Goal: Task Accomplishment & Management: Complete application form

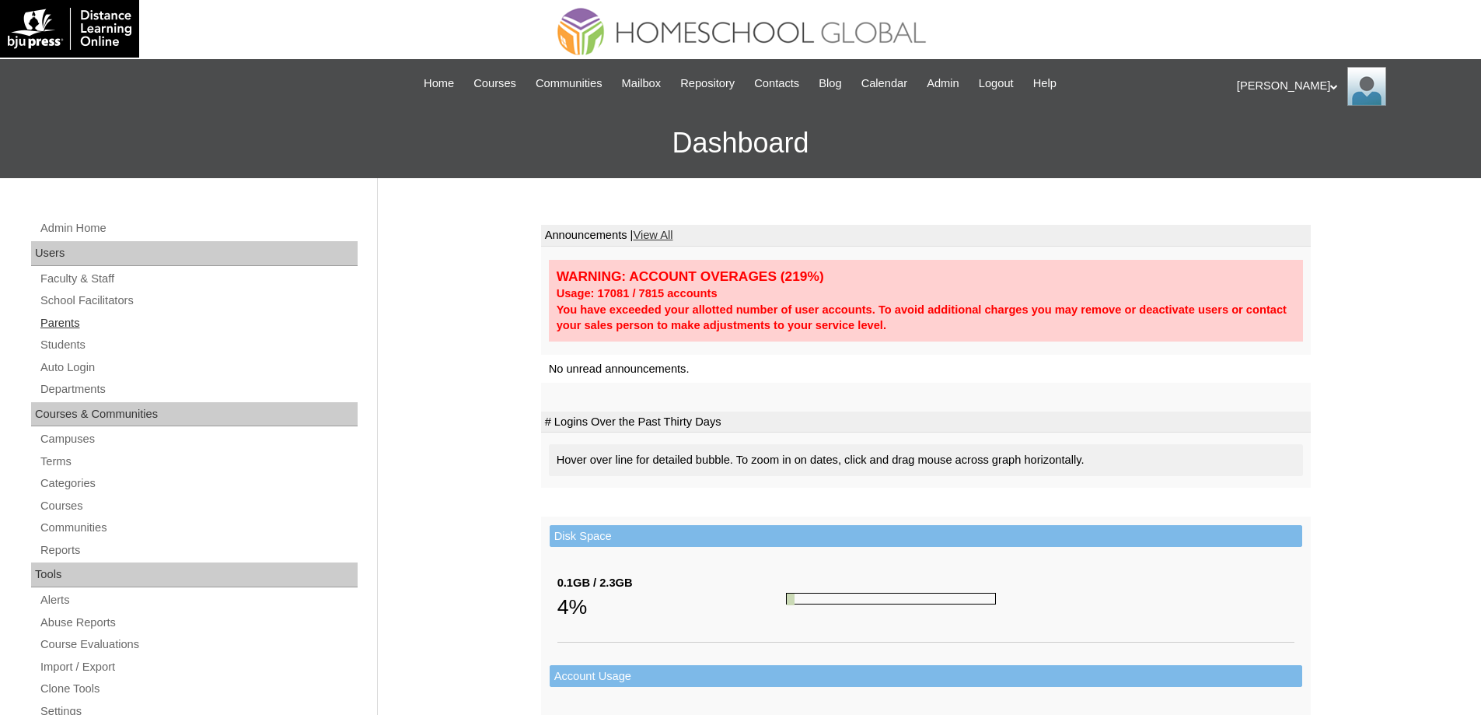
click at [119, 320] on link "Parents" at bounding box center [198, 322] width 319 height 19
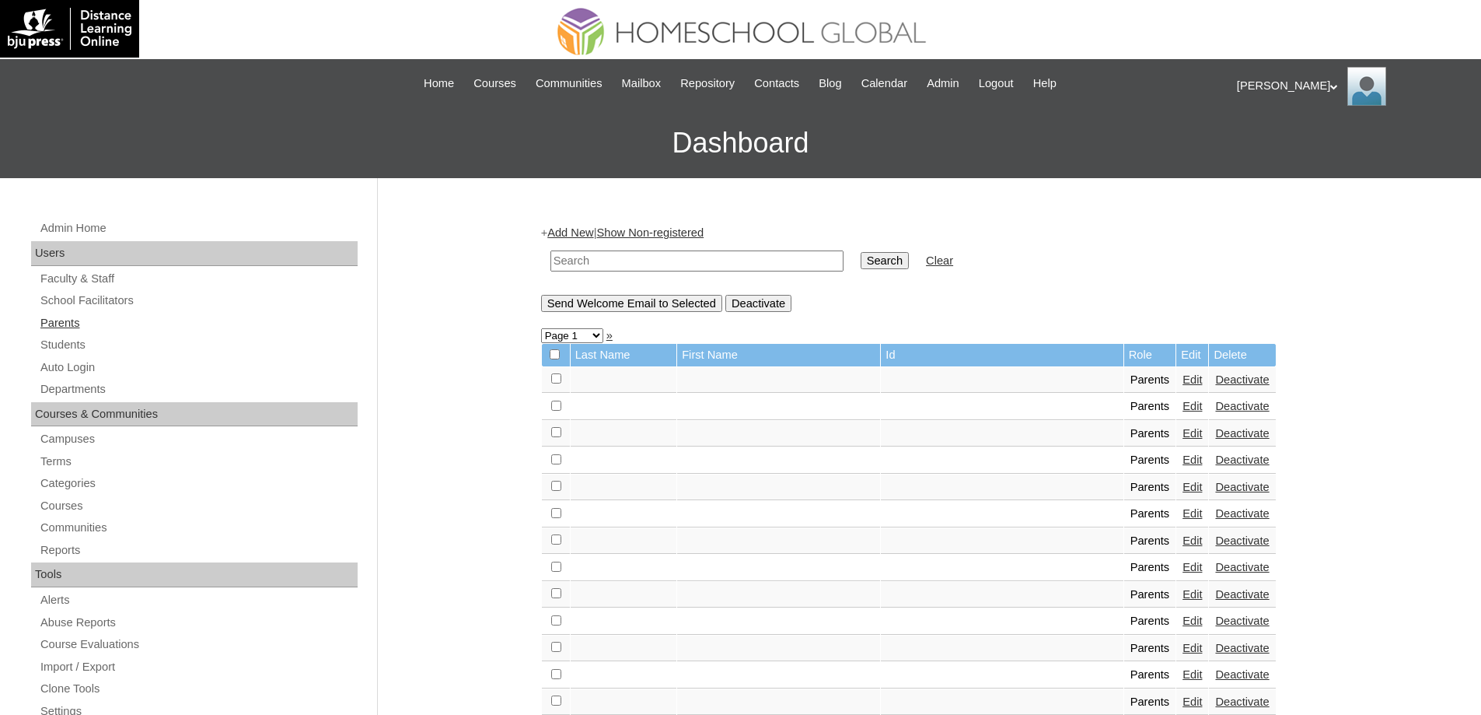
click at [134, 324] on link "Parents" at bounding box center [198, 322] width 319 height 19
click at [662, 267] on input "text" at bounding box center [697, 260] width 293 height 21
type input "MHP0247-TECHPH2025"
click at [892, 260] on input "Search" at bounding box center [885, 260] width 48 height 17
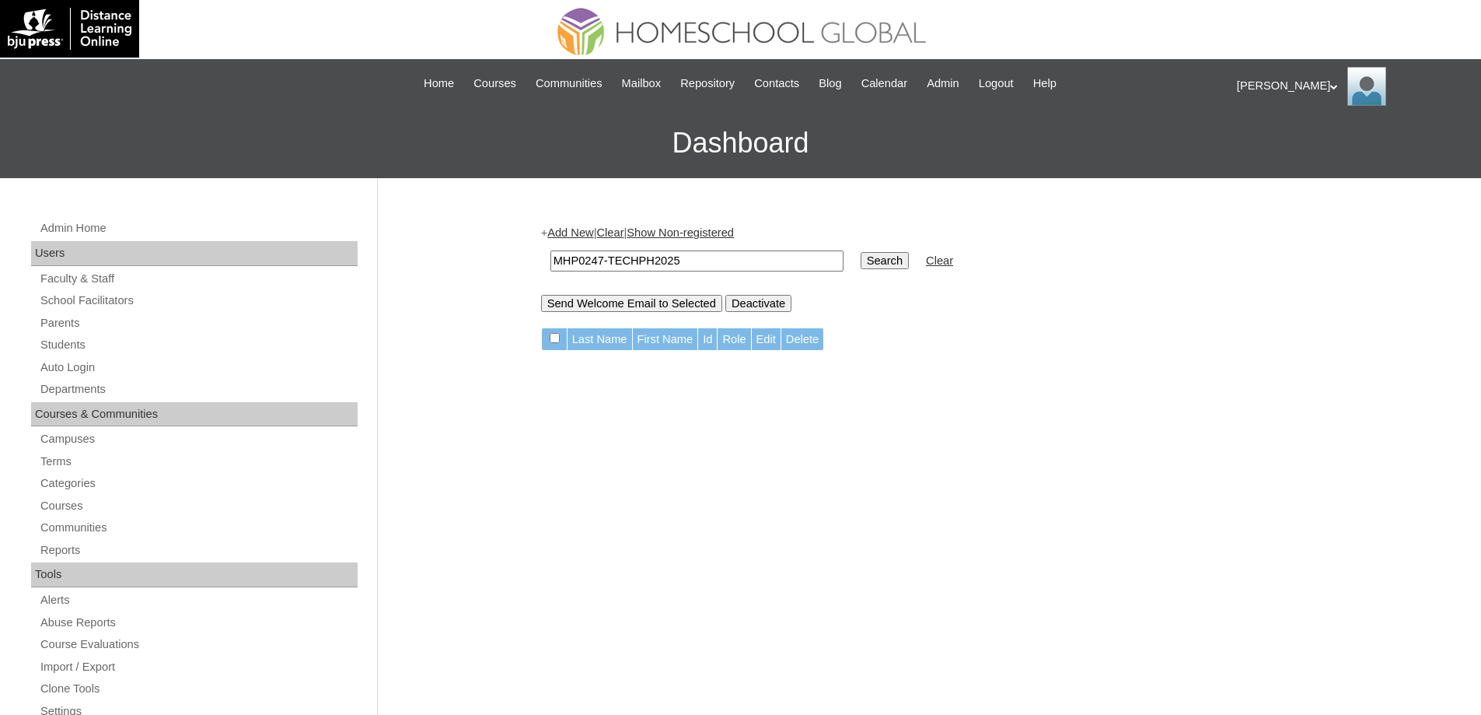
click at [564, 239] on link "Add New" at bounding box center [570, 232] width 46 height 12
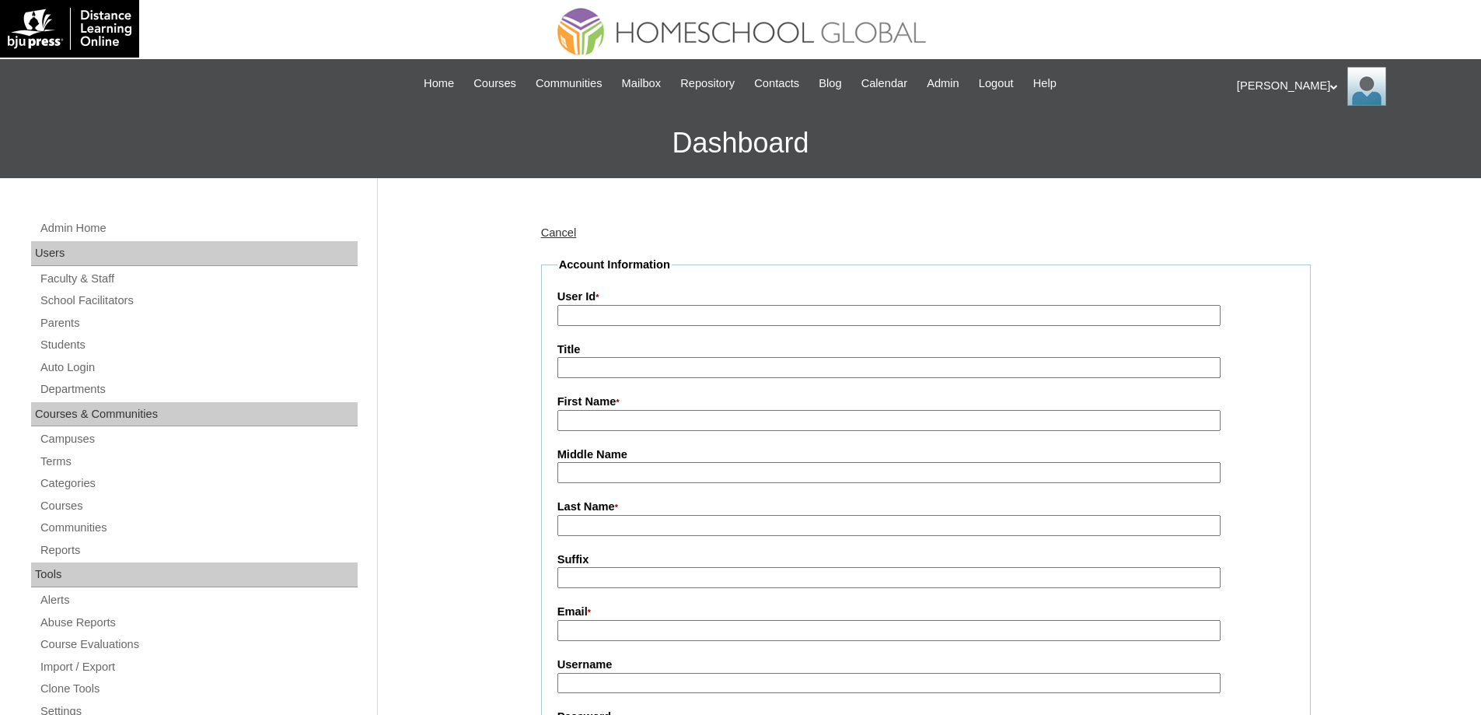
click at [598, 316] on input "User Id *" at bounding box center [889, 315] width 663 height 21
paste input "MHP0247-TECHPH2025"
type input "MHP0247-TECHPH2025"
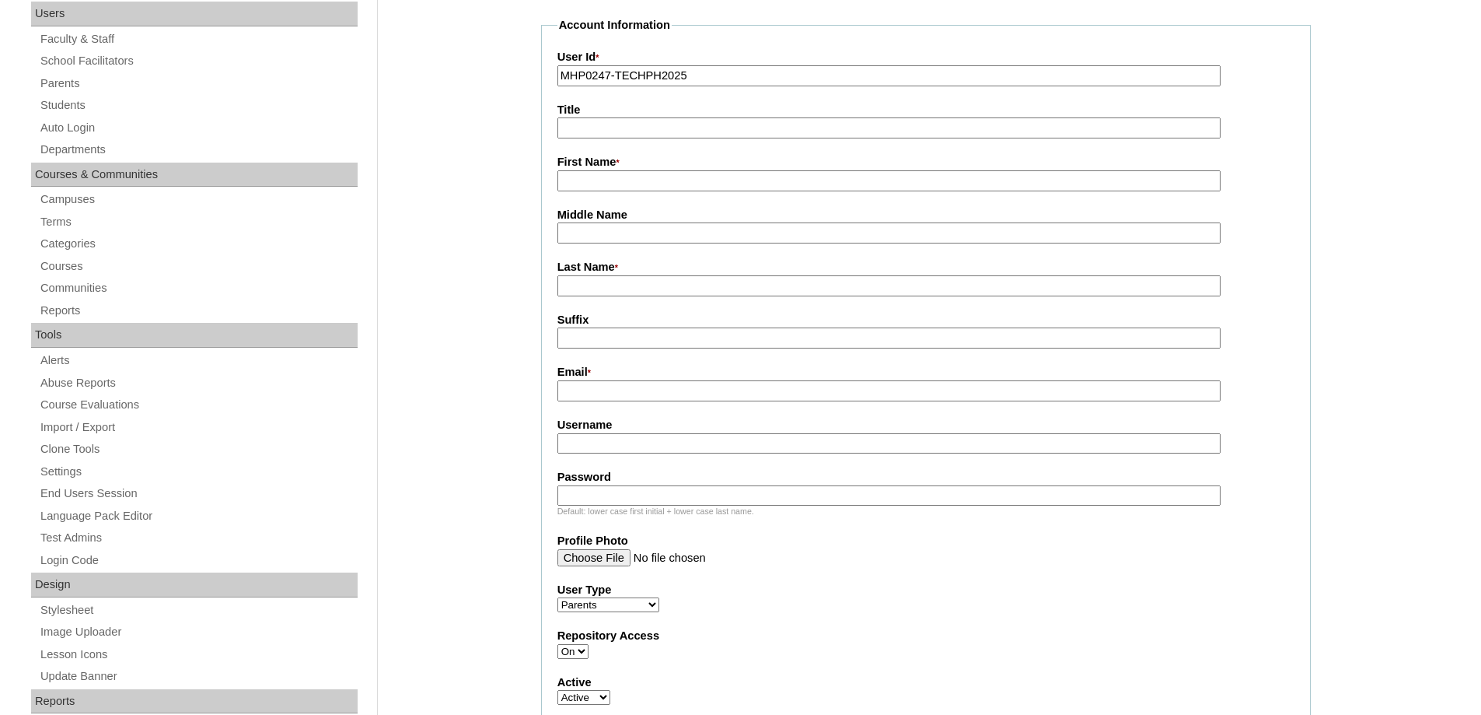
scroll to position [233, 0]
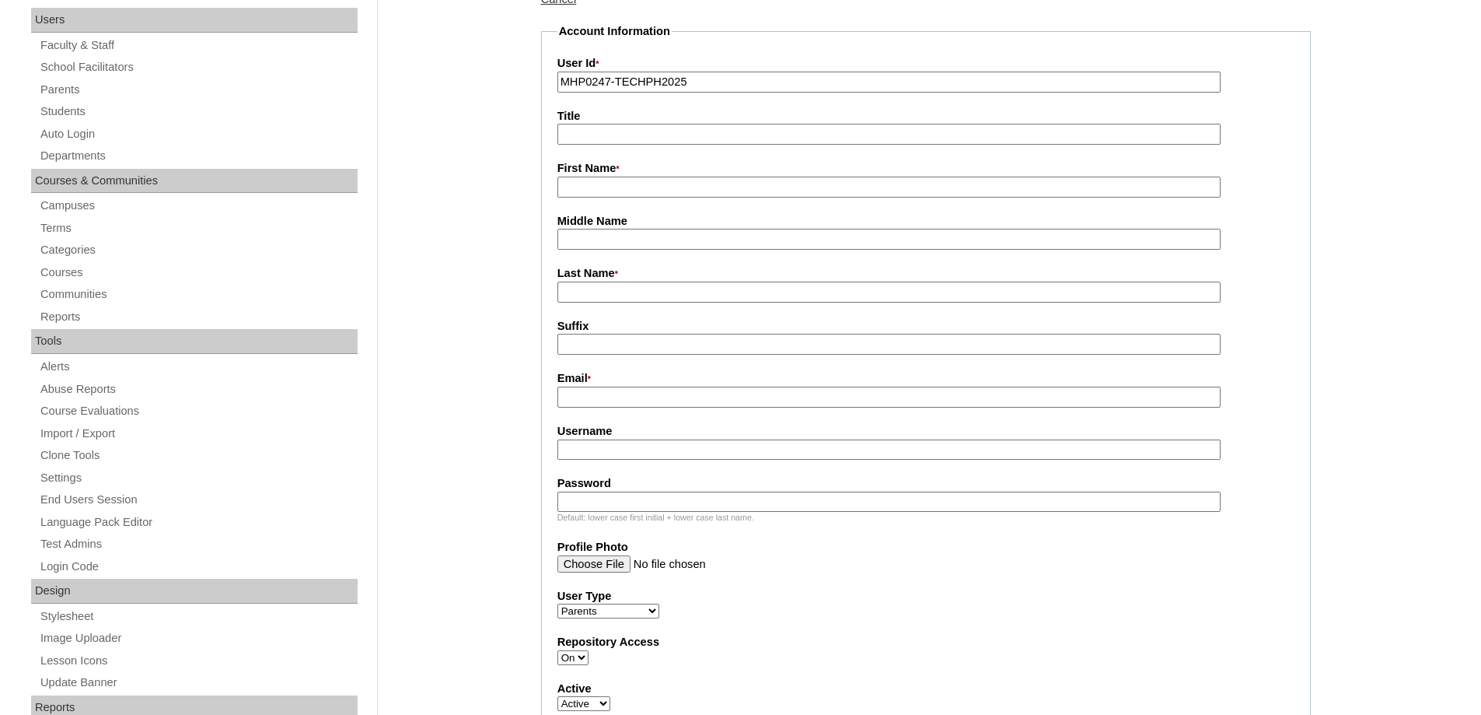
click at [602, 194] on input "First Name *" at bounding box center [889, 187] width 663 height 21
click at [580, 190] on input "First Name *" at bounding box center [889, 187] width 663 height 21
click at [572, 190] on input "First Name *" at bounding box center [889, 187] width 663 height 21
paste input "Mary John"
type input "Mary John"
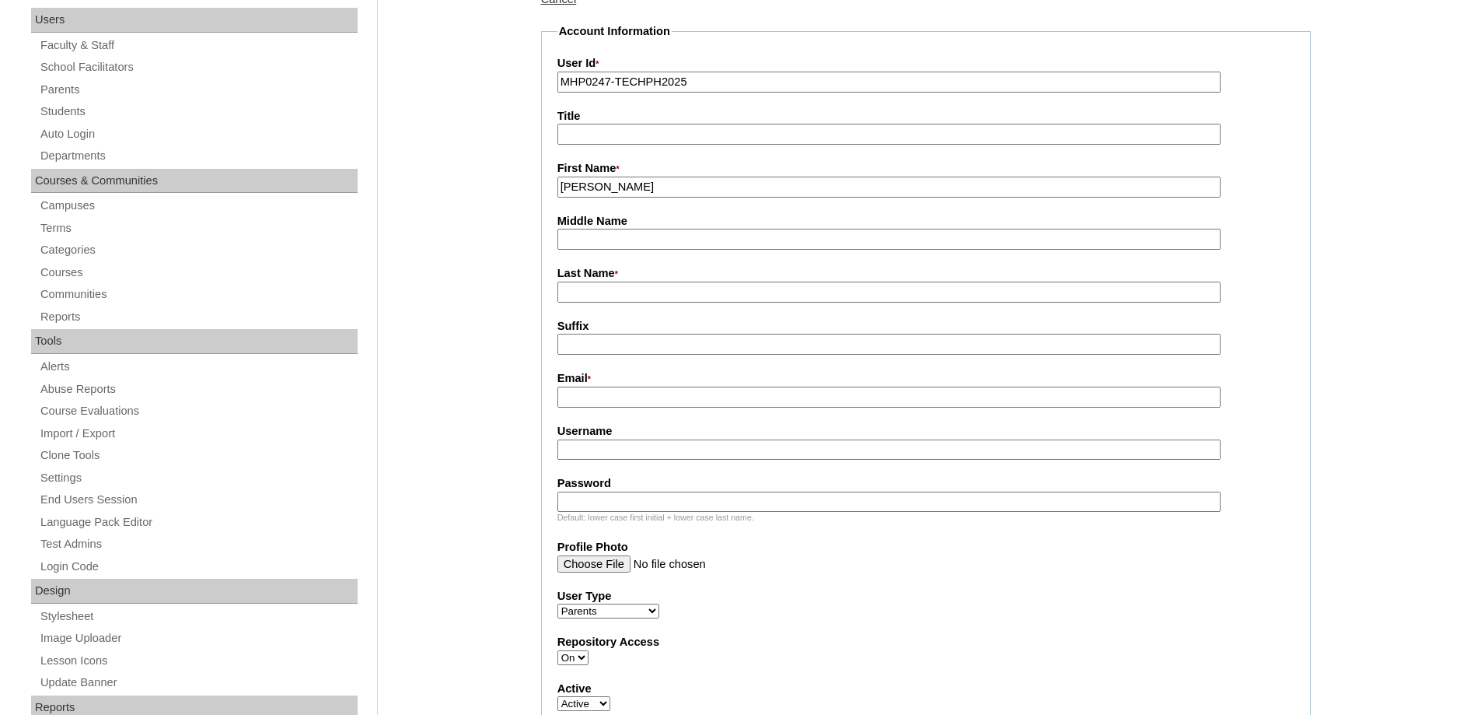
click at [581, 286] on input "Last Name *" at bounding box center [889, 291] width 663 height 21
paste input "Renong"
drag, startPoint x: 623, startPoint y: 297, endPoint x: 467, endPoint y: 281, distance: 156.3
type input "RENONG"
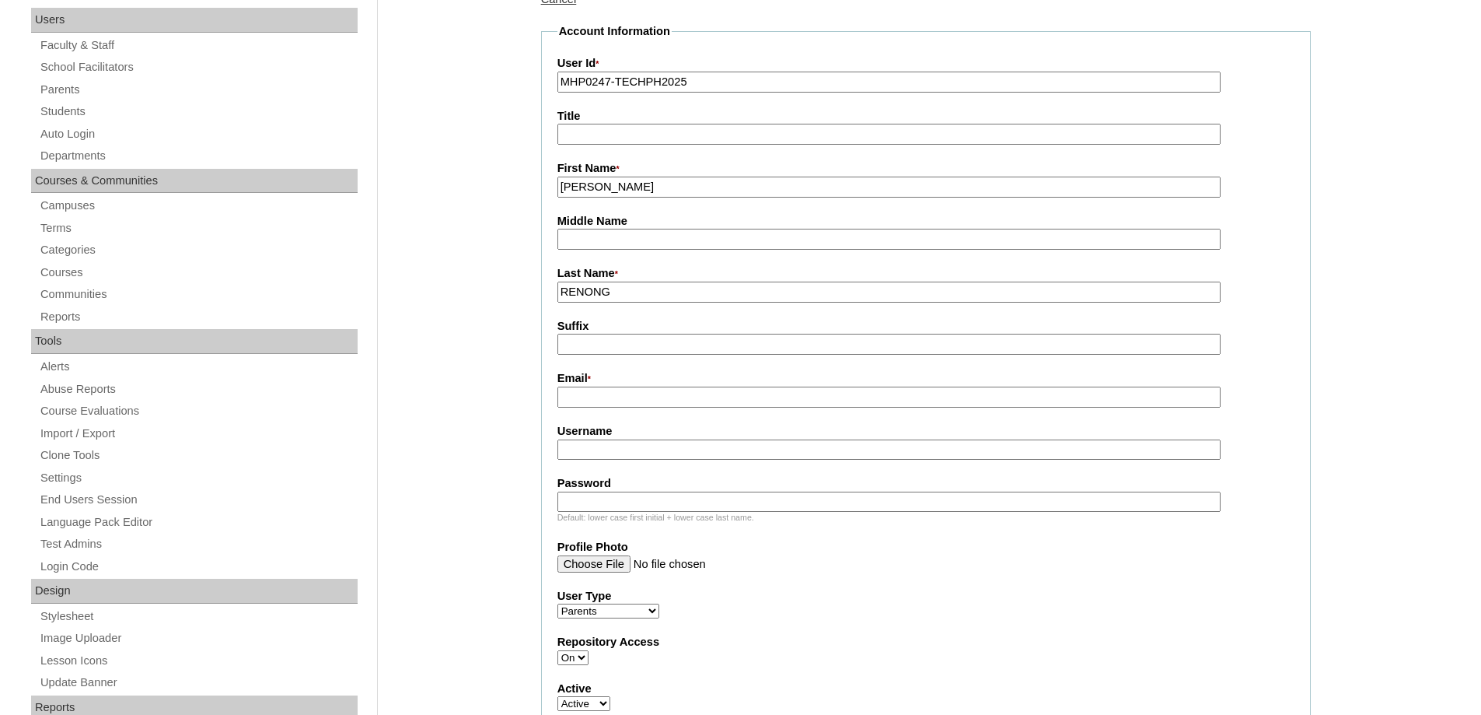
click at [593, 406] on input "Email *" at bounding box center [889, 396] width 663 height 21
paste input "mjrenong@gmail.com"
type input "mjrenong@gmail.com"
click at [622, 463] on fieldset "Account Information User Id * MHP0247-TECHPH2025 Title First Name * Mary John M…" at bounding box center [926, 517] width 770 height 989
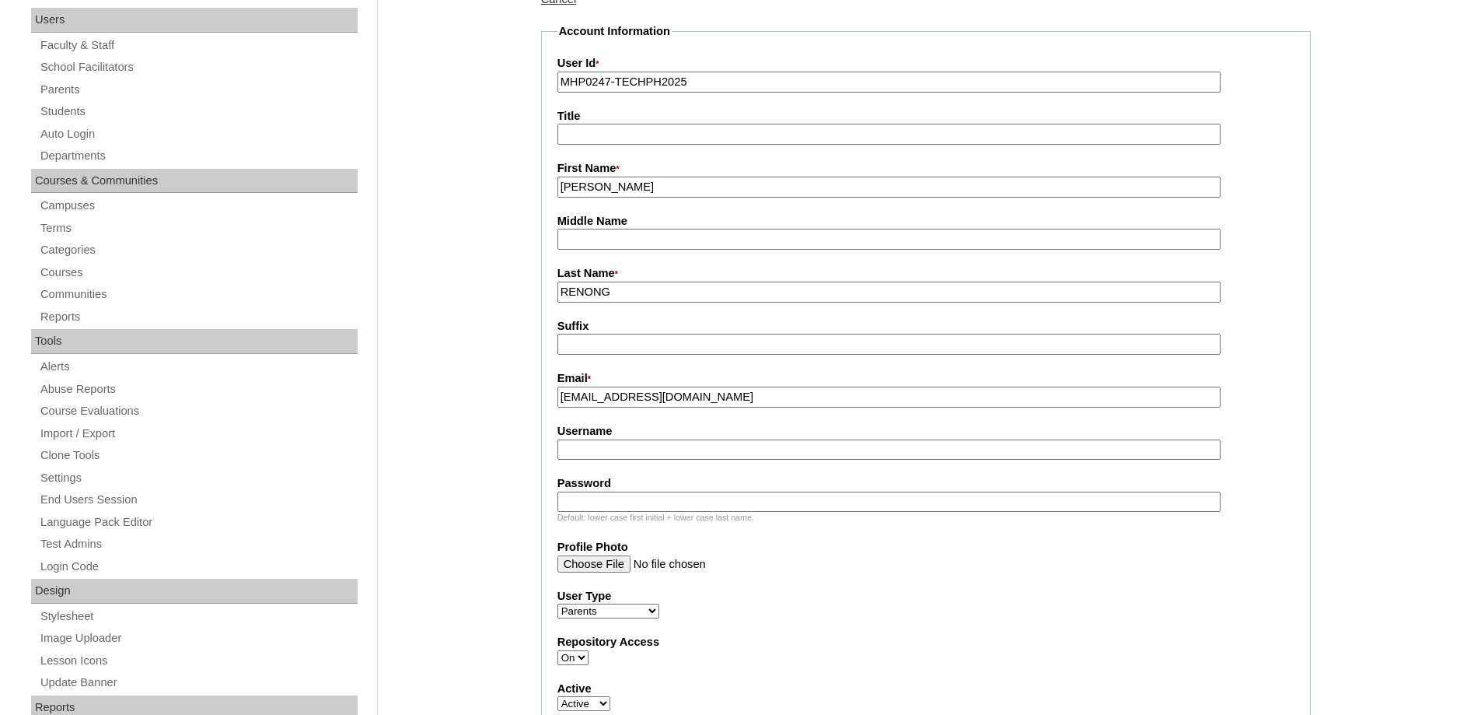
click at [627, 457] on input "Username" at bounding box center [889, 449] width 663 height 21
paste input "demidovMJ2025"
type input "demidovMJ2025"
click at [579, 509] on input "Password" at bounding box center [889, 501] width 663 height 21
paste input "techYsT1086"
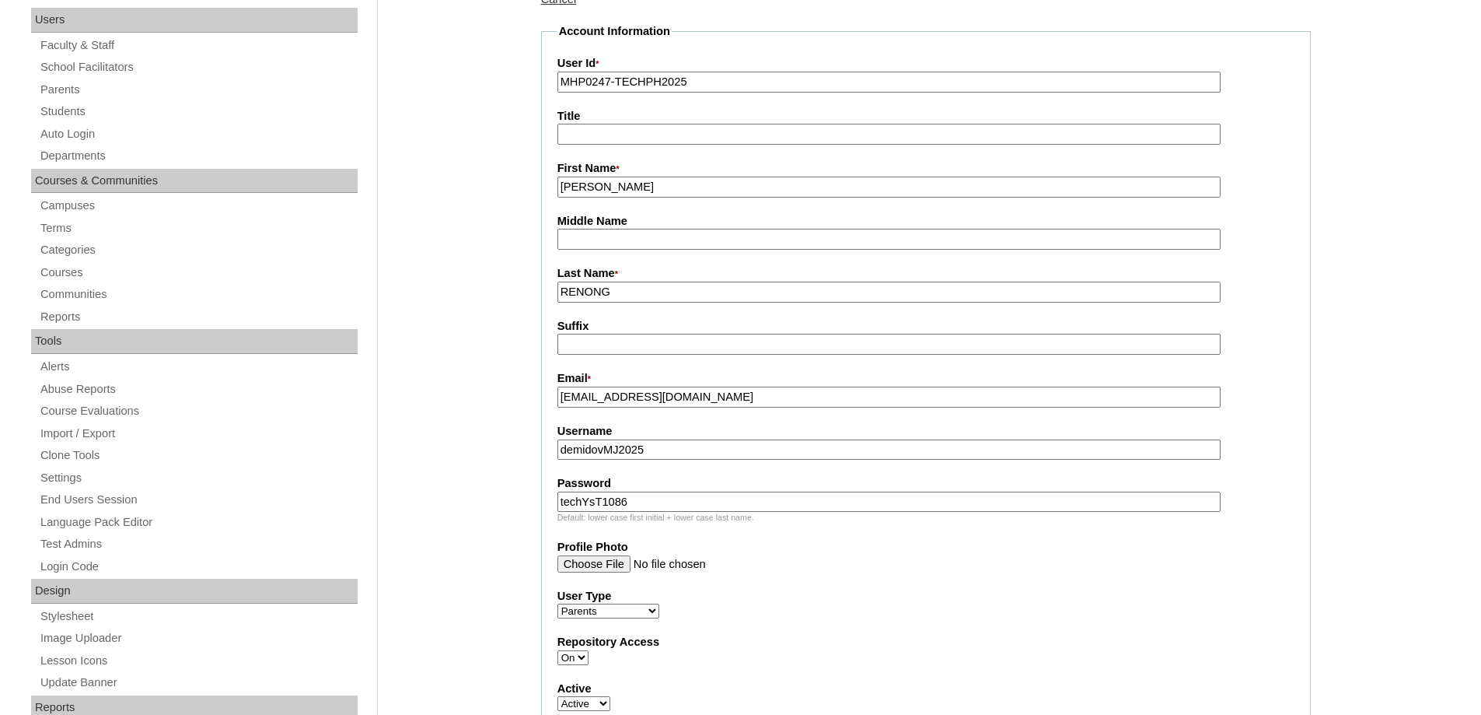
type input "techYsT1086"
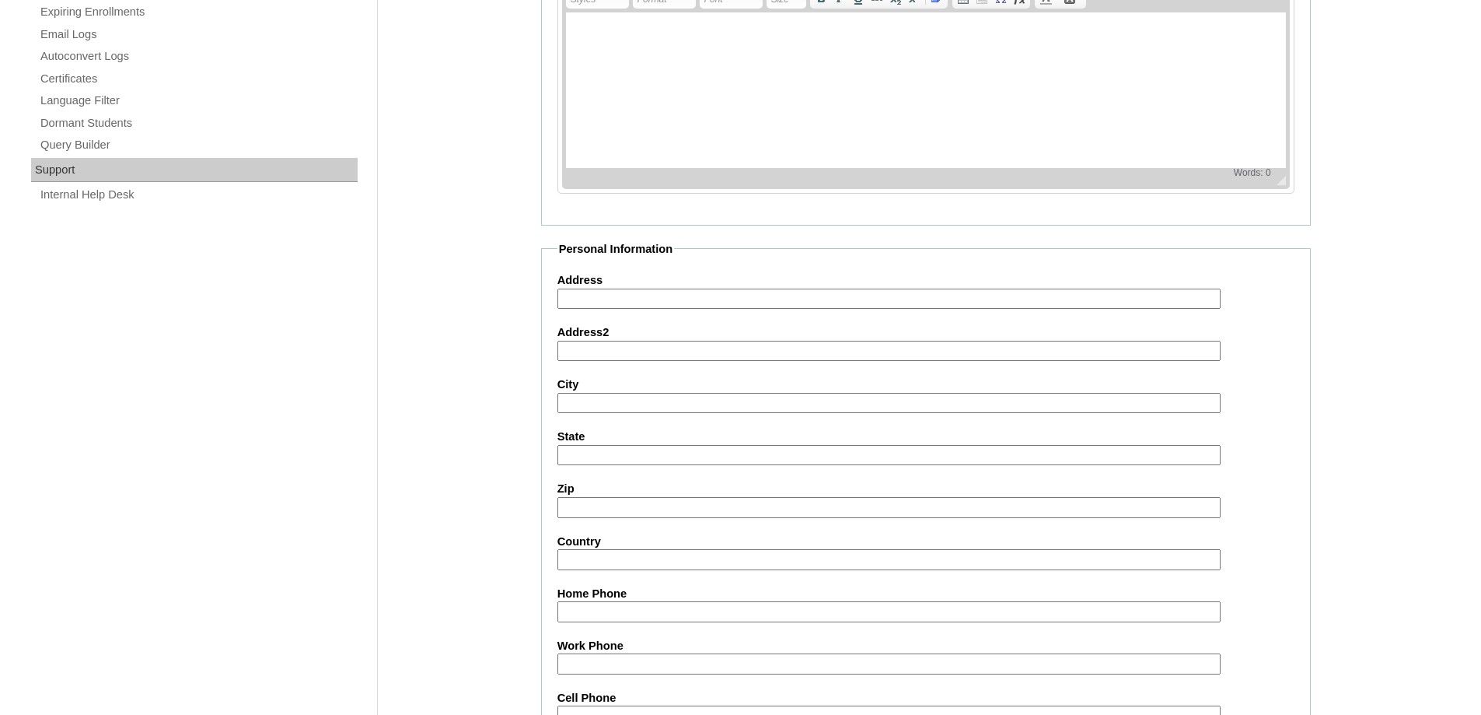
scroll to position [1386, 0]
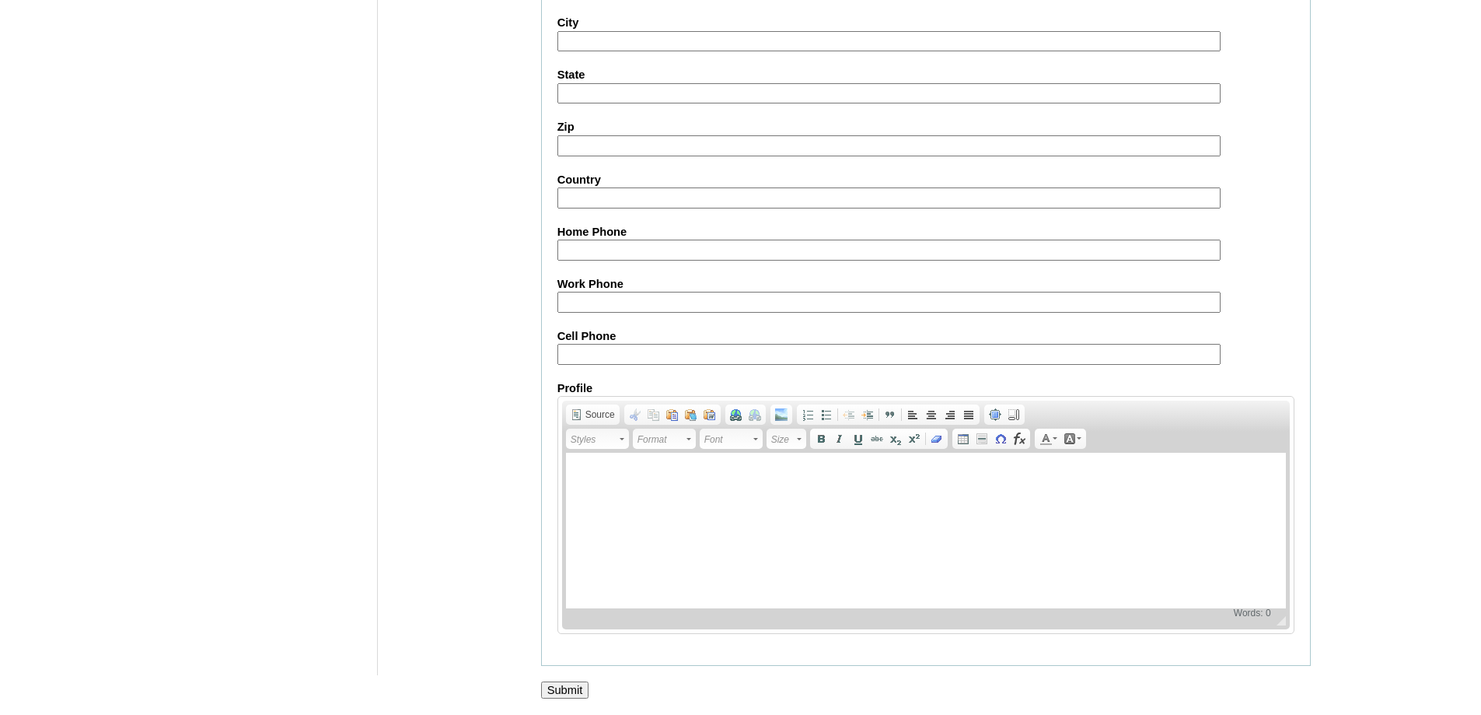
click at [560, 684] on input "Submit" at bounding box center [565, 689] width 48 height 17
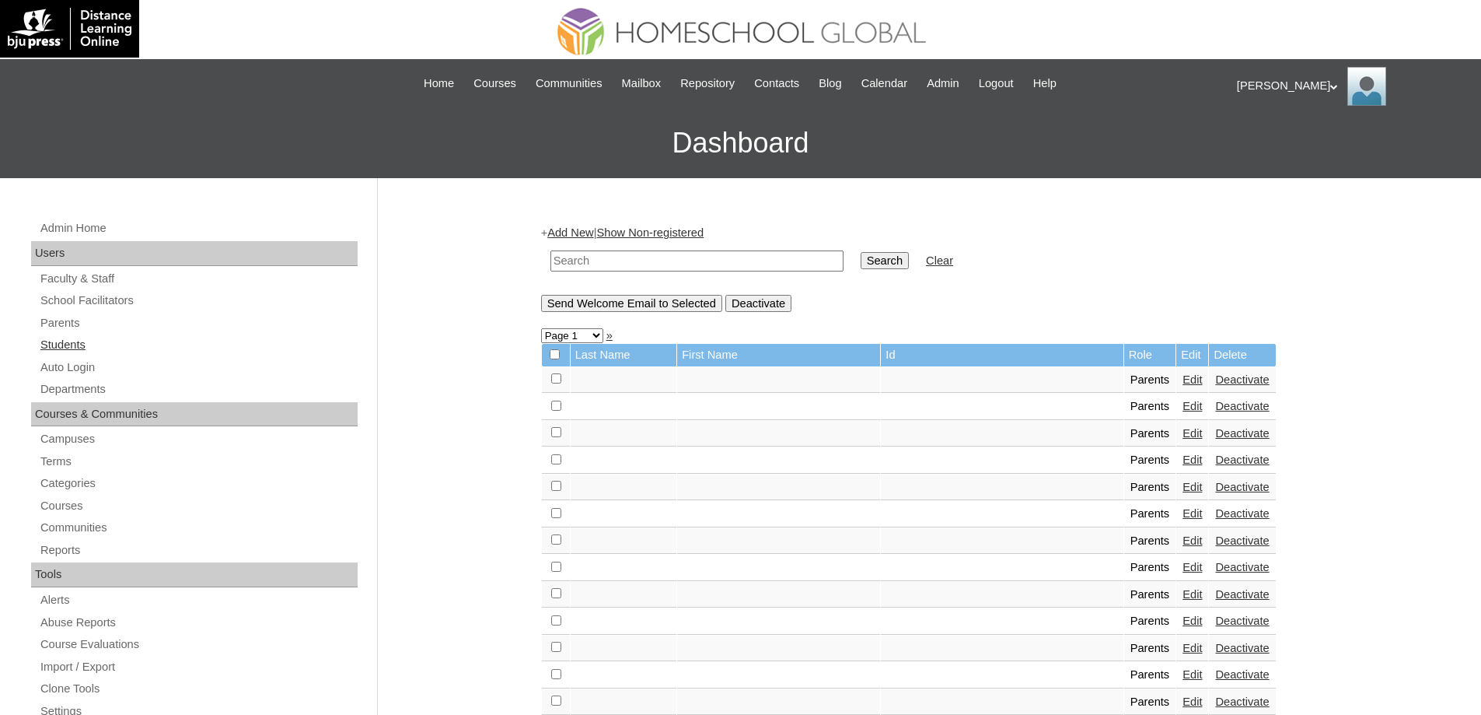
click at [106, 349] on link "Students" at bounding box center [198, 344] width 319 height 19
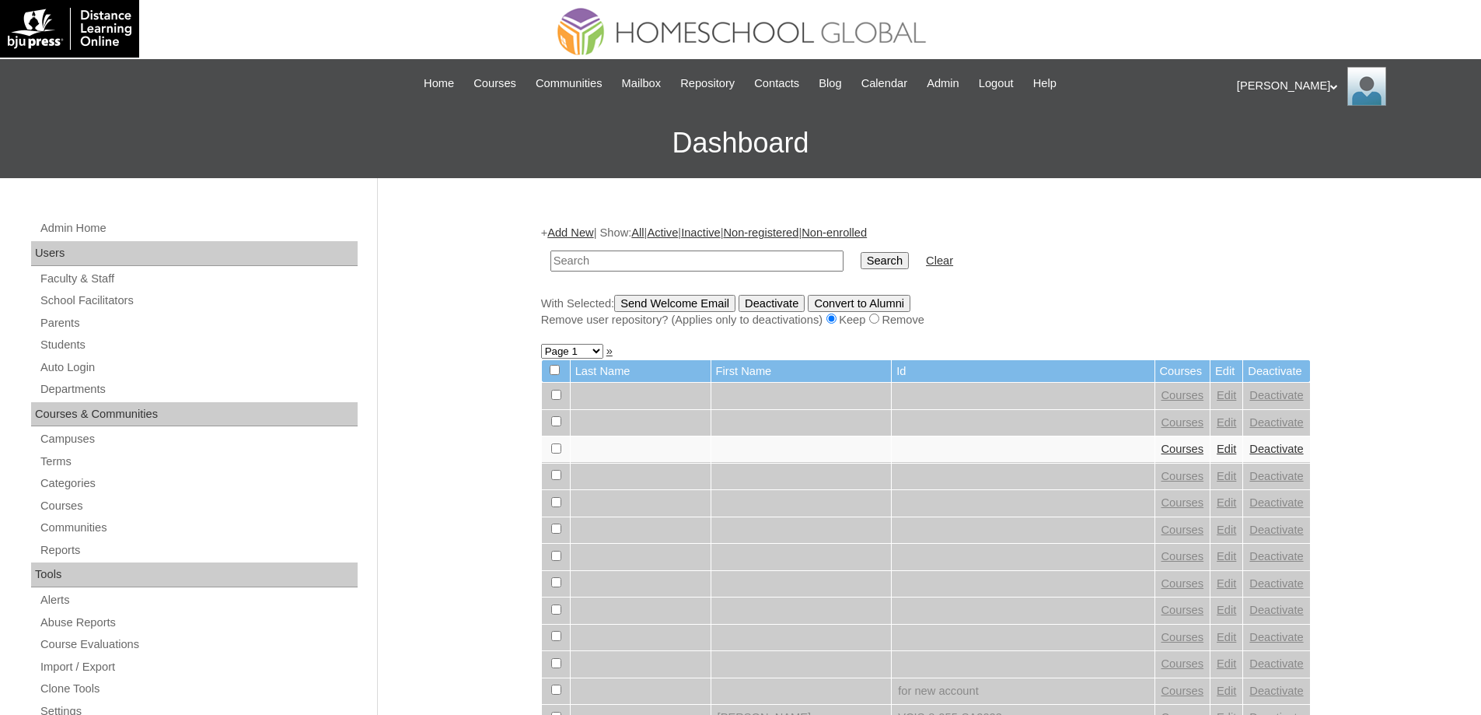
drag, startPoint x: 0, startPoint y: 0, endPoint x: 810, endPoint y: 261, distance: 851.3
click at [730, 260] on input "text" at bounding box center [697, 260] width 293 height 21
type input "MHS00353-TECHPH2025"
click at [884, 260] on input "Search" at bounding box center [885, 260] width 48 height 17
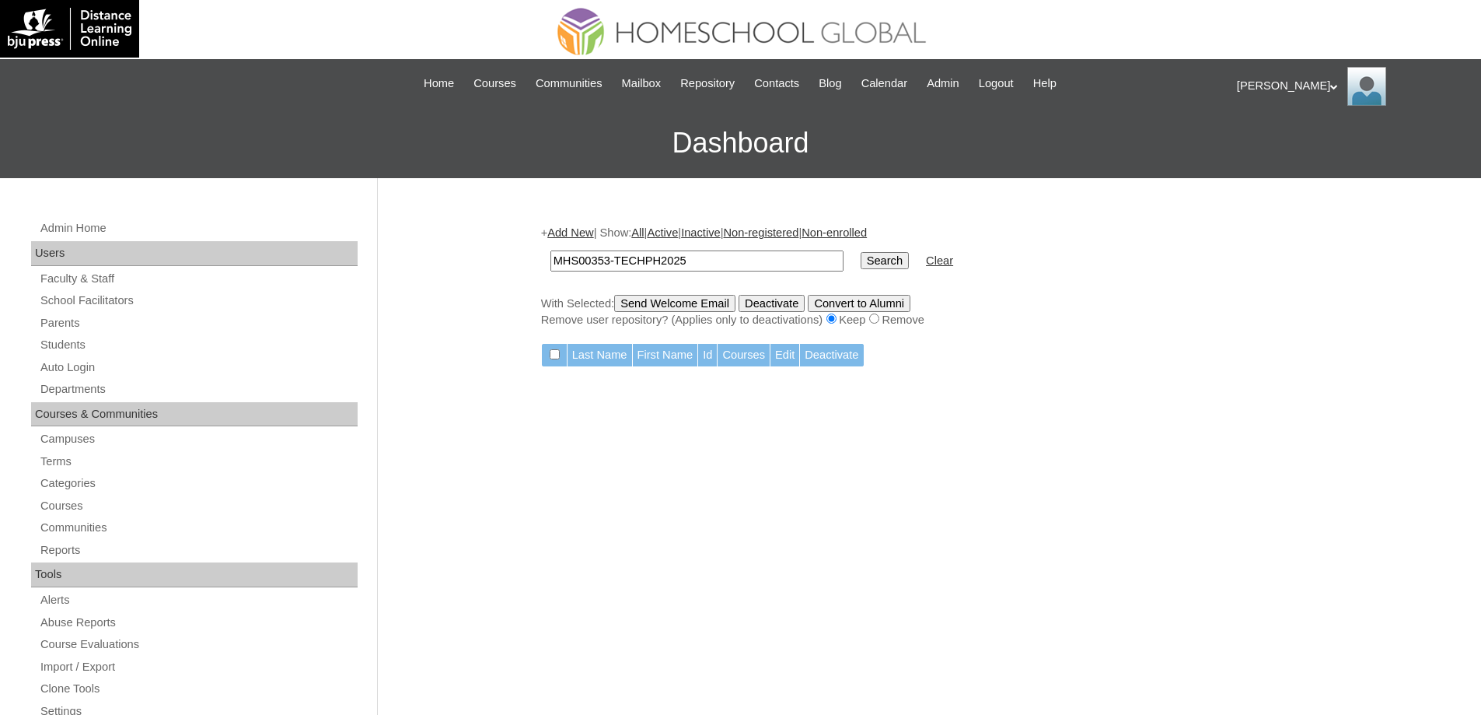
click at [568, 226] on link "Add New" at bounding box center [570, 232] width 46 height 12
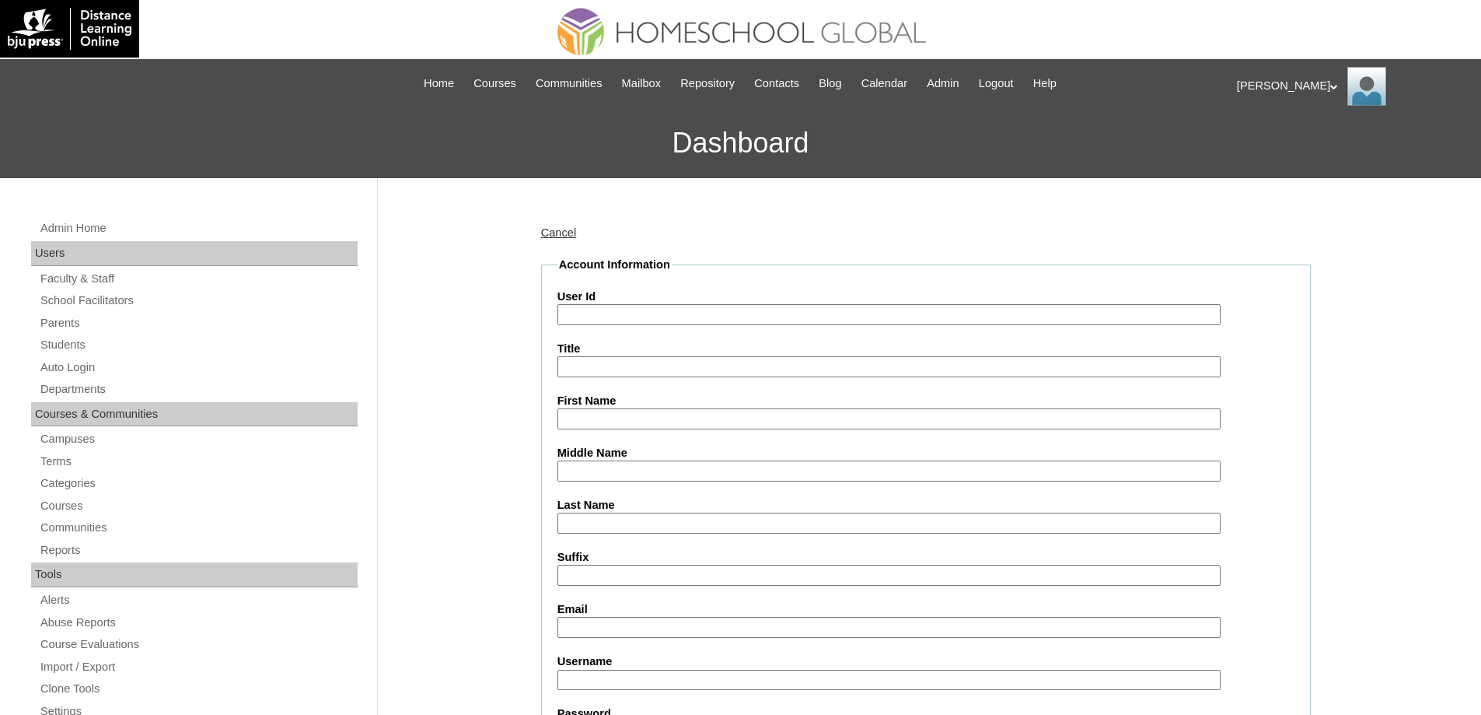
drag, startPoint x: 612, startPoint y: 316, endPoint x: 550, endPoint y: 341, distance: 67.3
click at [612, 316] on input "User Id" at bounding box center [889, 314] width 663 height 21
paste input "MHS00353-TECHPH2025"
type input "MHS00353-TECHPH2025"
click at [488, 357] on div "Admin Home Users Faculty & Staff School Facilitators Parents Students Auto Logi…" at bounding box center [740, 714] width 1481 height 1072
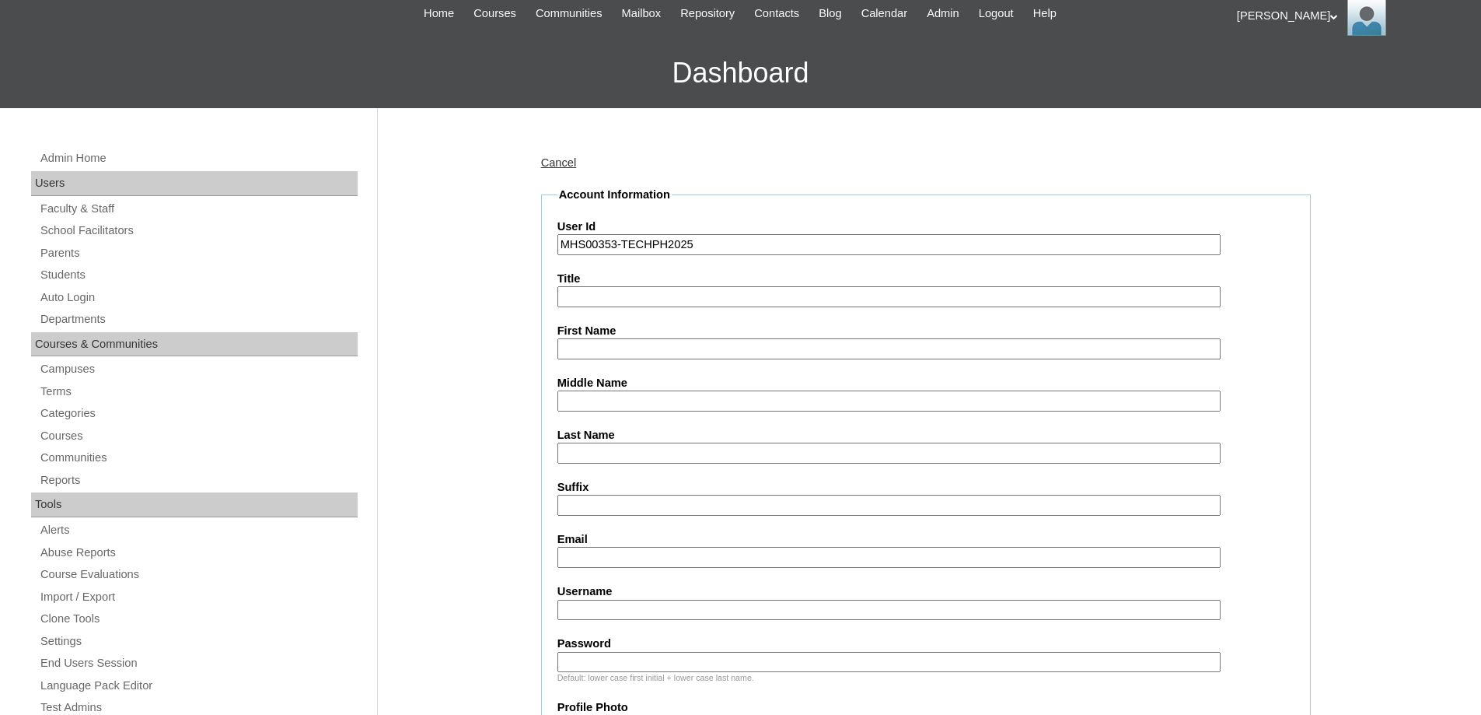
scroll to position [233, 0]
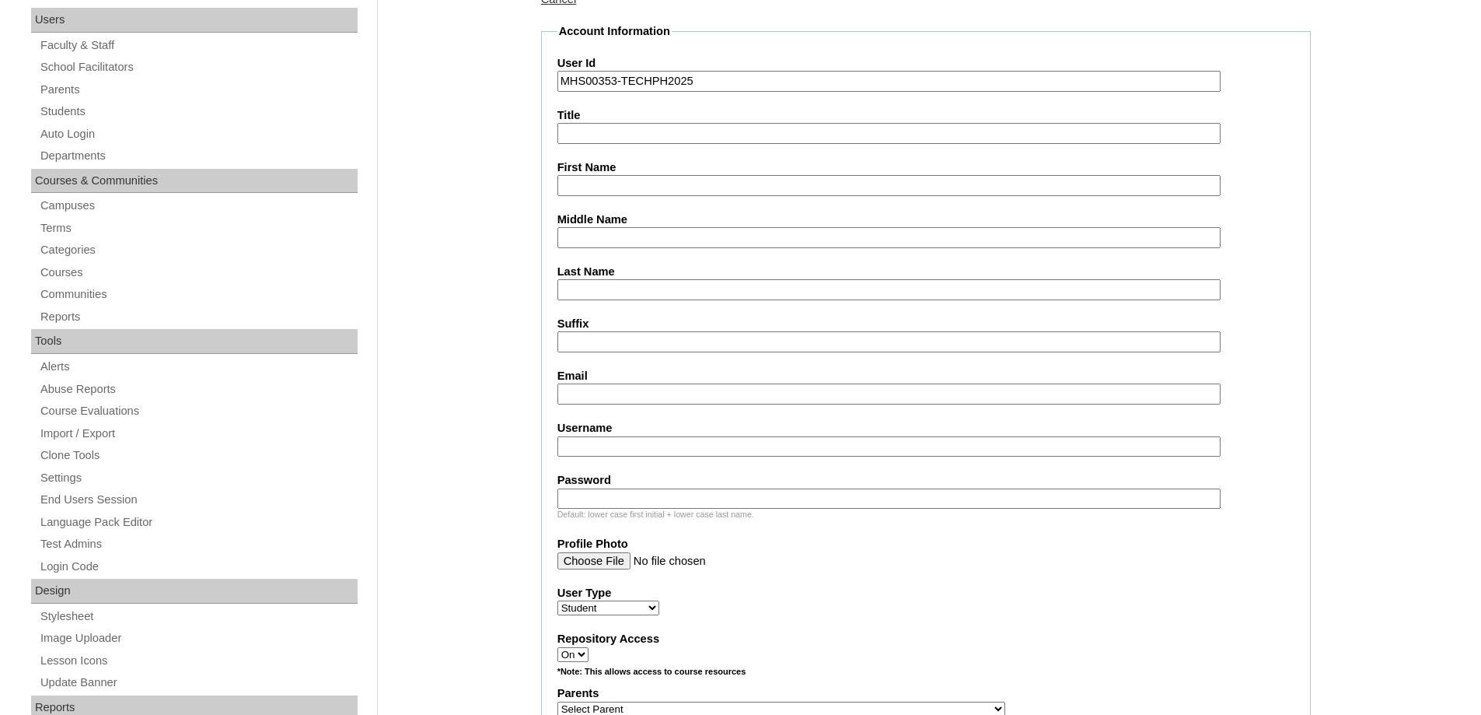
drag, startPoint x: 596, startPoint y: 194, endPoint x: 609, endPoint y: 205, distance: 17.6
click at [596, 194] on input "First Name" at bounding box center [889, 185] width 663 height 21
click at [610, 176] on input "First Name" at bounding box center [889, 185] width 663 height 21
paste input "Lochlan Matthew"
type input "Lochlan Matthew"
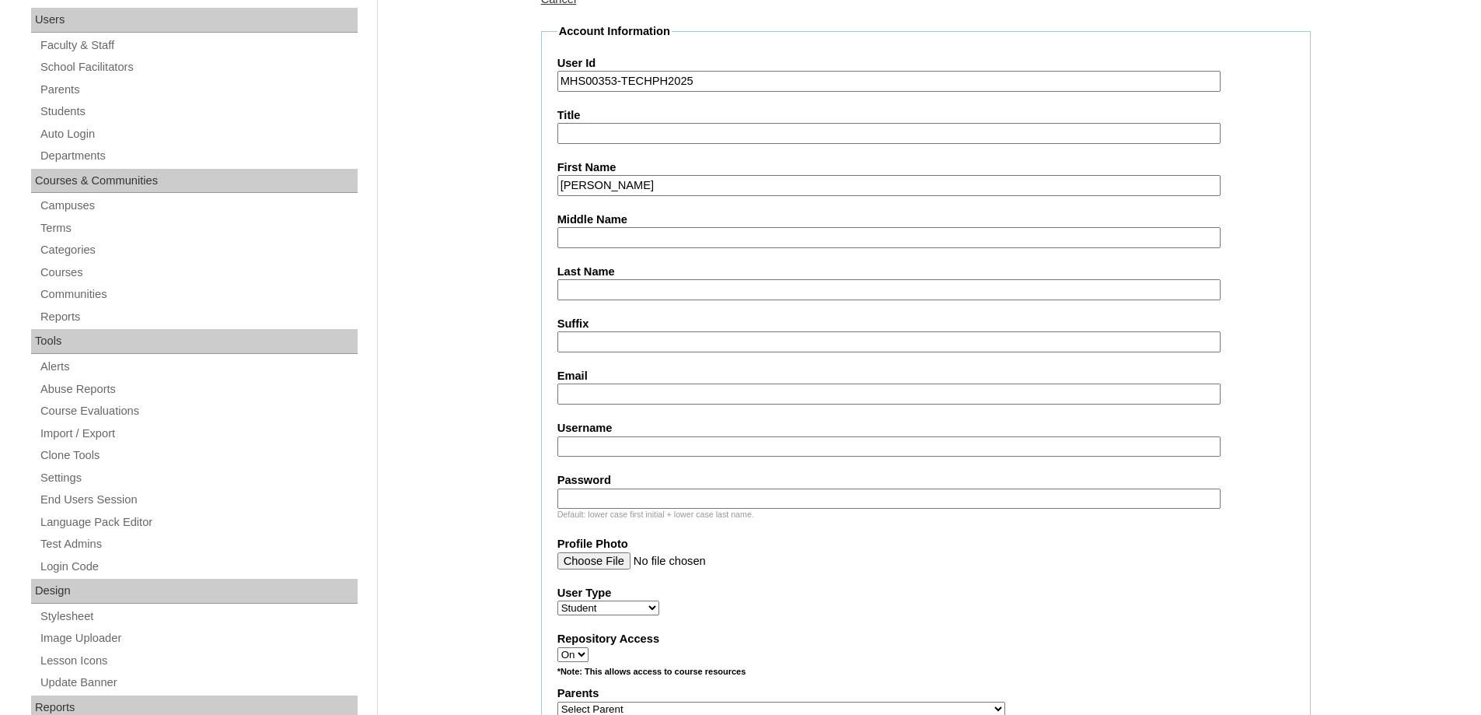
click at [608, 288] on input "Last Name" at bounding box center [889, 289] width 663 height 21
paste input "Renong"
type input "Renong"
click at [598, 239] on input "Middle Name" at bounding box center [889, 237] width 663 height 21
paste input "Renong"
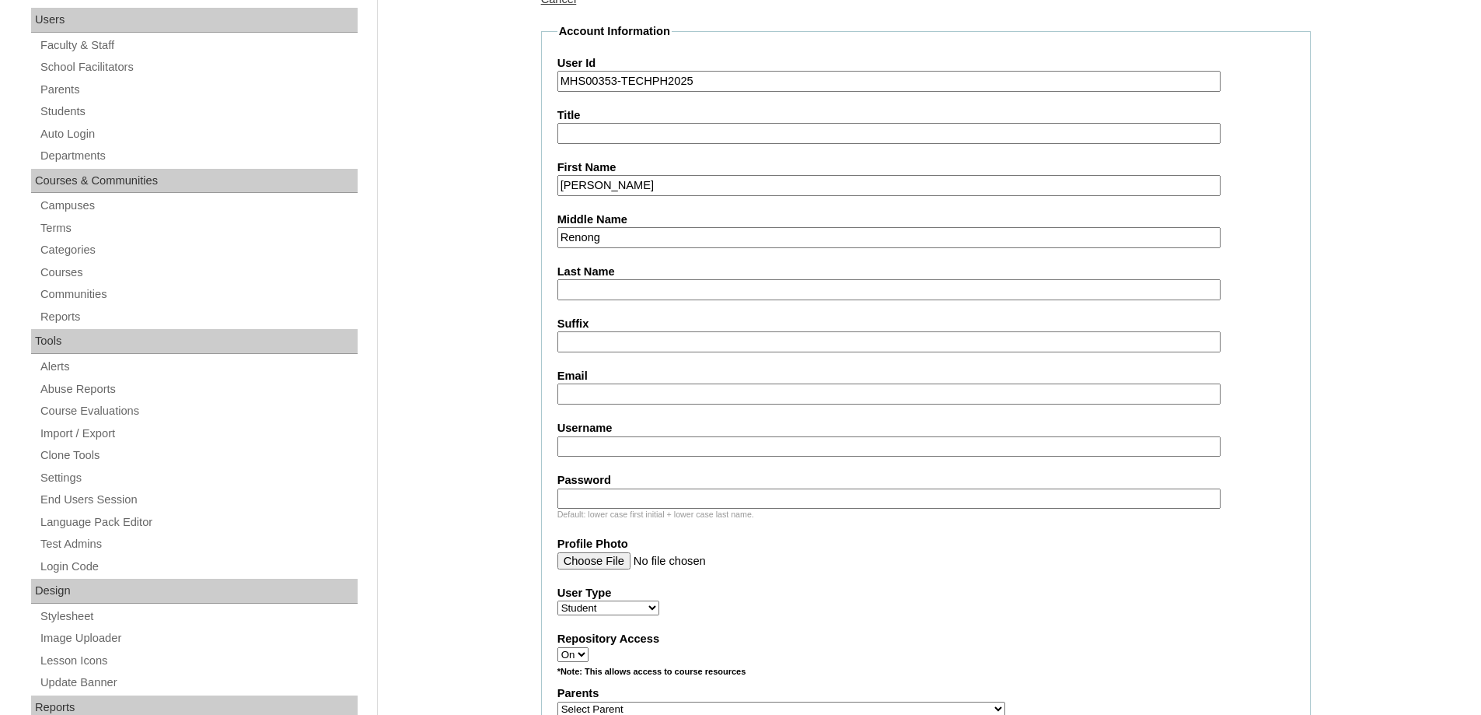
type input "Renong"
click at [603, 294] on input "Last Name" at bounding box center [889, 289] width 663 height 21
paste input "Demidov"
type input "Demidov"
click at [604, 406] on fieldset "Account Information User Id MHS00353-TECHPH2025 Title First Name Lochlan Matthe…" at bounding box center [926, 651] width 770 height 1257
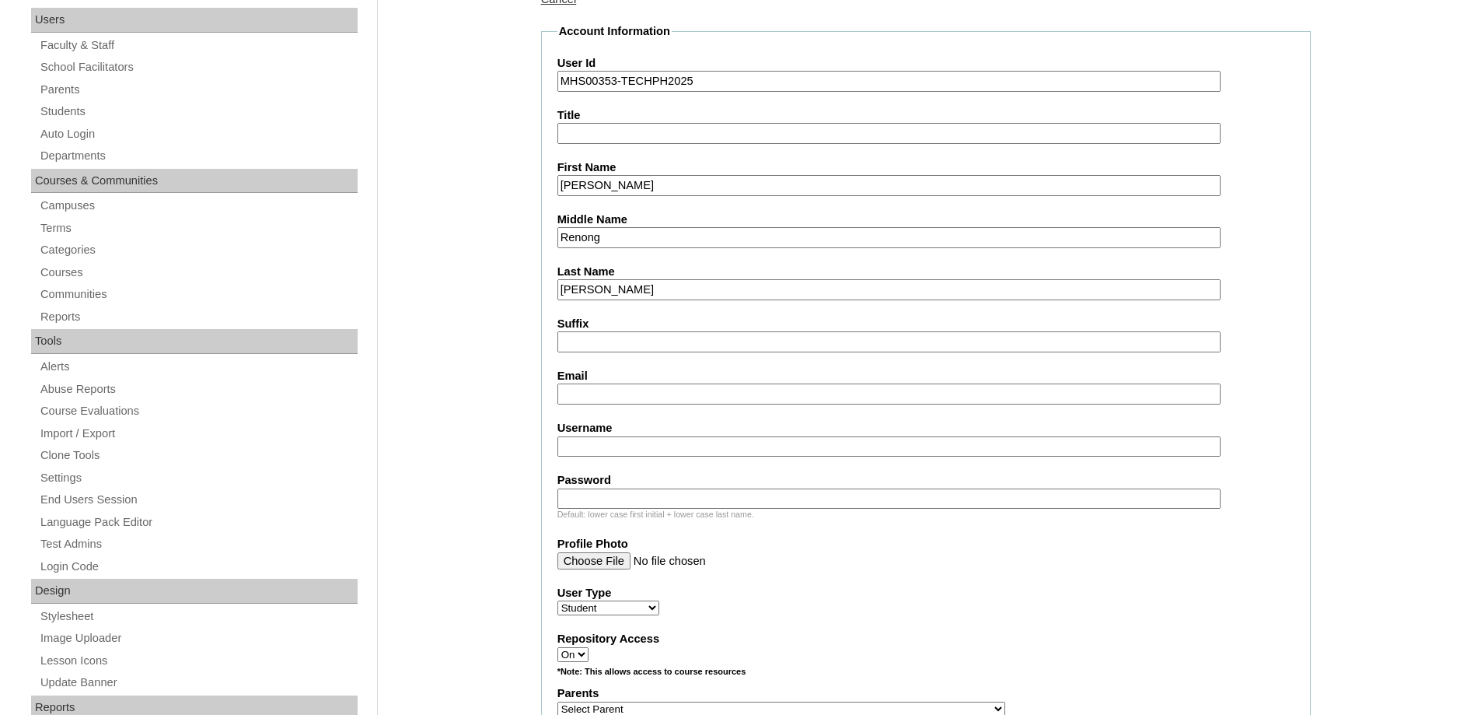
click at [603, 390] on input "Email" at bounding box center [889, 393] width 663 height 21
paste input "mjrenong@gmail.com"
type input "mjrenong@gmail.com"
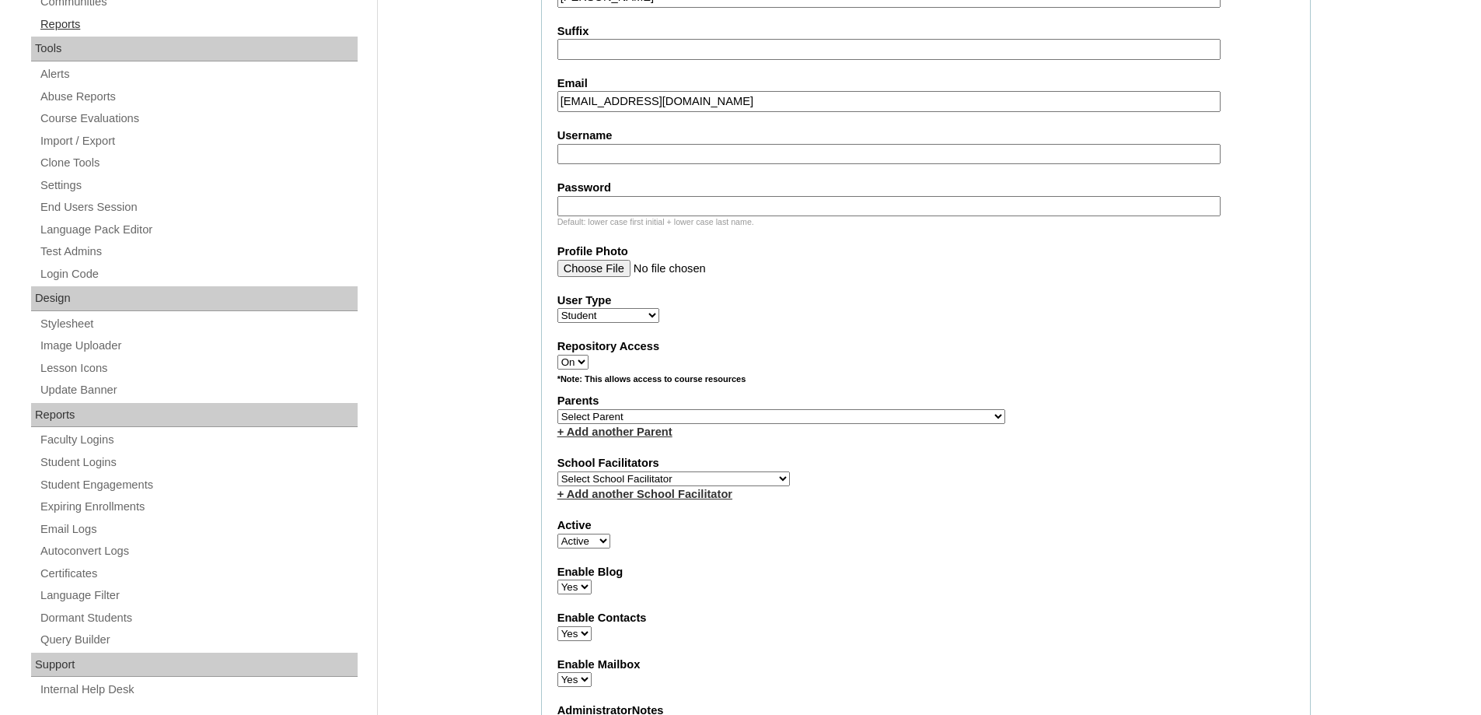
scroll to position [544, 0]
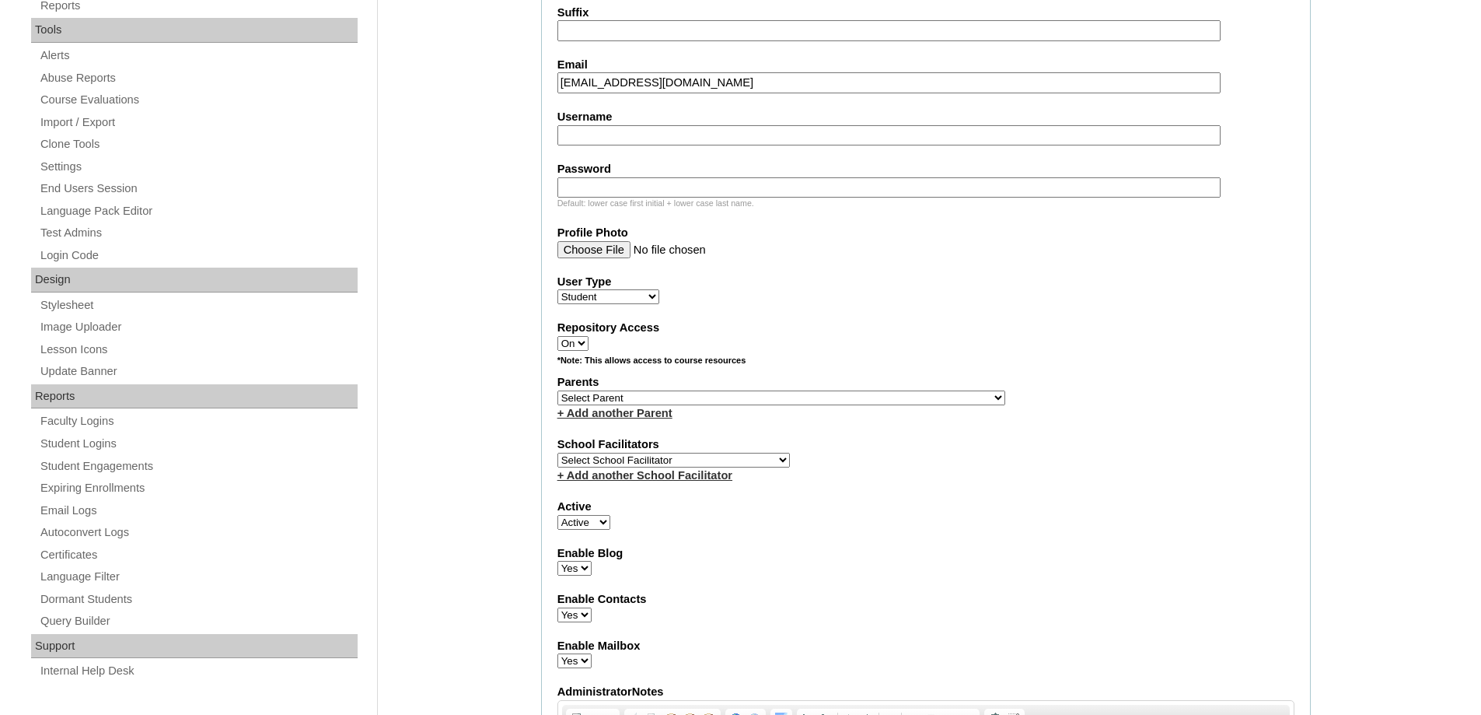
click at [609, 125] on input "Username" at bounding box center [889, 135] width 663 height 21
paste input "lochlanmatthewdemidov"
type input "lochlanmatthewdemidov"
click at [600, 172] on label "Password" at bounding box center [926, 169] width 737 height 16
click at [600, 177] on input "Password" at bounding box center [889, 187] width 663 height 21
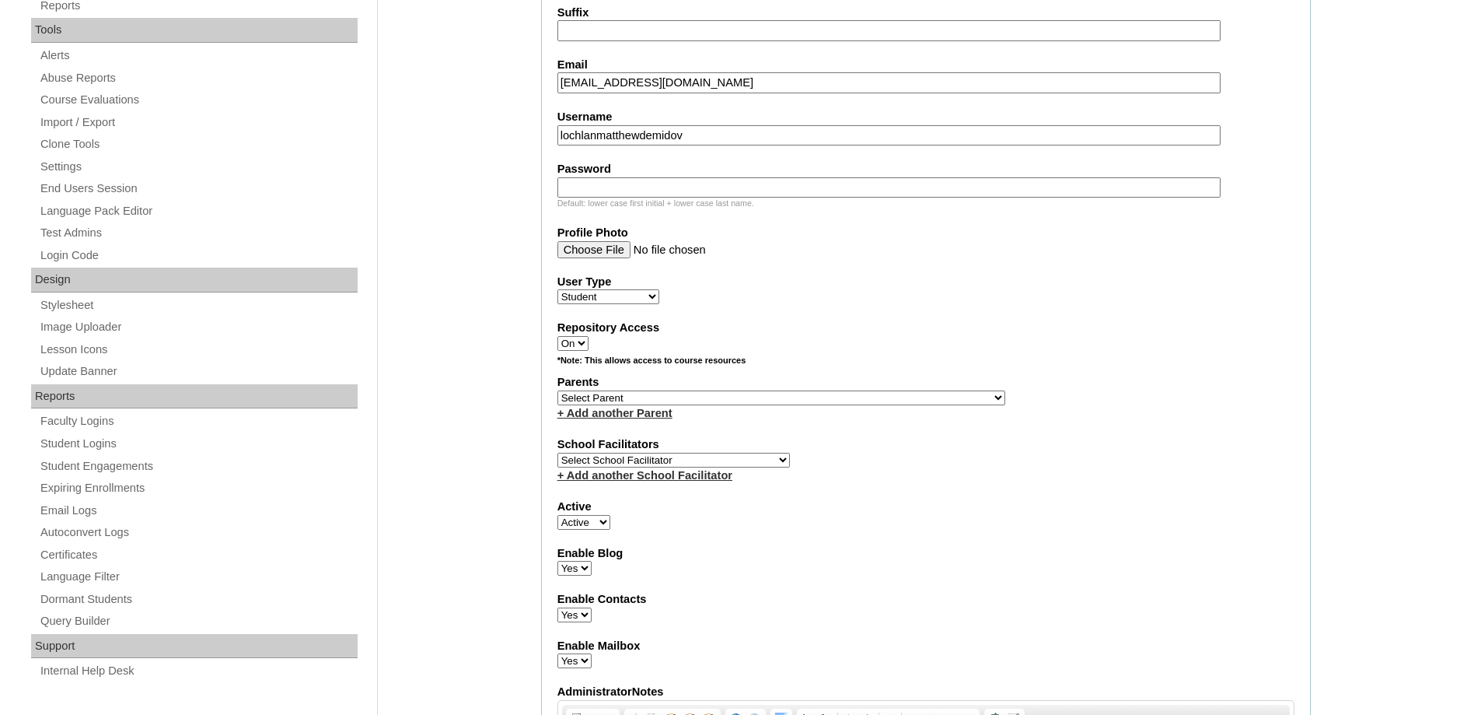
click at [589, 184] on input "Password" at bounding box center [889, 187] width 663 height 21
paste input "220012574"
type input "220012574"
click at [464, 218] on div "Admin Home Users Faculty & Staff School Facilitators Parents Students Auto Logi…" at bounding box center [740, 719] width 1481 height 2170
click at [575, 396] on select "Select Parent , , , , , , , , , , , , , , , , , , , , , , , , , , , , , , , , ,…" at bounding box center [782, 397] width 448 height 15
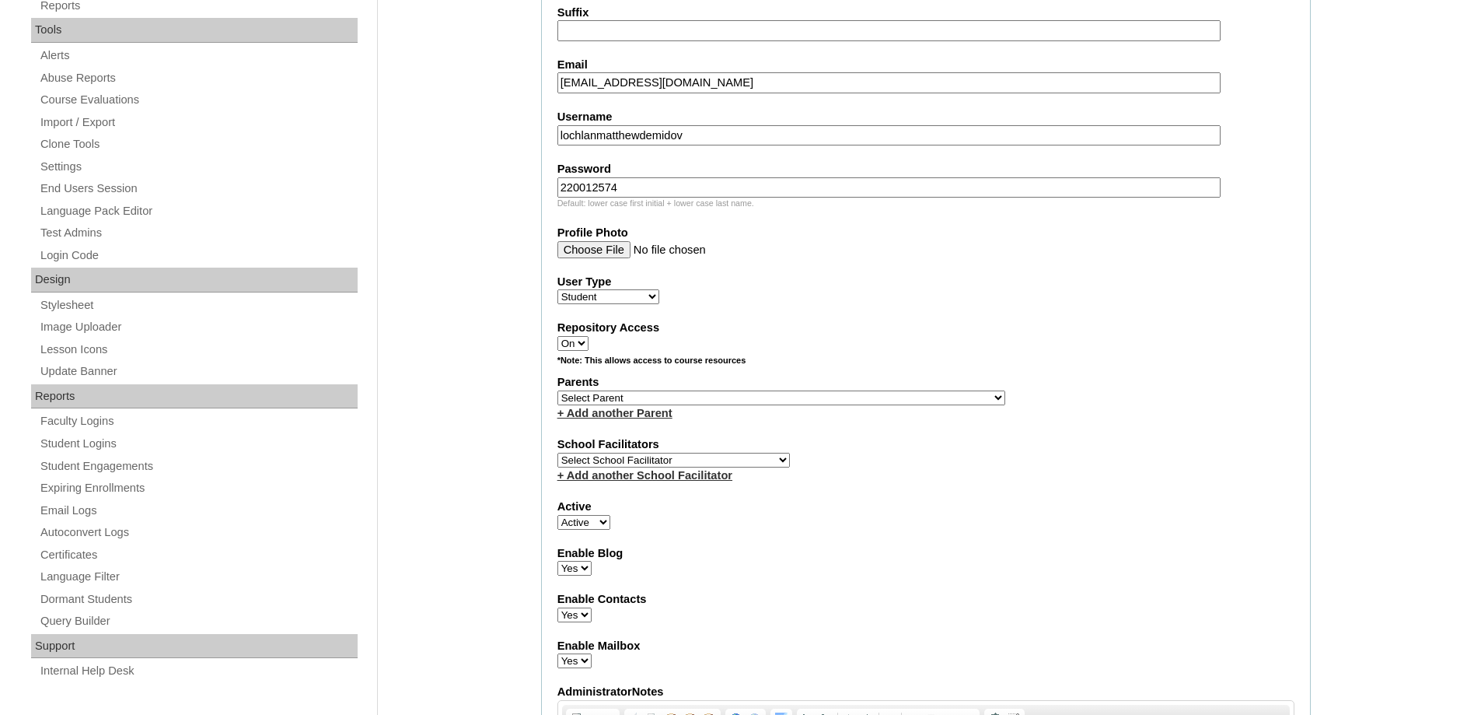
select select "44227"
click at [558, 390] on select "Select Parent , , , , , , , , , , , , , , , , , , , , , , , , , , , , , , , , ,…" at bounding box center [782, 397] width 448 height 15
click at [1015, 383] on label "Parents" at bounding box center [926, 382] width 737 height 16
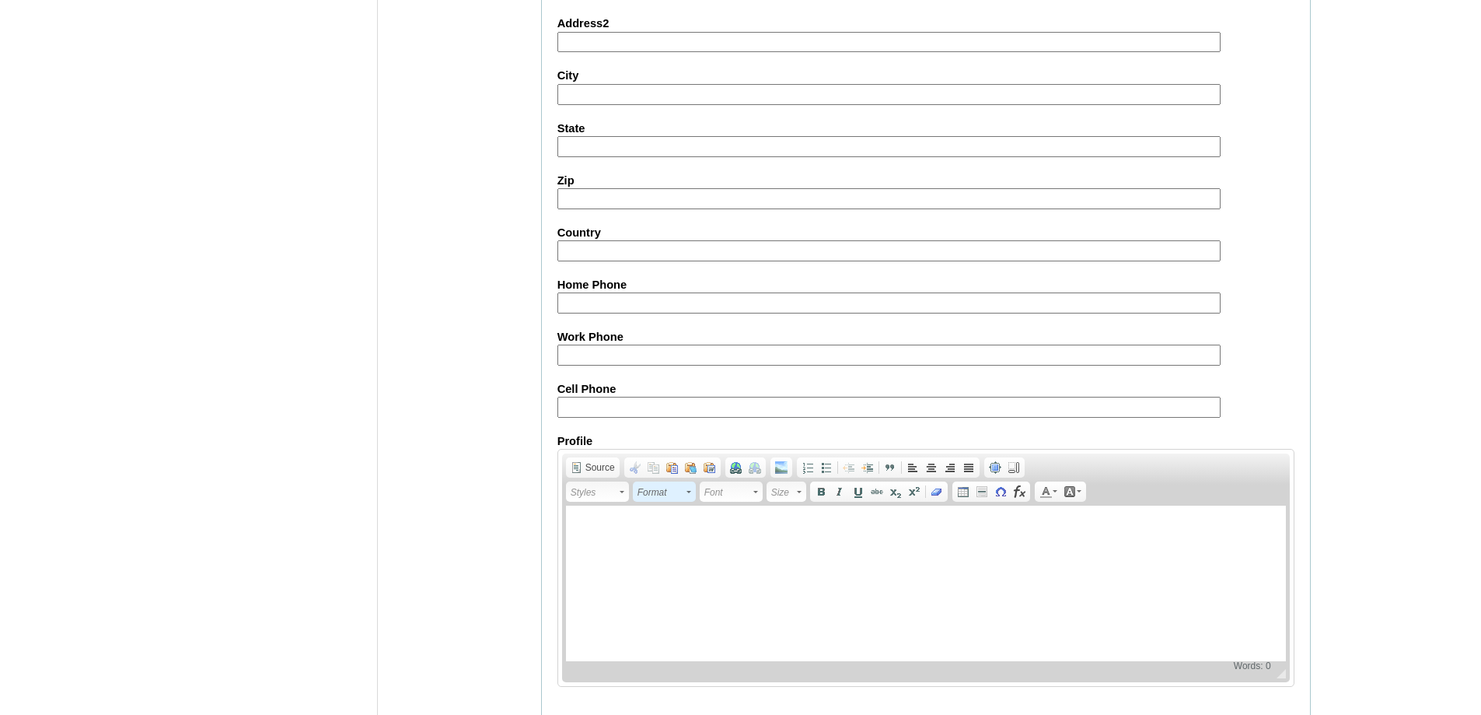
scroll to position [1652, 0]
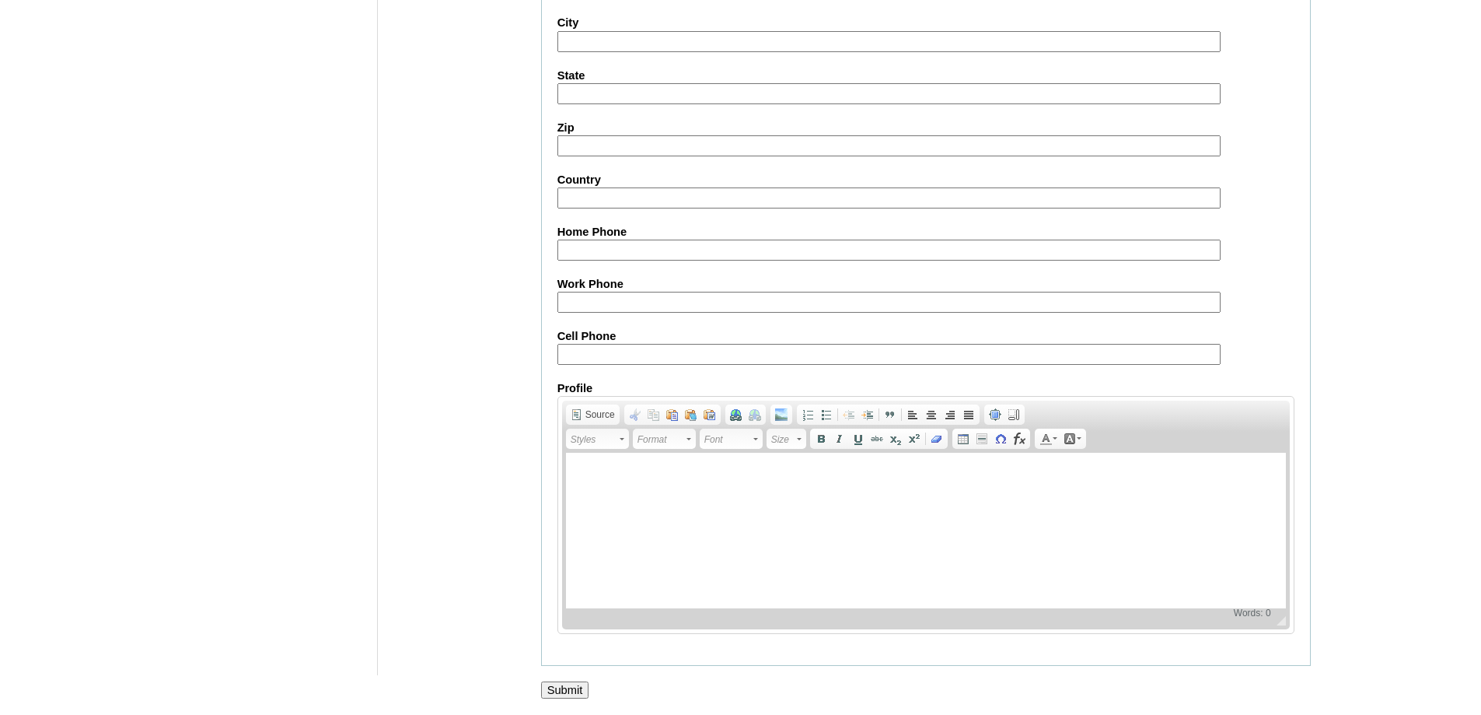
click at [577, 687] on input "Submit" at bounding box center [565, 689] width 48 height 17
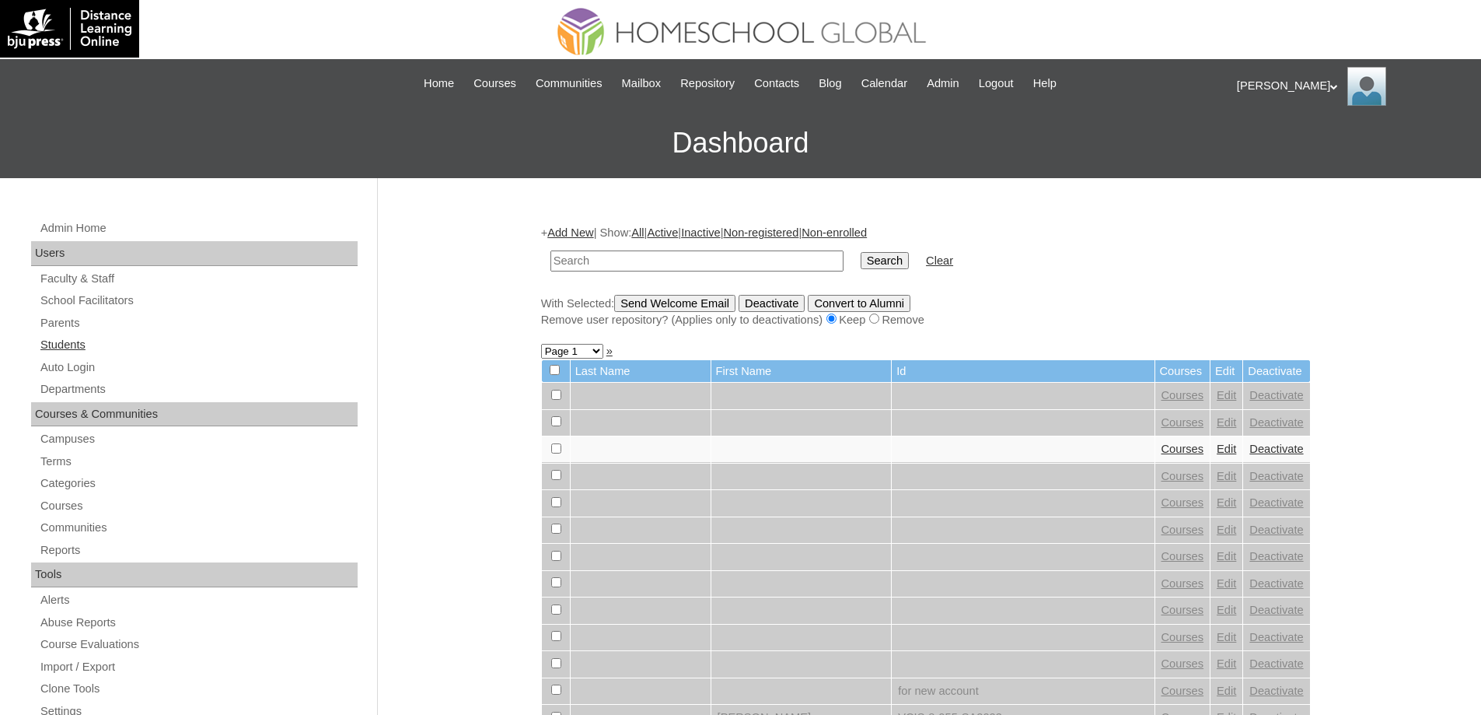
click at [158, 345] on link "Students" at bounding box center [198, 344] width 319 height 19
paste input "220012574"
drag, startPoint x: 441, startPoint y: 241, endPoint x: 463, endPoint y: 239, distance: 21.9
paste input "MHS00353-TECHPH2025"
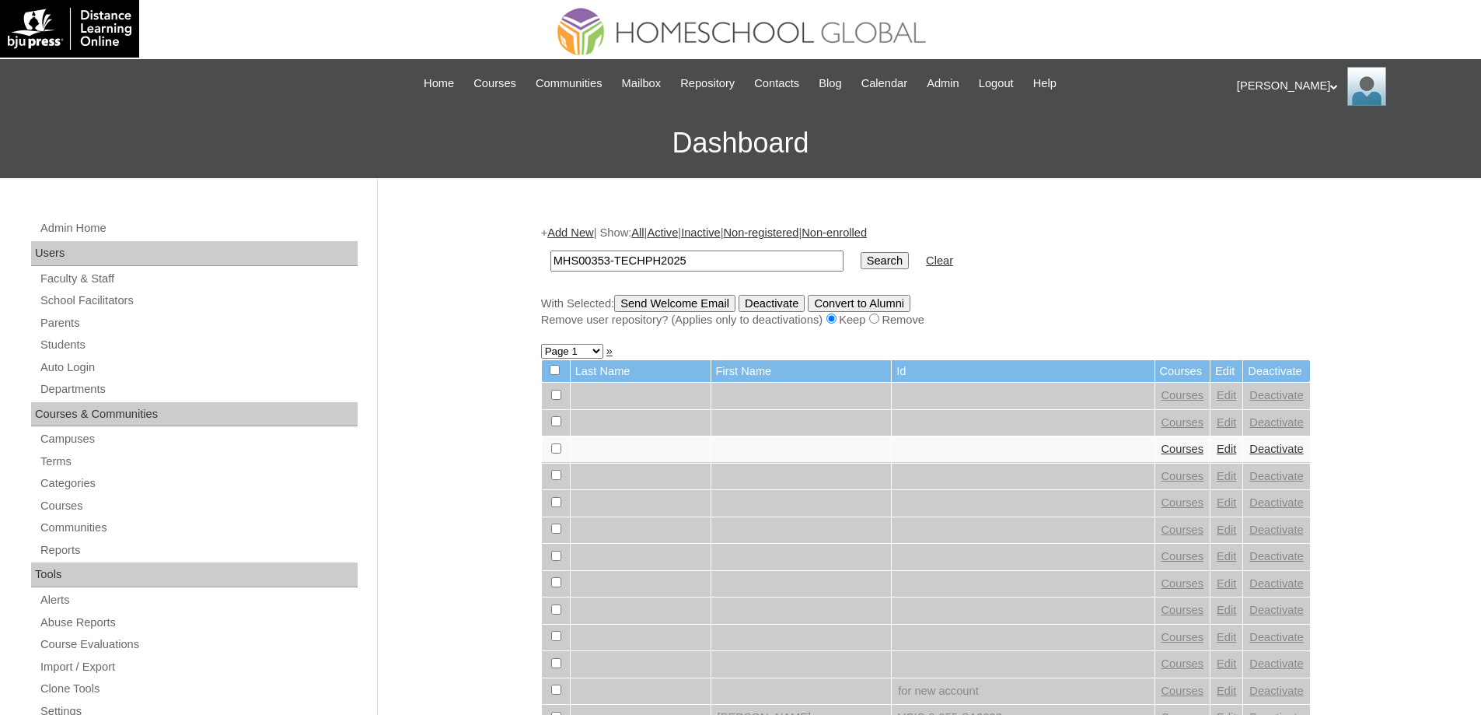
type input "MHS00353-TECHPH2025"
click at [887, 260] on input "Search" at bounding box center [885, 260] width 48 height 17
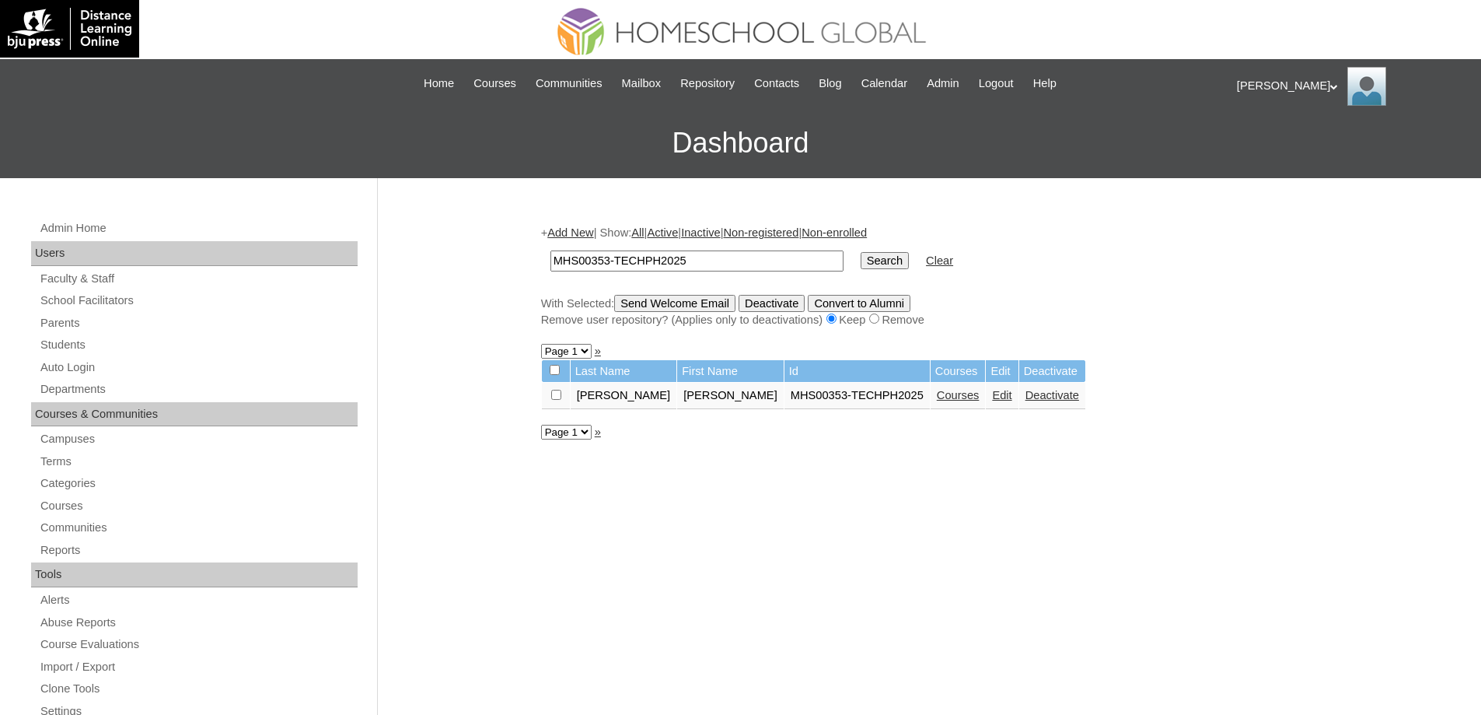
click at [937, 394] on link "Courses" at bounding box center [958, 395] width 43 height 12
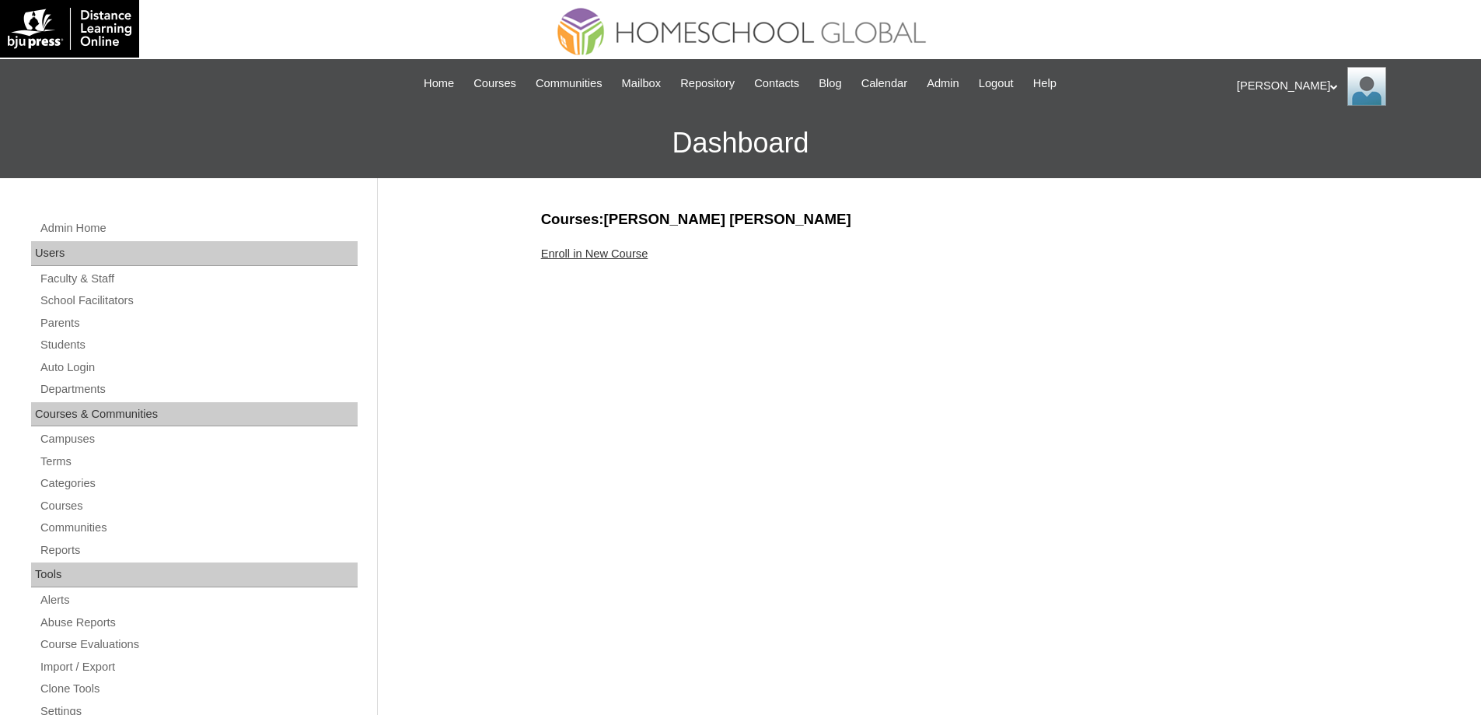
click at [568, 252] on link "Enroll in New Course" at bounding box center [594, 253] width 107 height 12
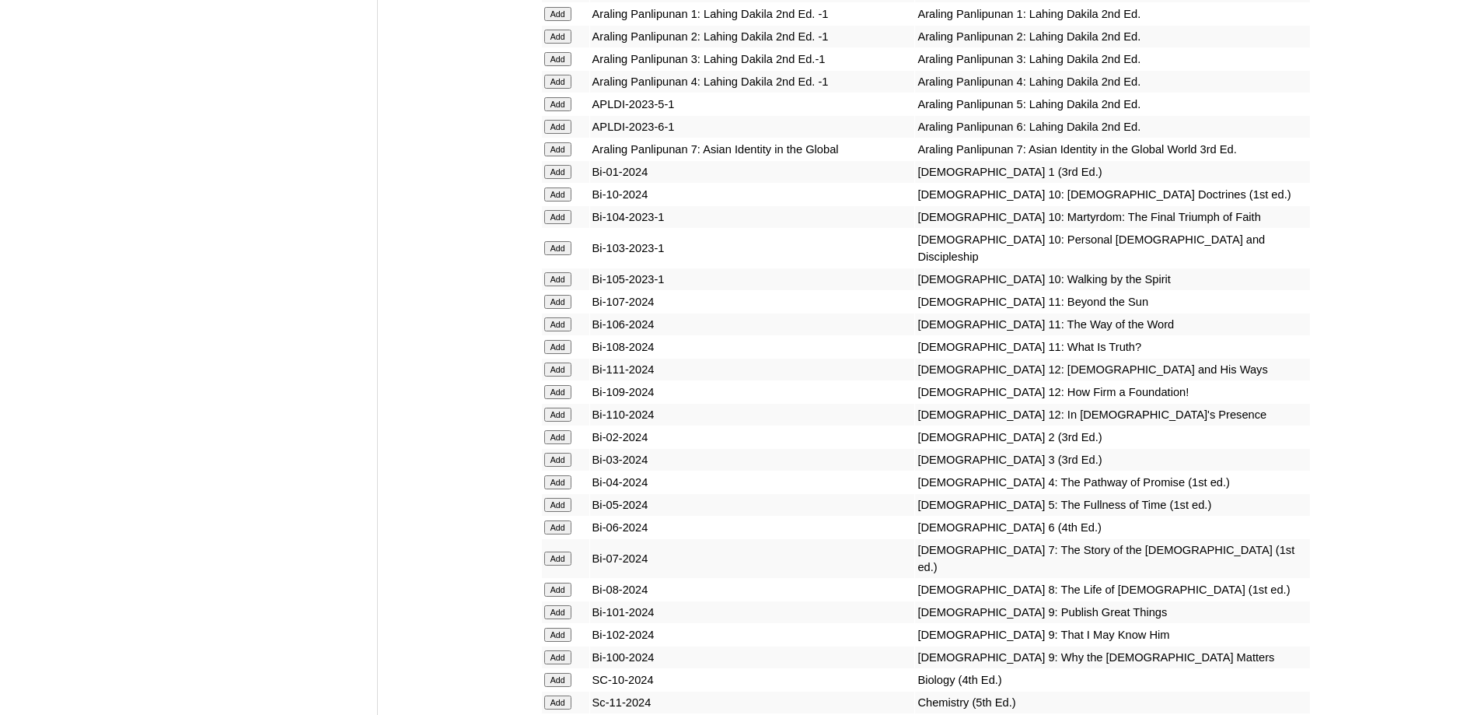
scroll to position [4043, 0]
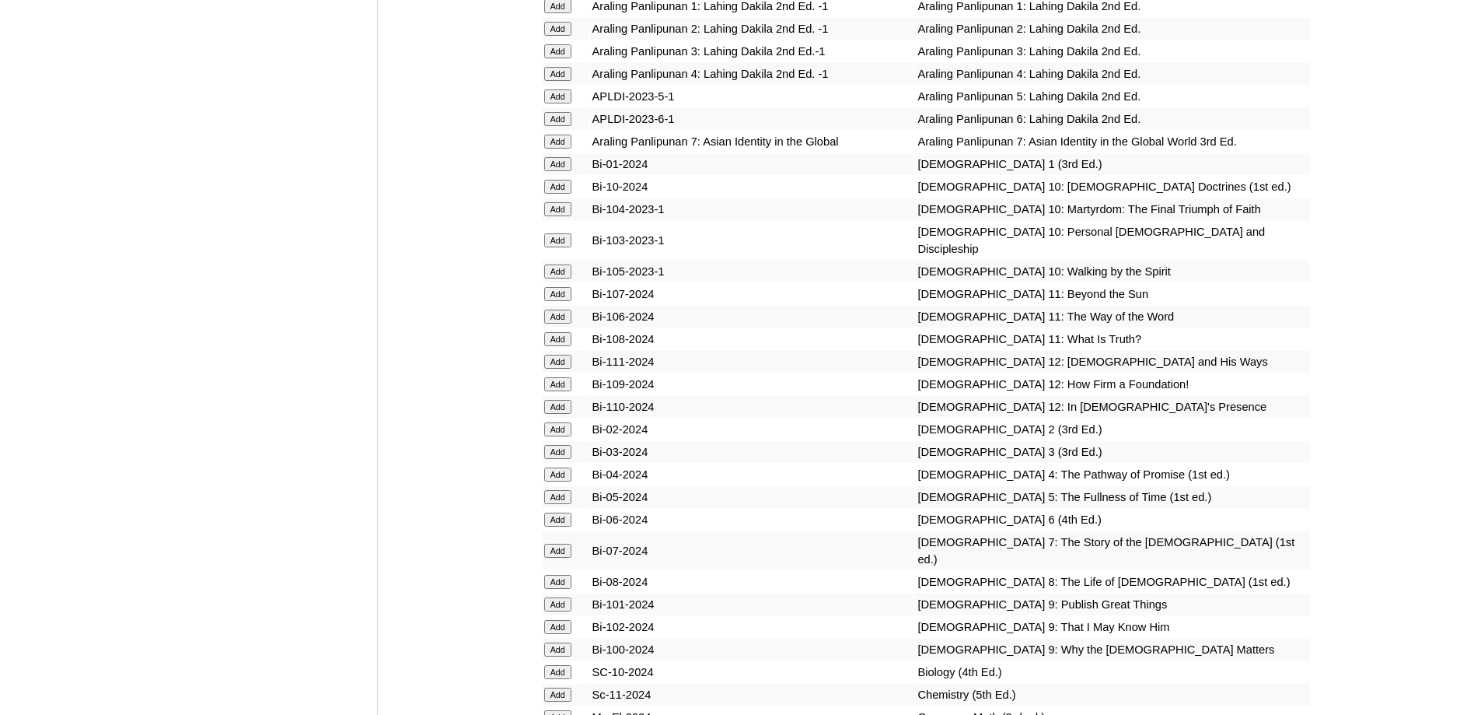
click at [552, 459] on input "Add" at bounding box center [557, 452] width 27 height 14
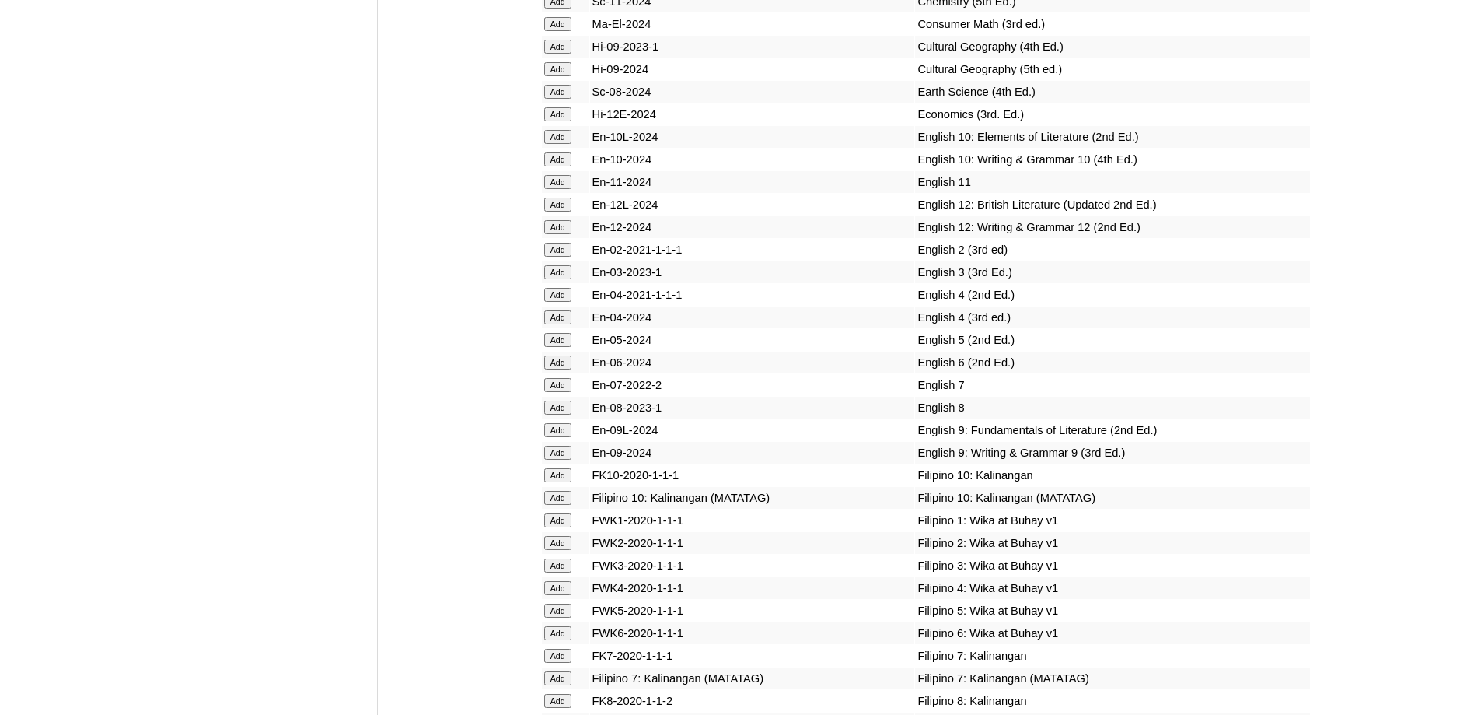
scroll to position [4813, 0]
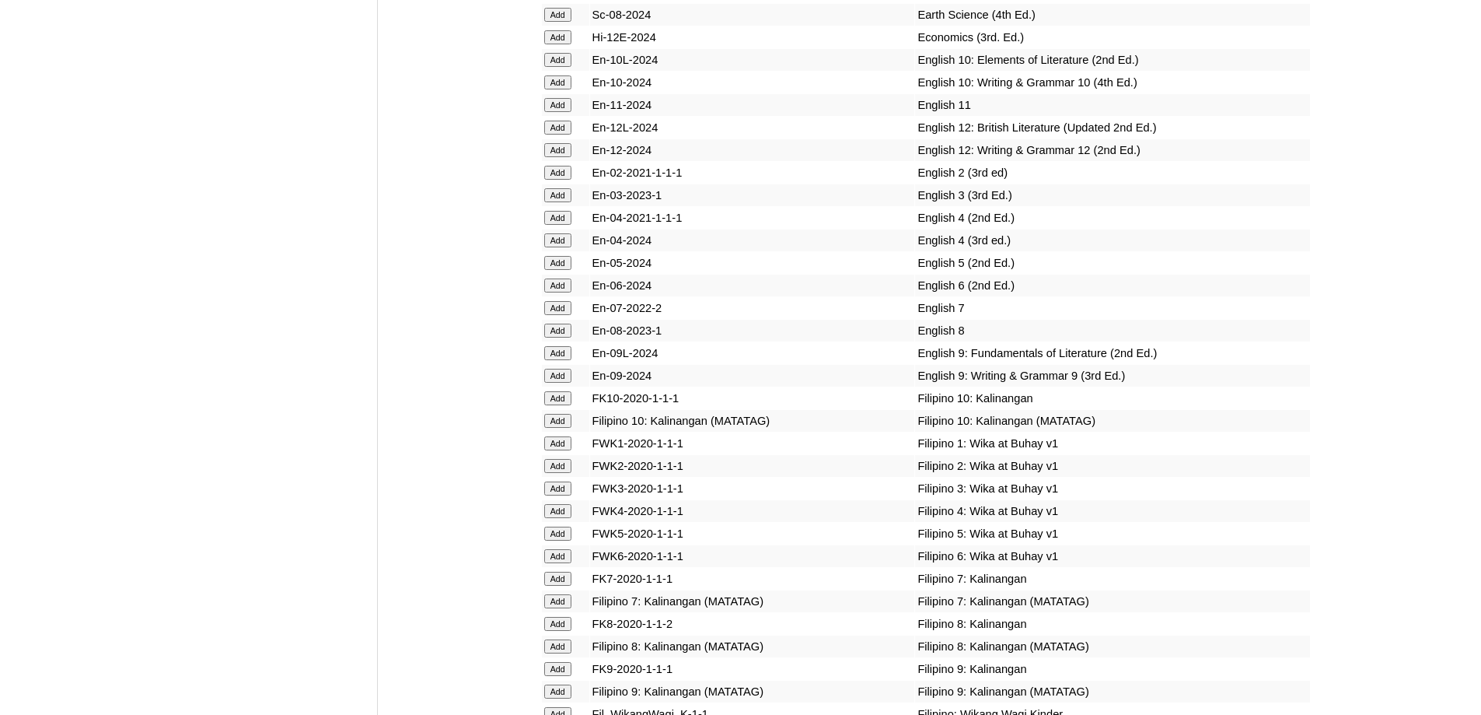
click at [561, 202] on input "Add" at bounding box center [557, 195] width 27 height 14
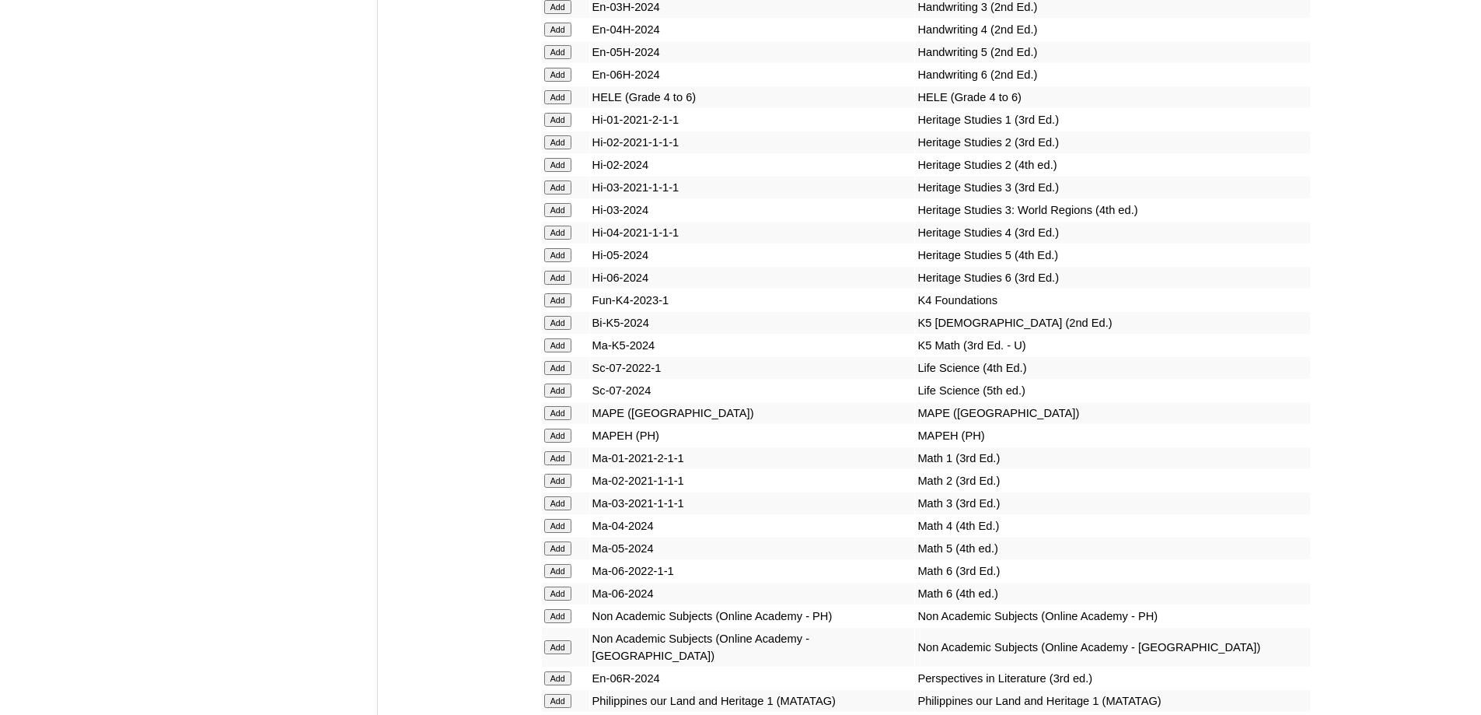
scroll to position [5573, 0]
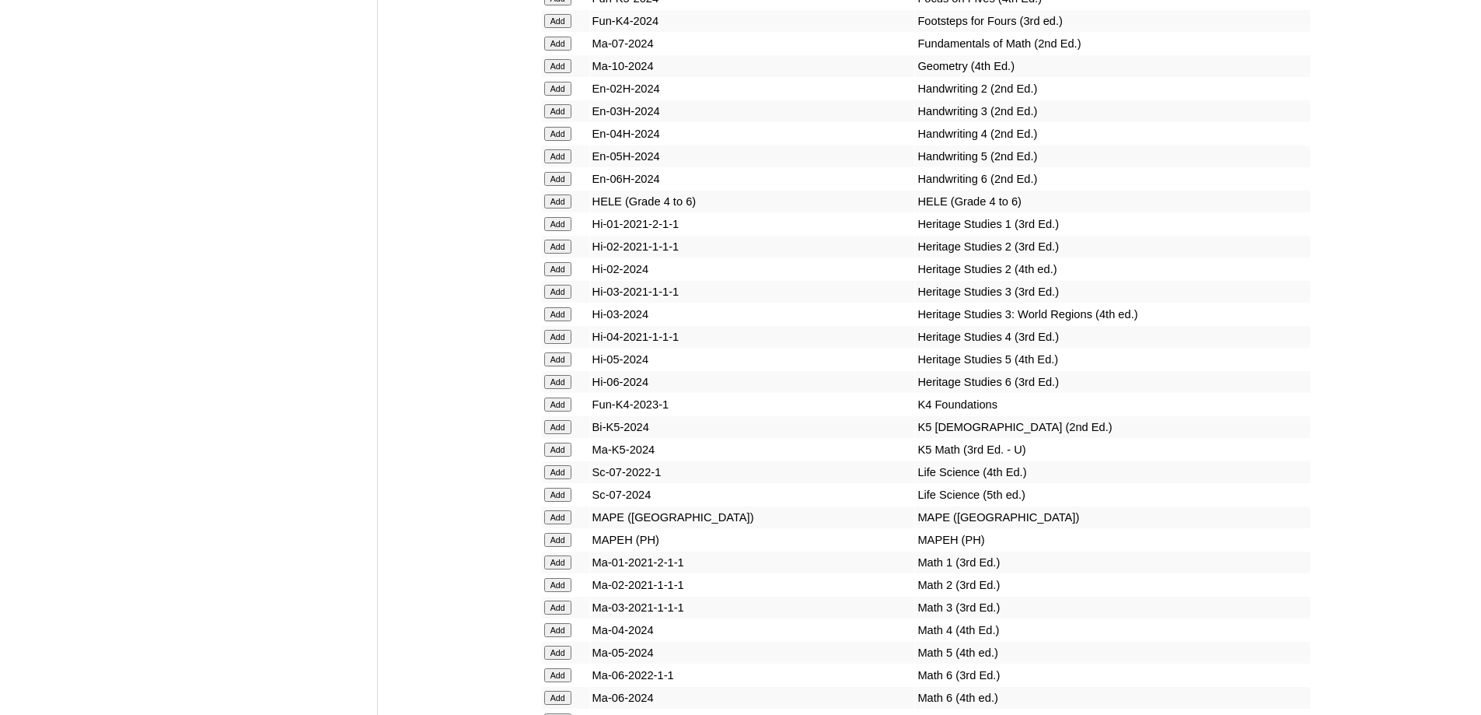
click at [554, 118] on input "Add" at bounding box center [557, 111] width 27 height 14
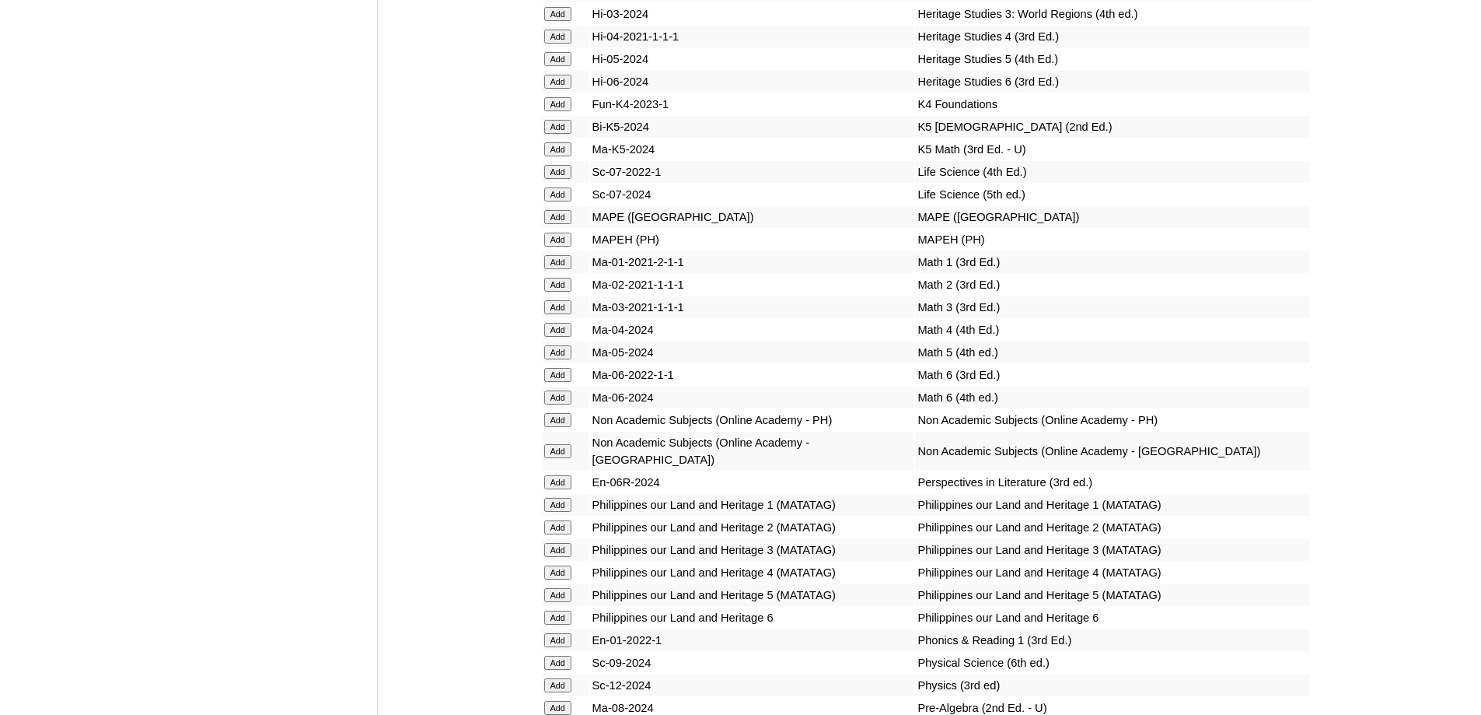
scroll to position [5942, 0]
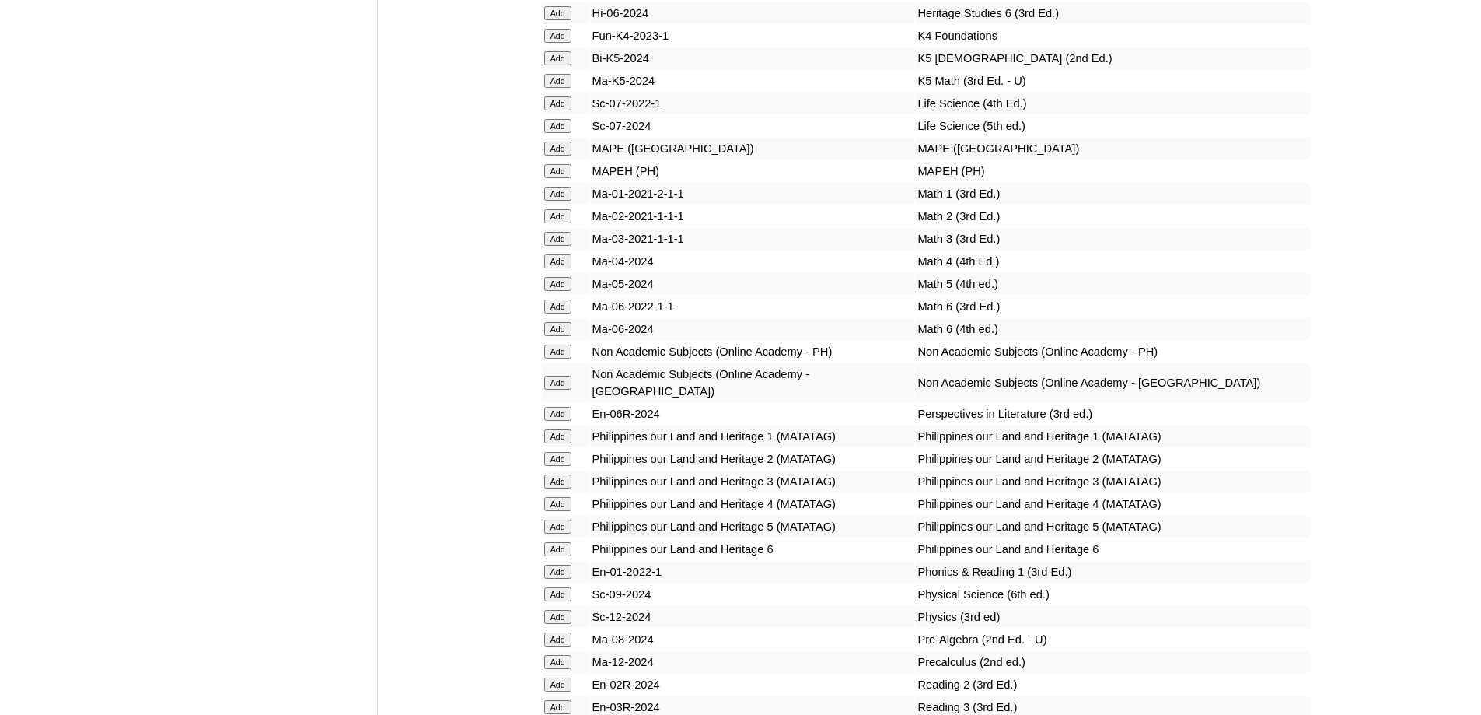
click at [565, 246] on input "Add" at bounding box center [557, 239] width 27 height 14
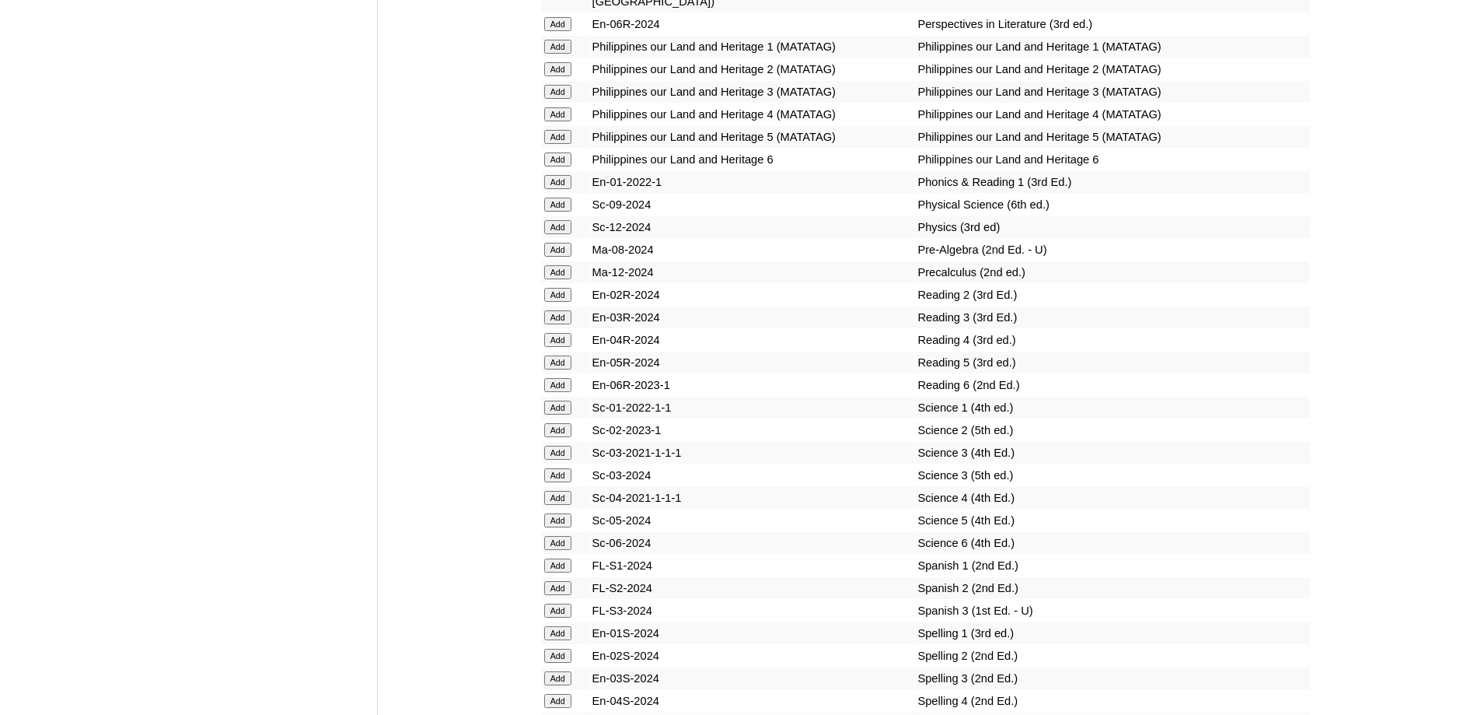
scroll to position [6409, 0]
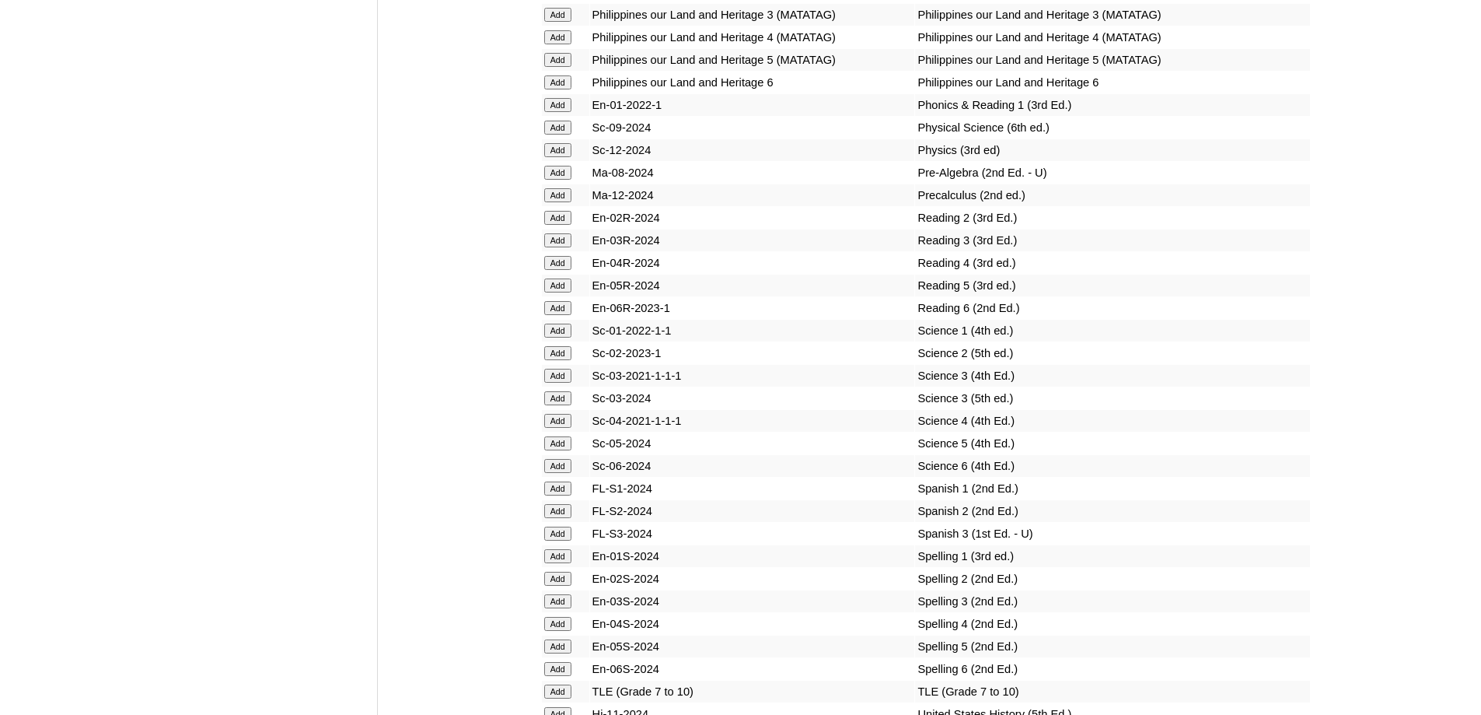
click at [569, 247] on input "Add" at bounding box center [557, 240] width 27 height 14
click at [561, 405] on input "Add" at bounding box center [557, 398] width 27 height 14
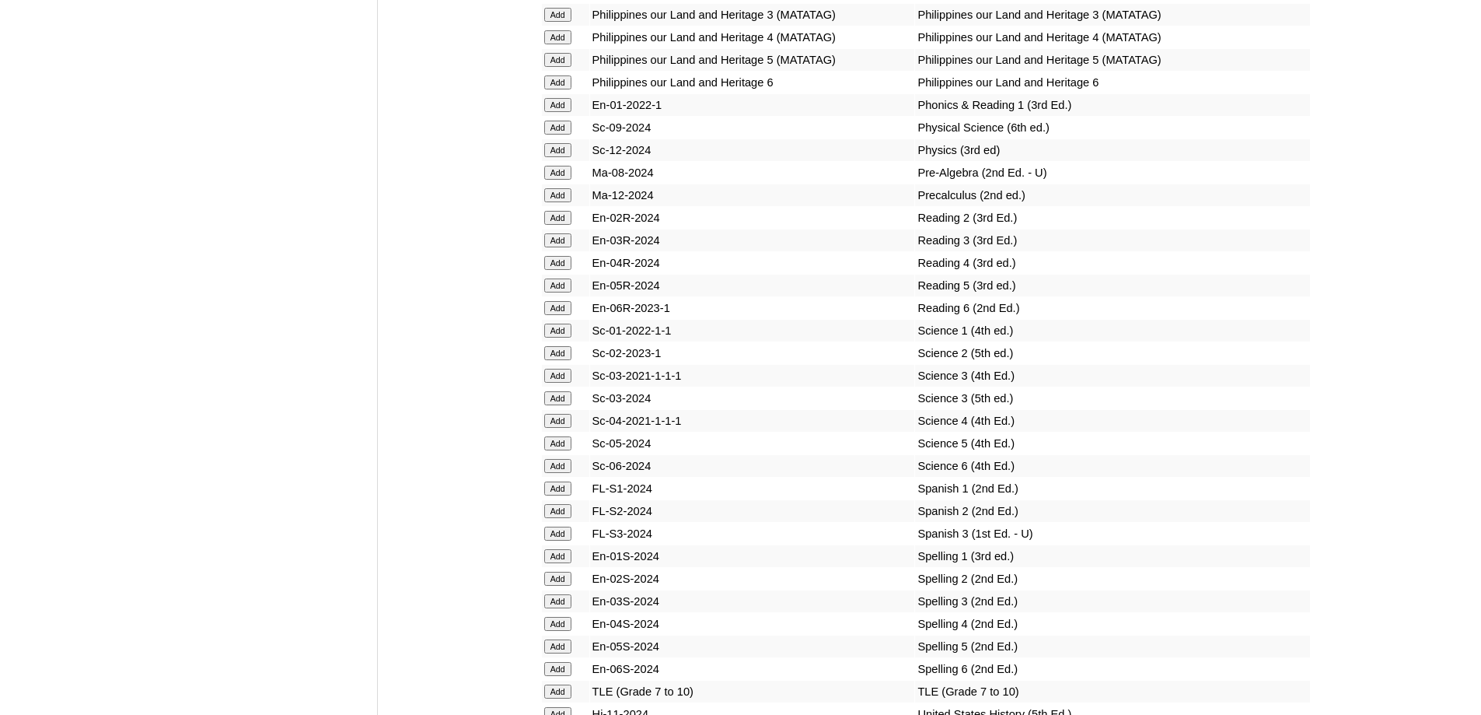
click at [561, 405] on input "Add" at bounding box center [557, 398] width 27 height 14
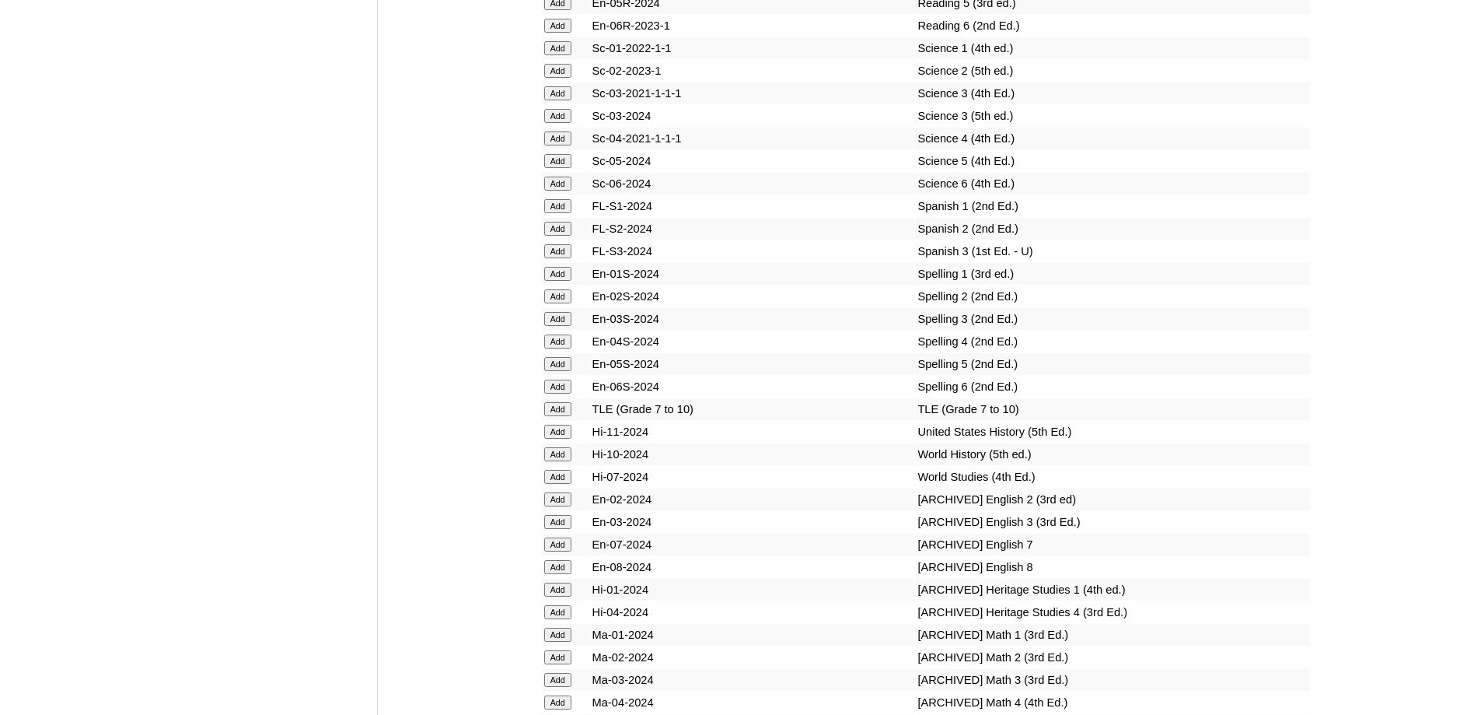
scroll to position [6720, 0]
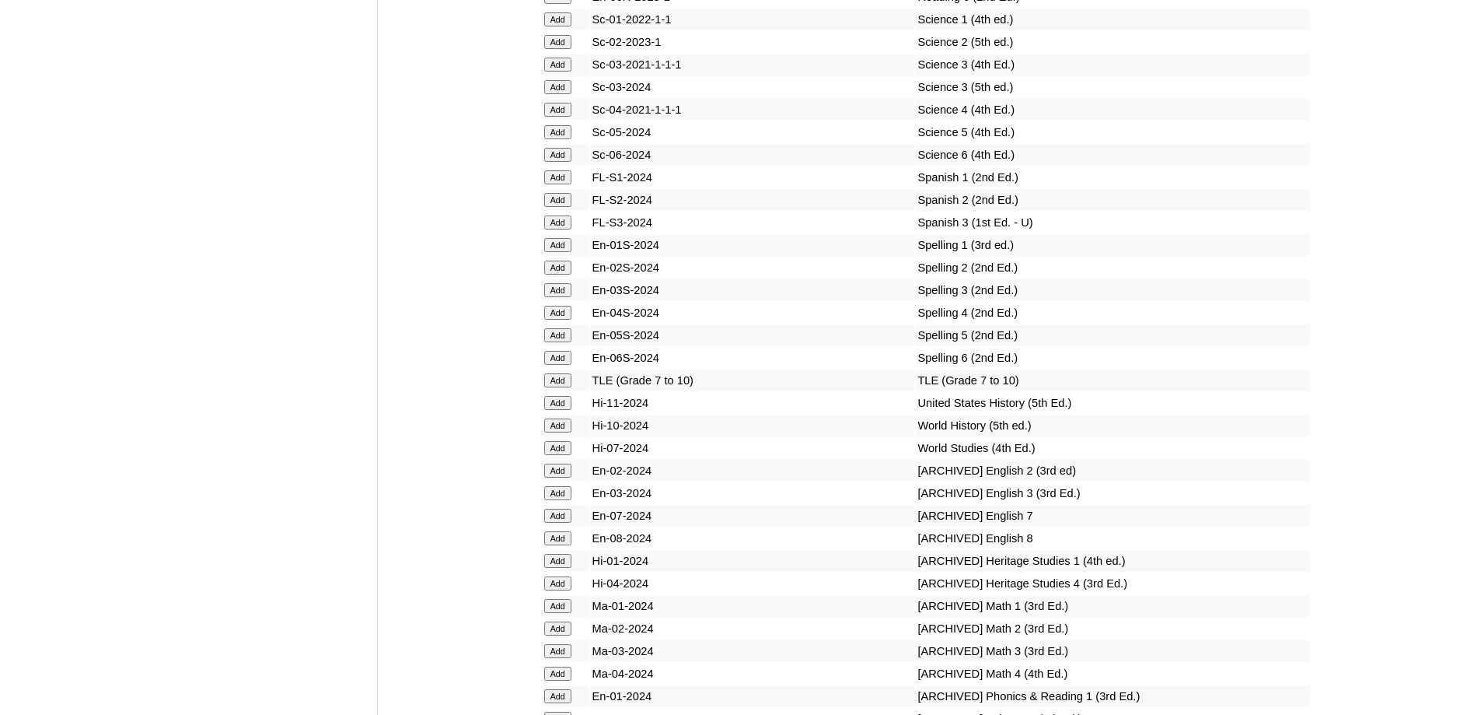
click at [566, 297] on input "Add" at bounding box center [557, 290] width 27 height 14
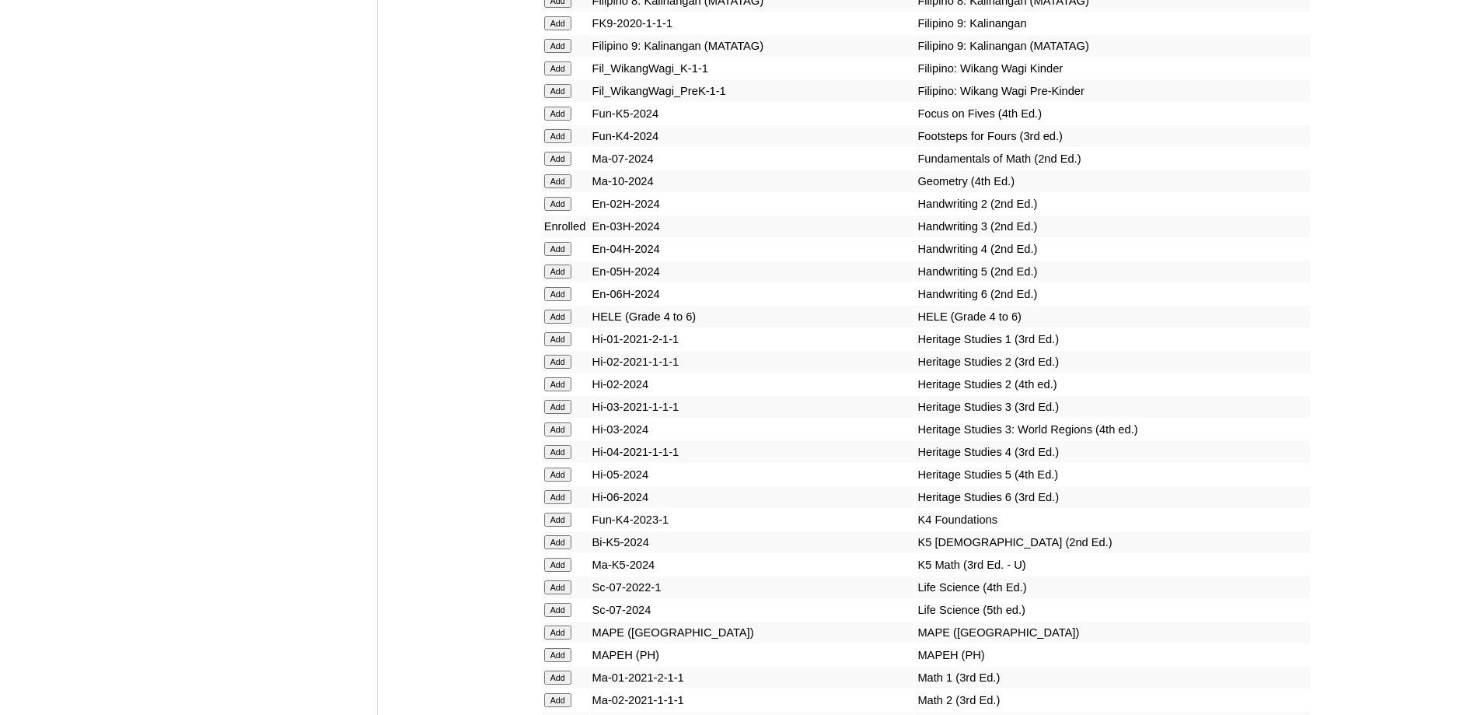
scroll to position [5476, 0]
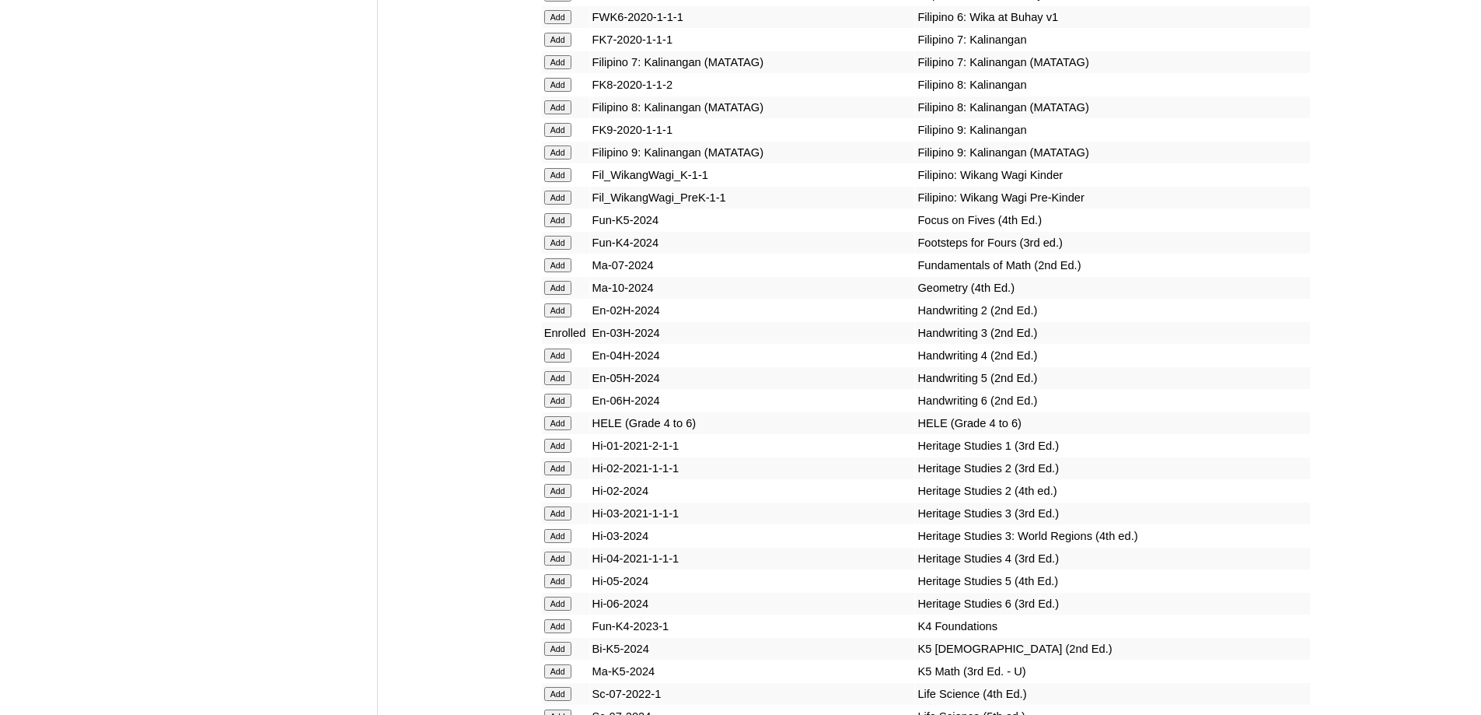
scroll to position [5752, 0]
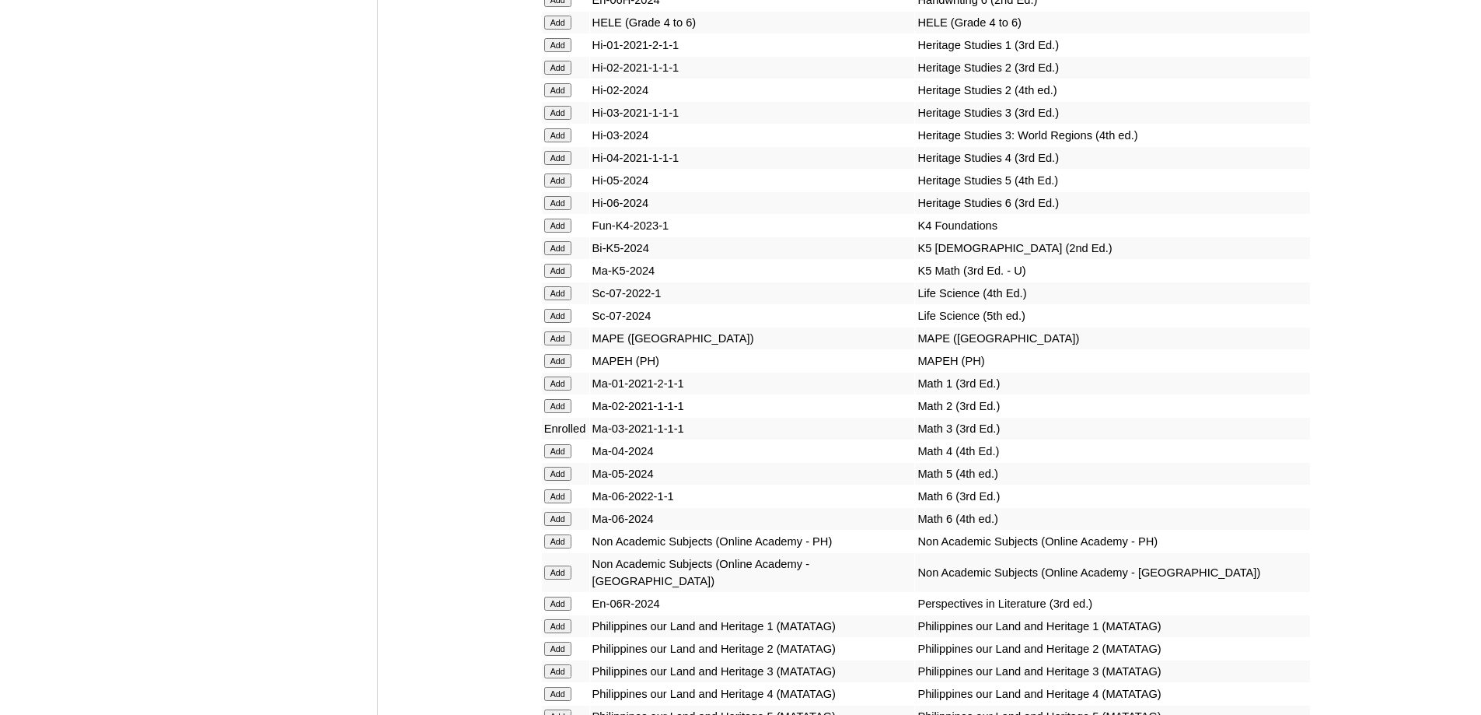
click at [560, 120] on input "Add" at bounding box center [557, 113] width 27 height 14
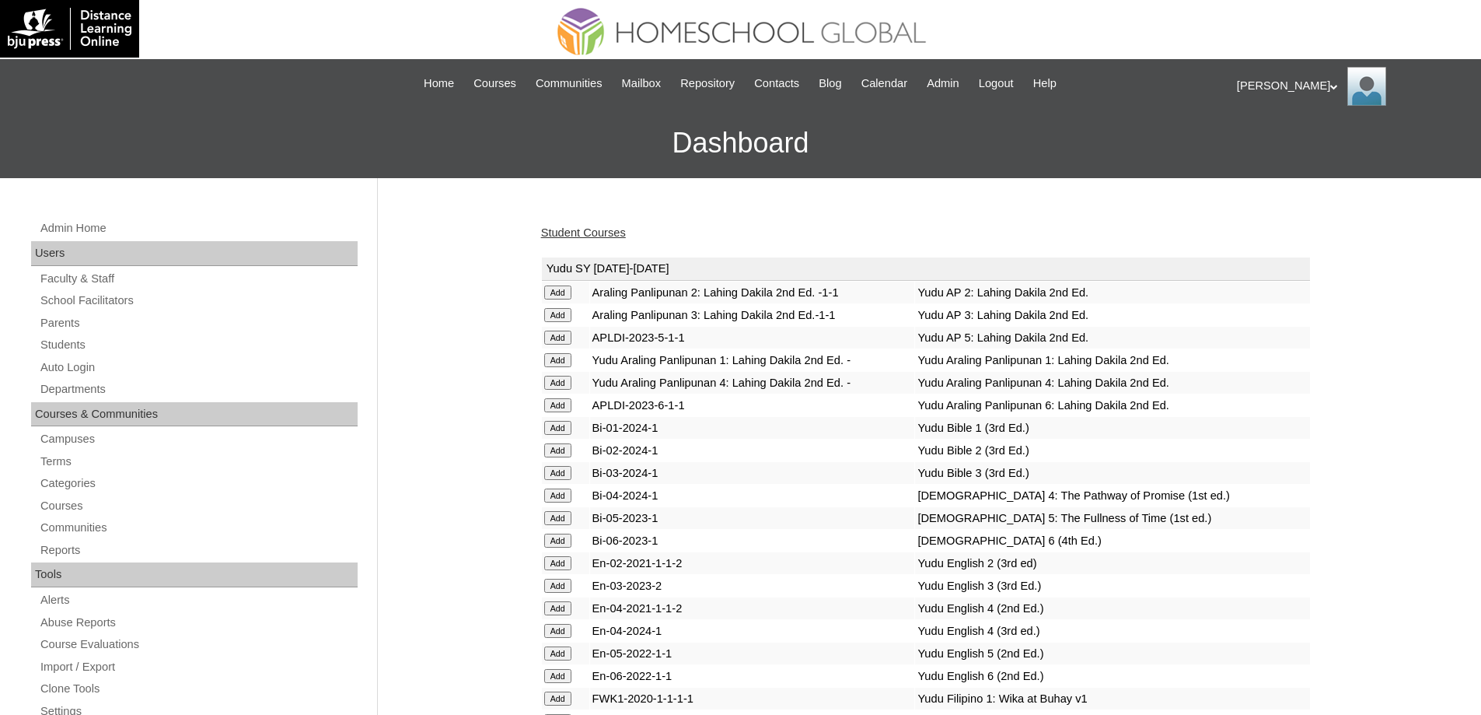
click at [599, 225] on div "Student Courses" at bounding box center [926, 233] width 770 height 16
click at [590, 230] on link "Student Courses" at bounding box center [583, 232] width 85 height 12
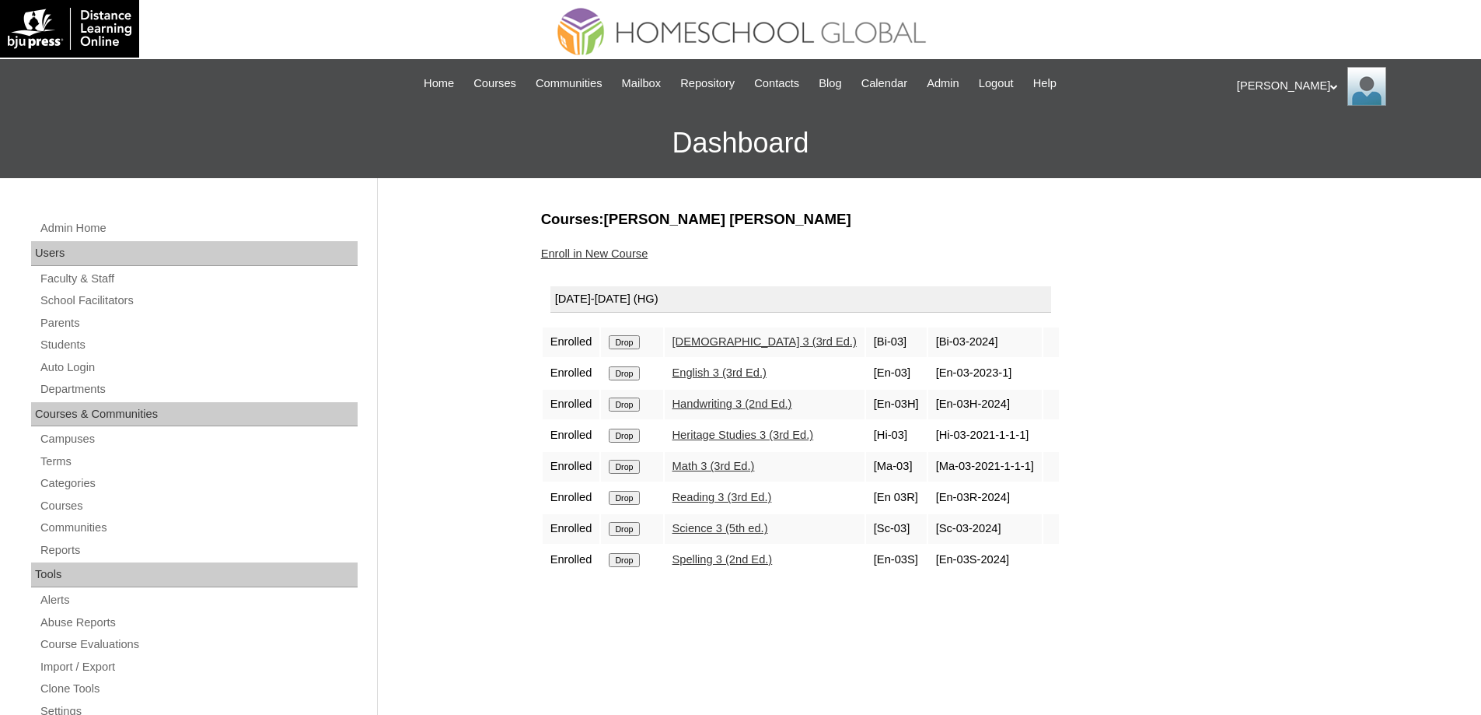
click at [638, 259] on link "Enroll in New Course" at bounding box center [594, 253] width 107 height 12
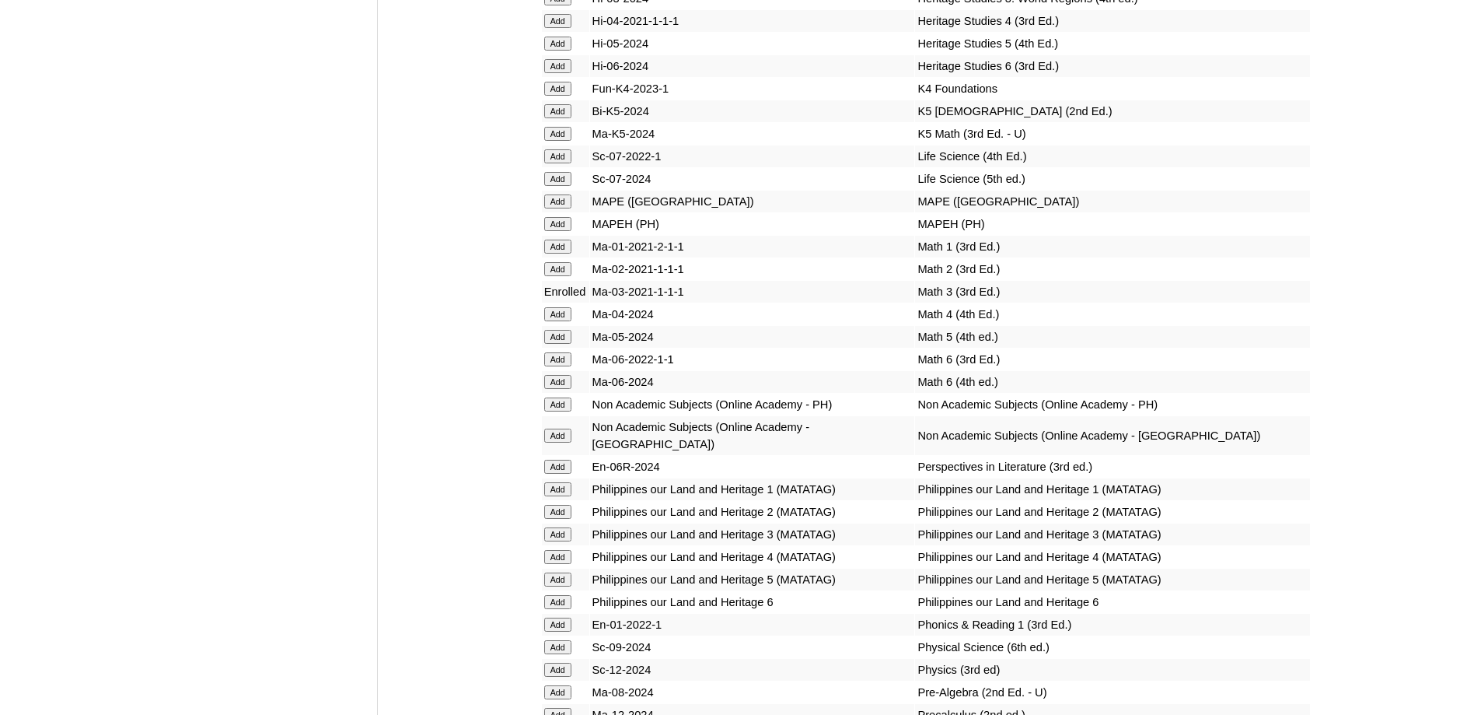
scroll to position [5897, 0]
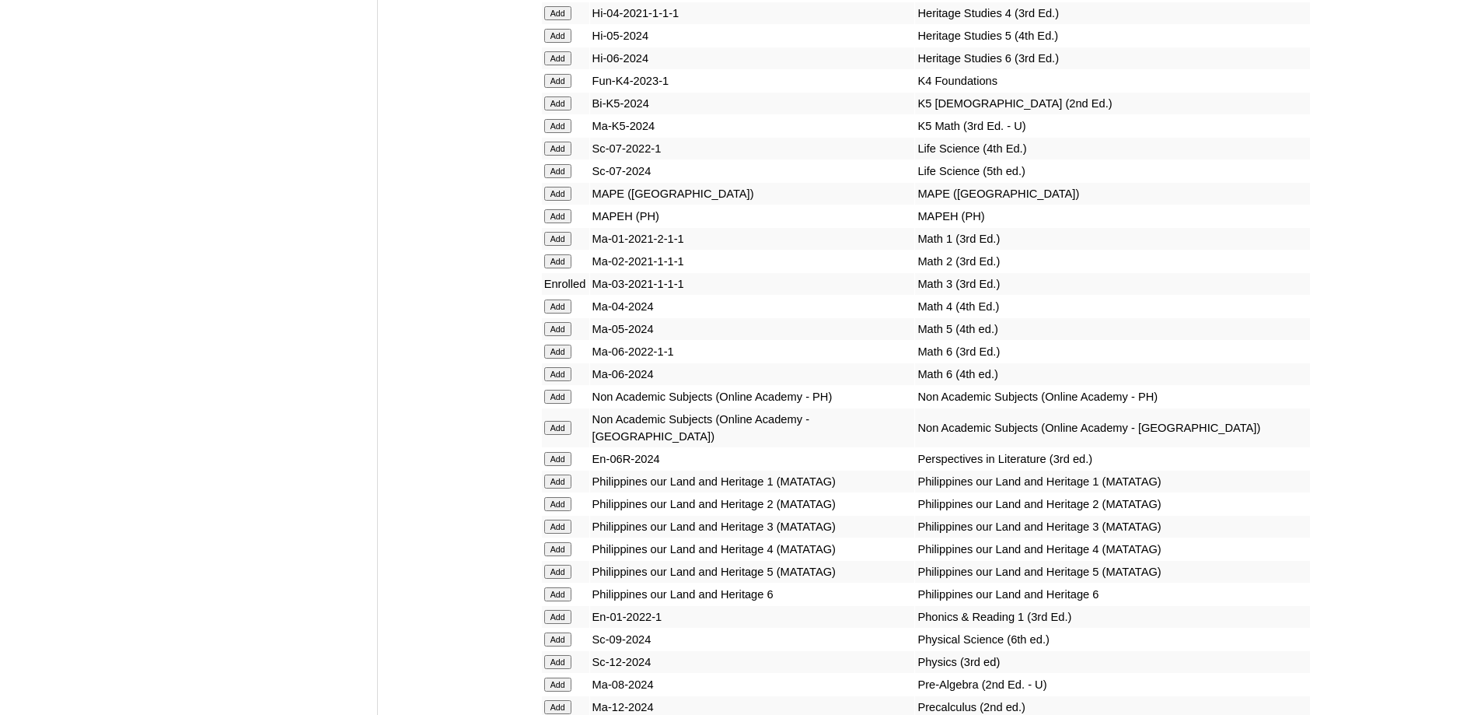
click at [559, 201] on input "Add" at bounding box center [557, 194] width 27 height 14
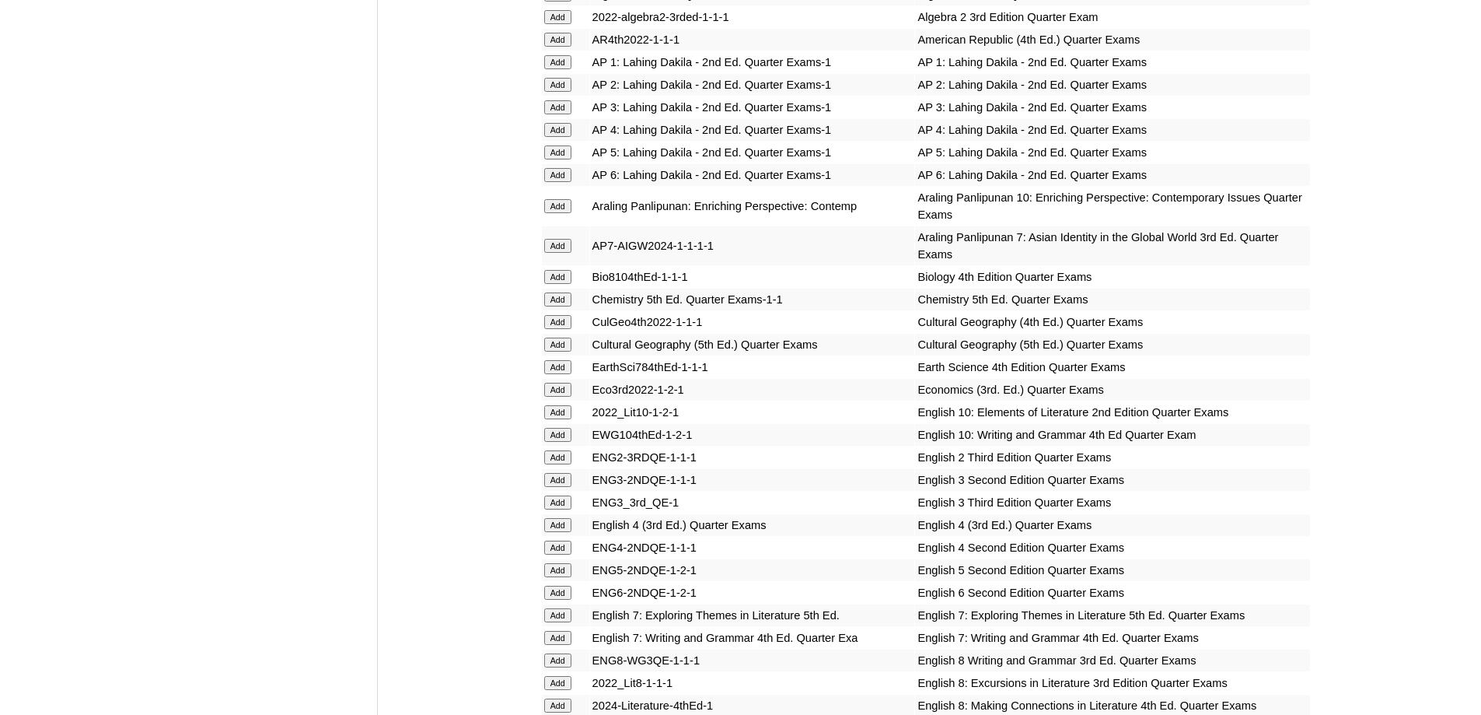
scroll to position [2022, 0]
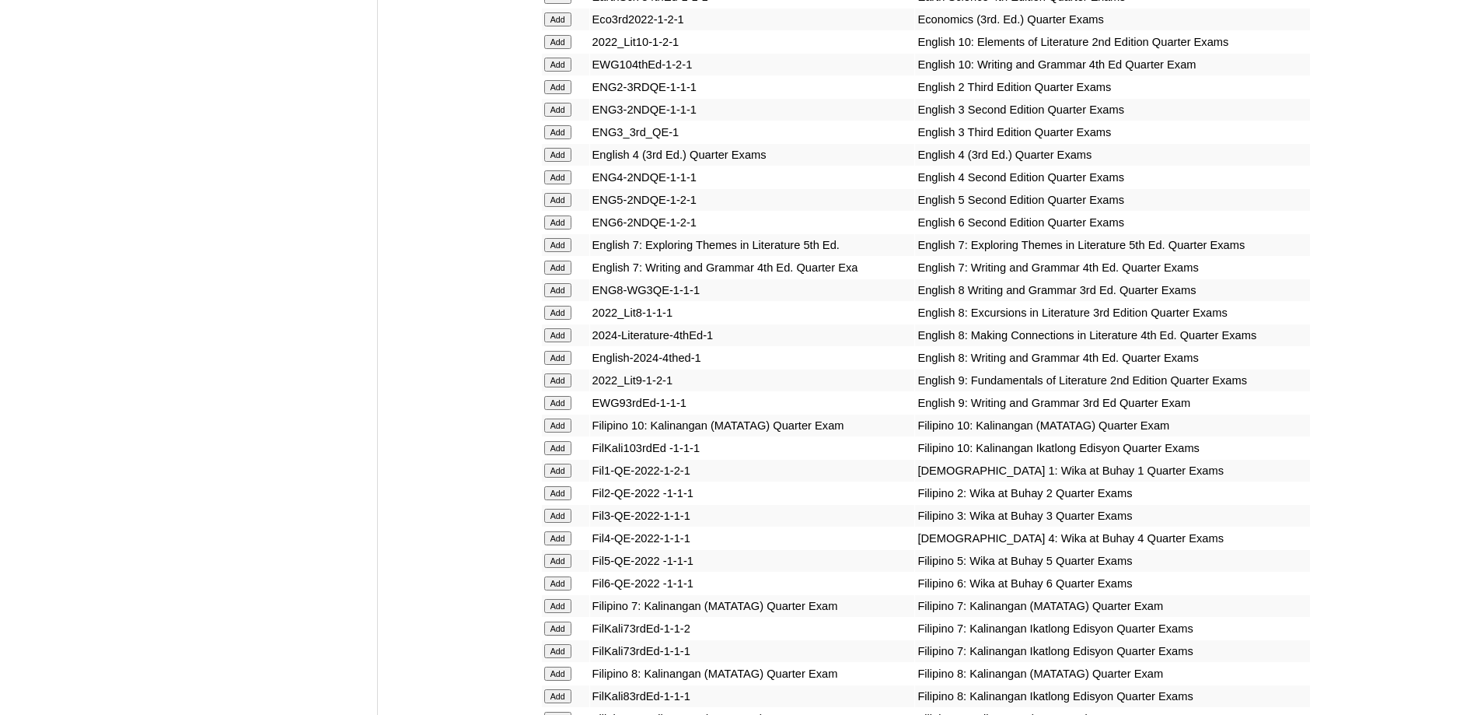
click at [546, 139] on input "Add" at bounding box center [557, 132] width 27 height 14
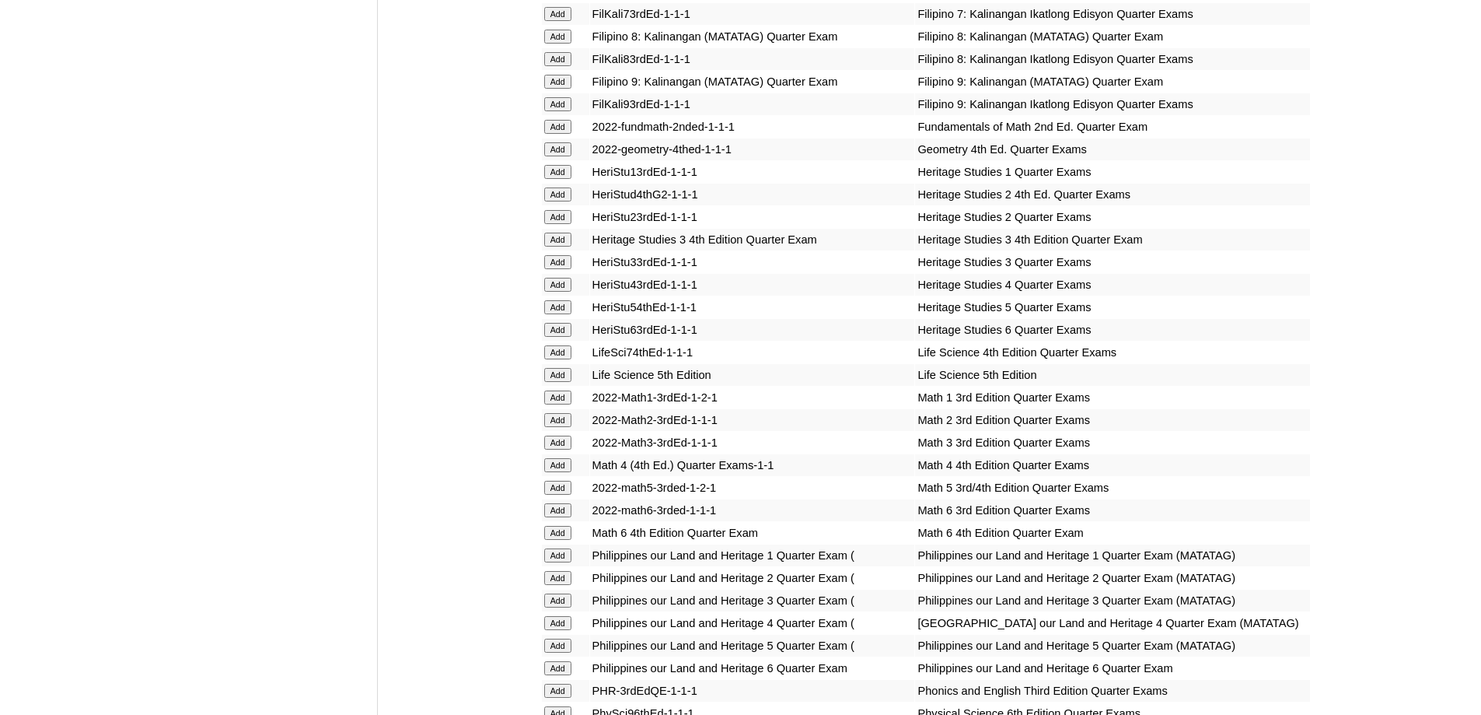
scroll to position [2721, 0]
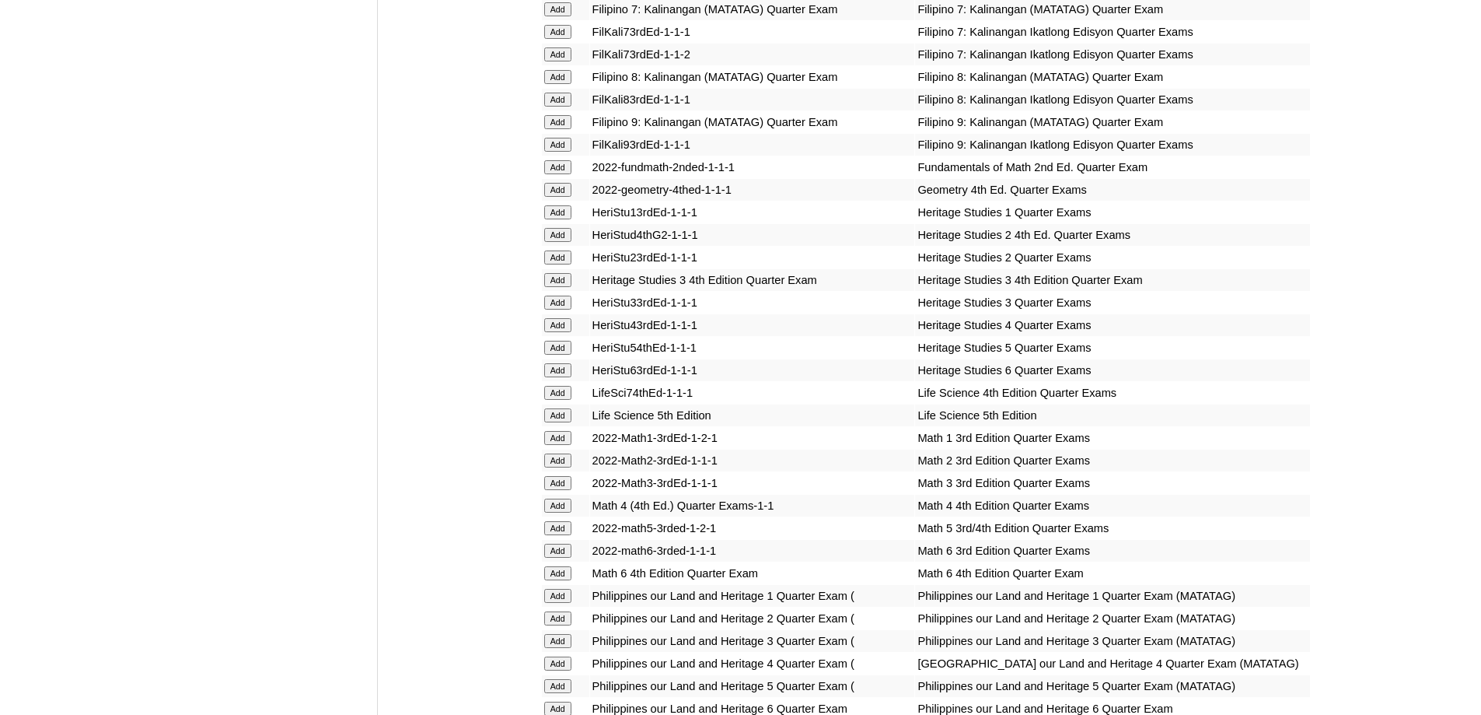
scroll to position [2669, 0]
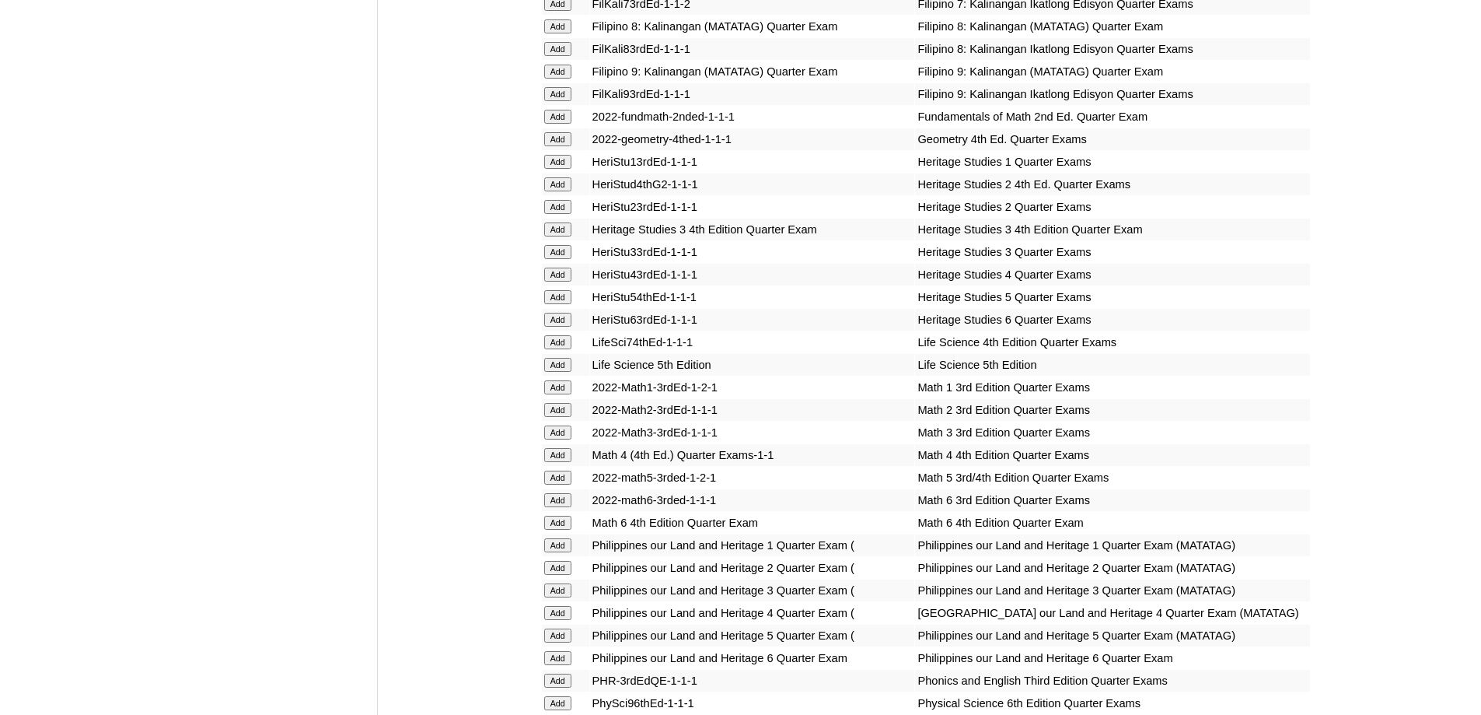
click at [559, 259] on input "Add" at bounding box center [557, 252] width 27 height 14
click at [560, 439] on input "Add" at bounding box center [557, 432] width 27 height 14
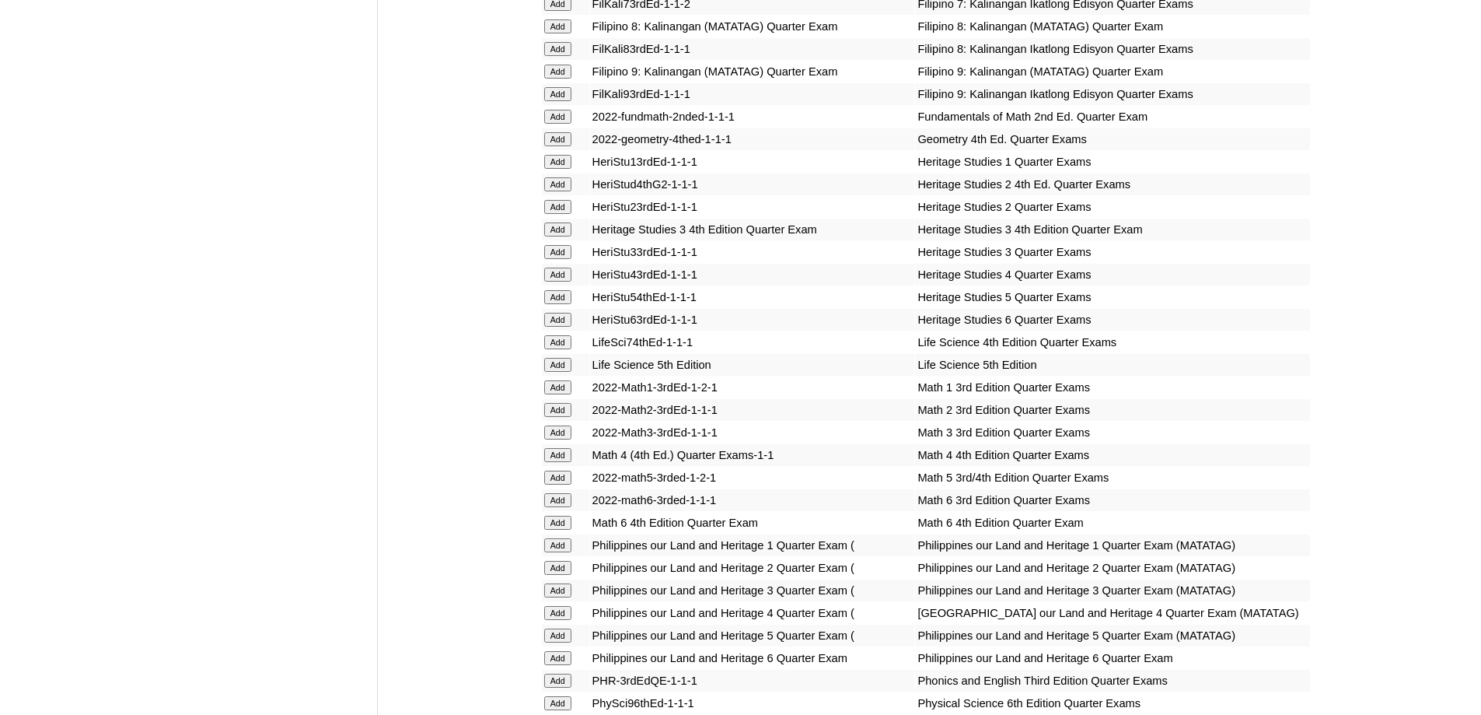
click at [560, 439] on input "Add" at bounding box center [557, 432] width 27 height 14
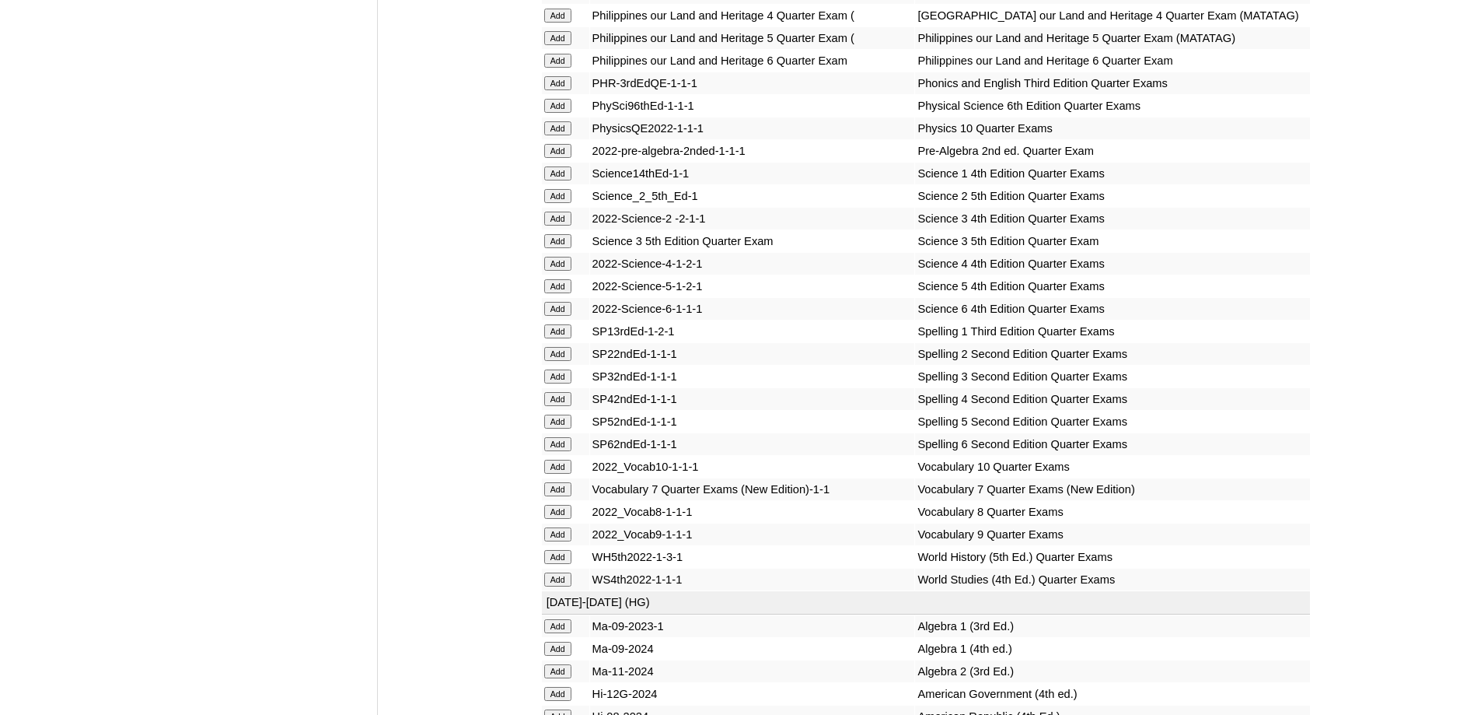
scroll to position [3421, 0]
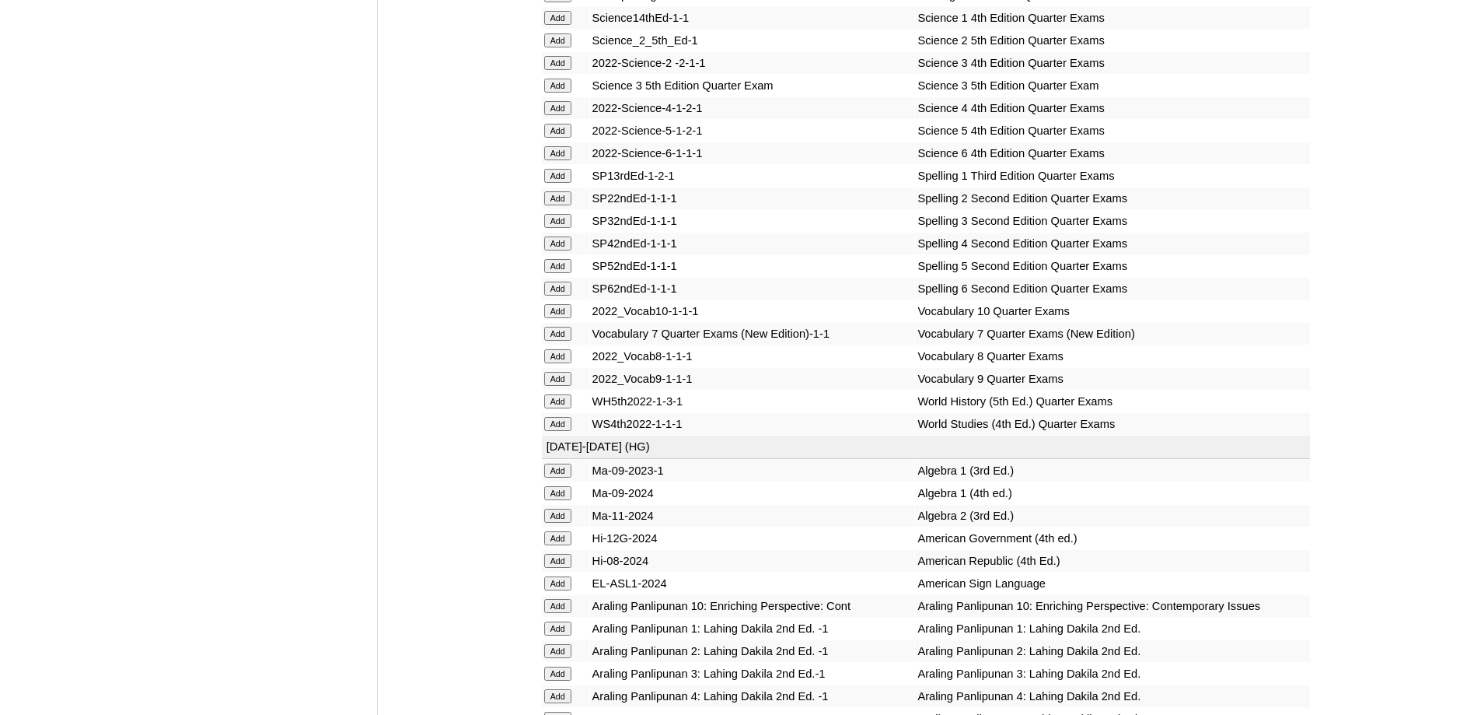
click at [560, 228] on input "Add" at bounding box center [557, 221] width 27 height 14
click at [561, 93] on input "Add" at bounding box center [557, 86] width 27 height 14
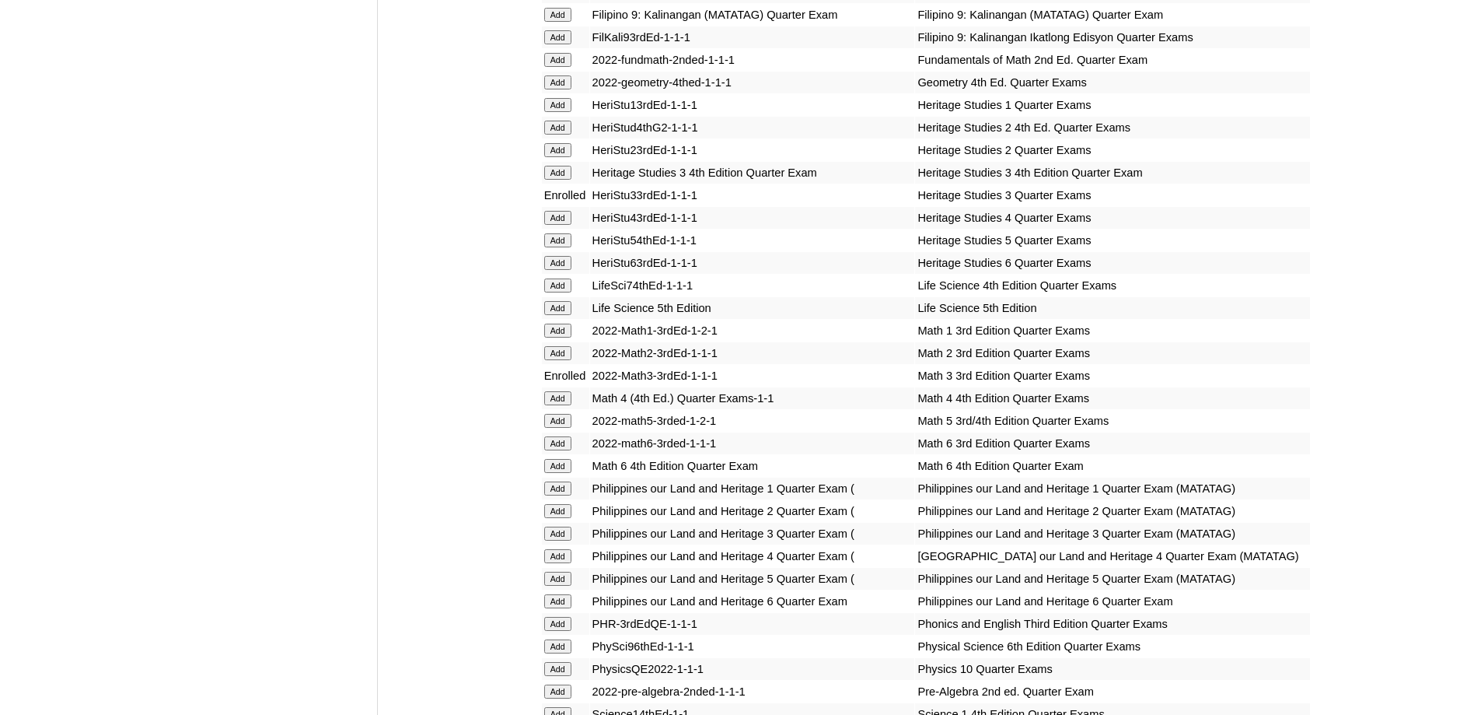
scroll to position [2721, 0]
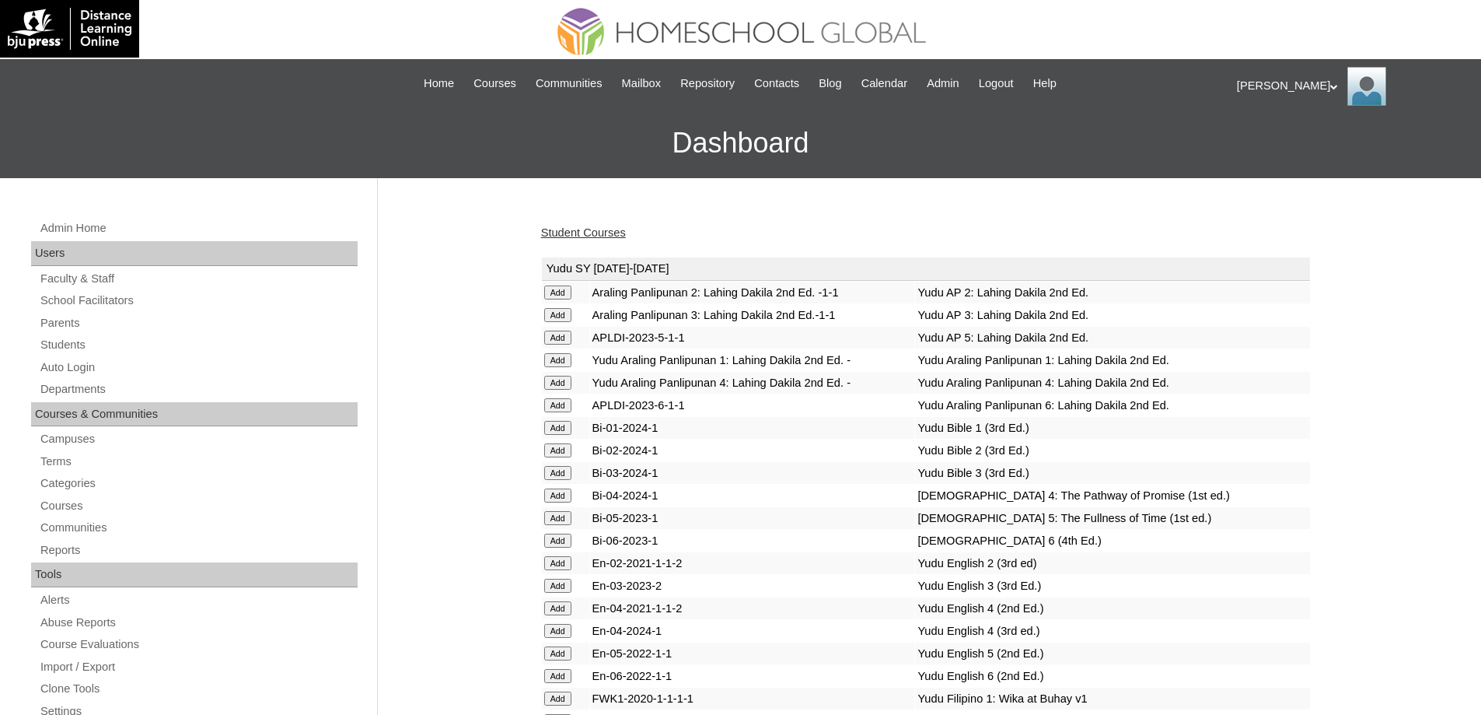
click at [606, 232] on link "Student Courses" at bounding box center [583, 232] width 85 height 12
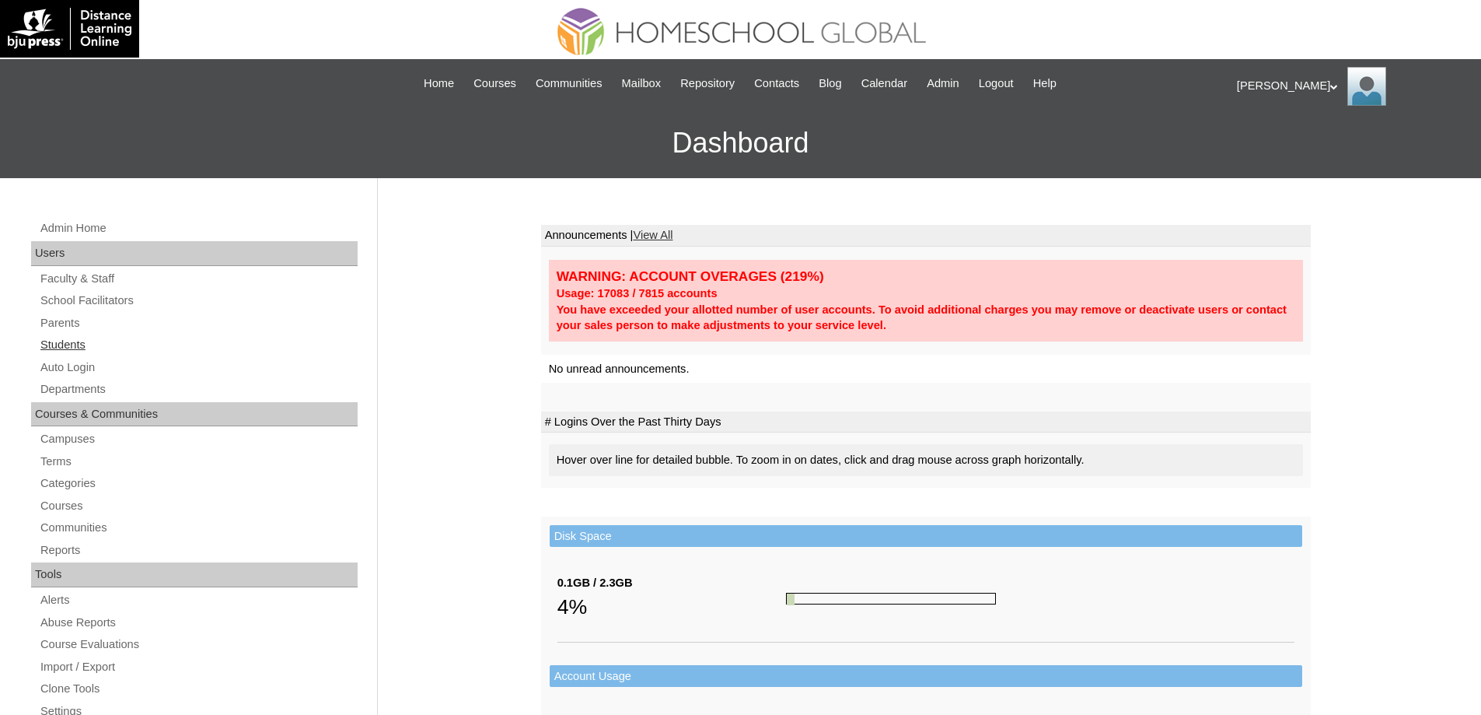
click at [97, 351] on link "Students" at bounding box center [198, 344] width 319 height 19
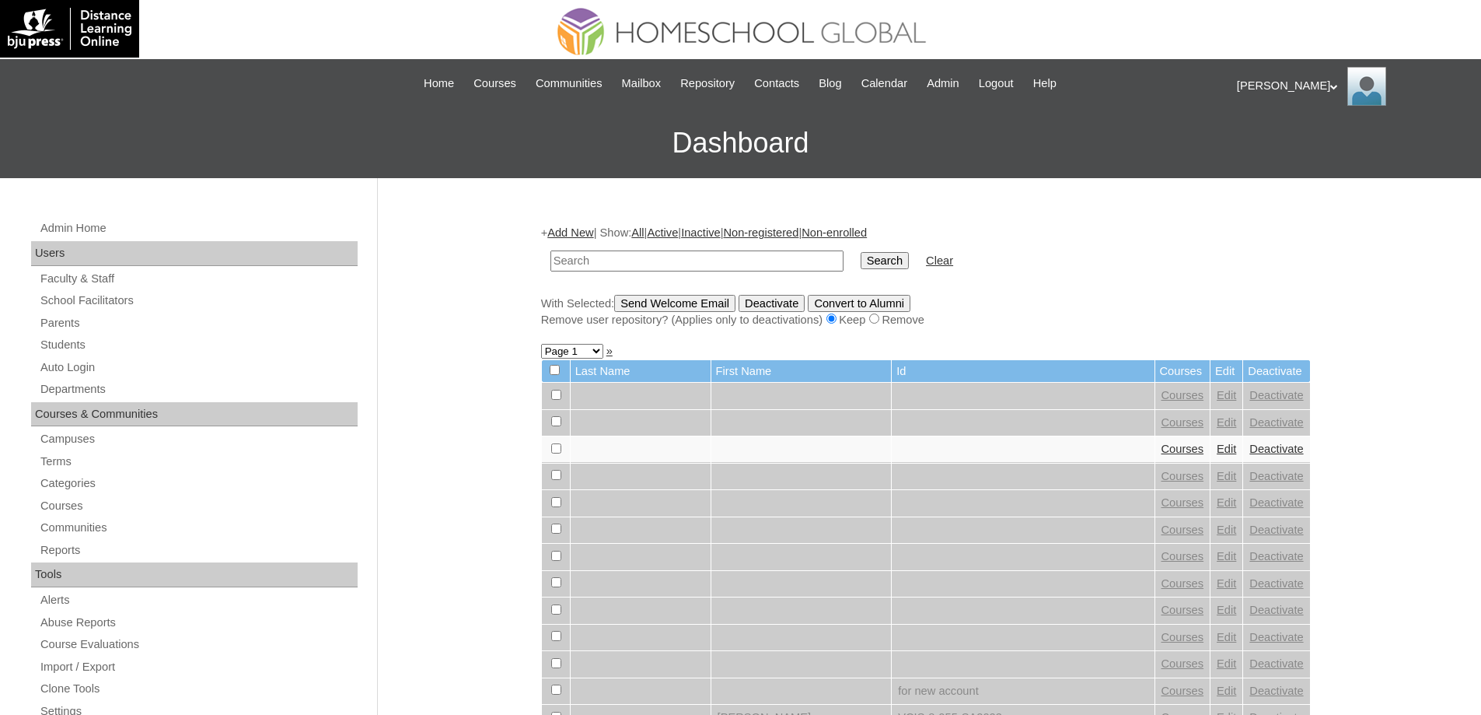
click at [80, 370] on link "Auto Login" at bounding box center [198, 367] width 319 height 19
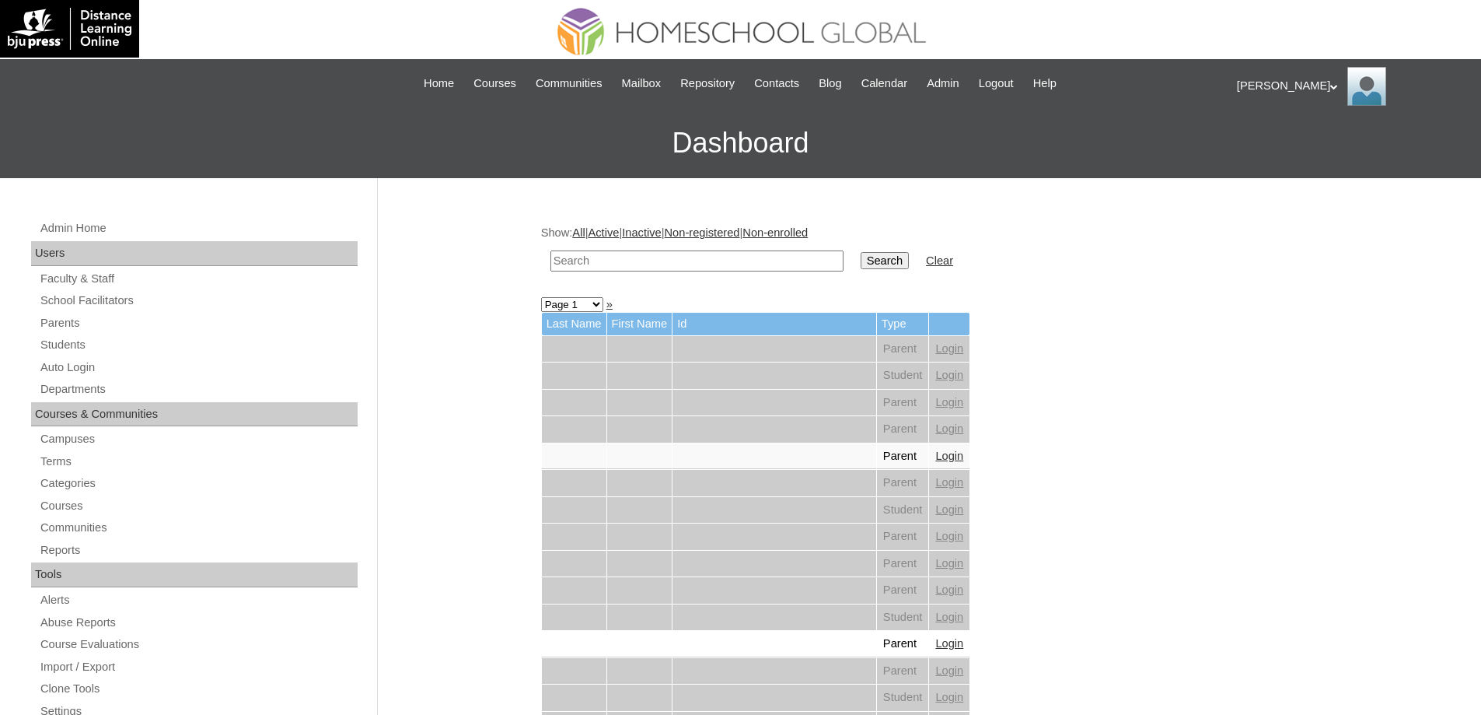
drag, startPoint x: 0, startPoint y: 0, endPoint x: 690, endPoint y: 260, distance: 737.7
click at [658, 262] on input "text" at bounding box center [697, 260] width 293 height 21
paste input "BADLON"
type input "BADLON"
click at [862, 255] on table "BADLON Search Clear" at bounding box center [751, 261] width 421 height 40
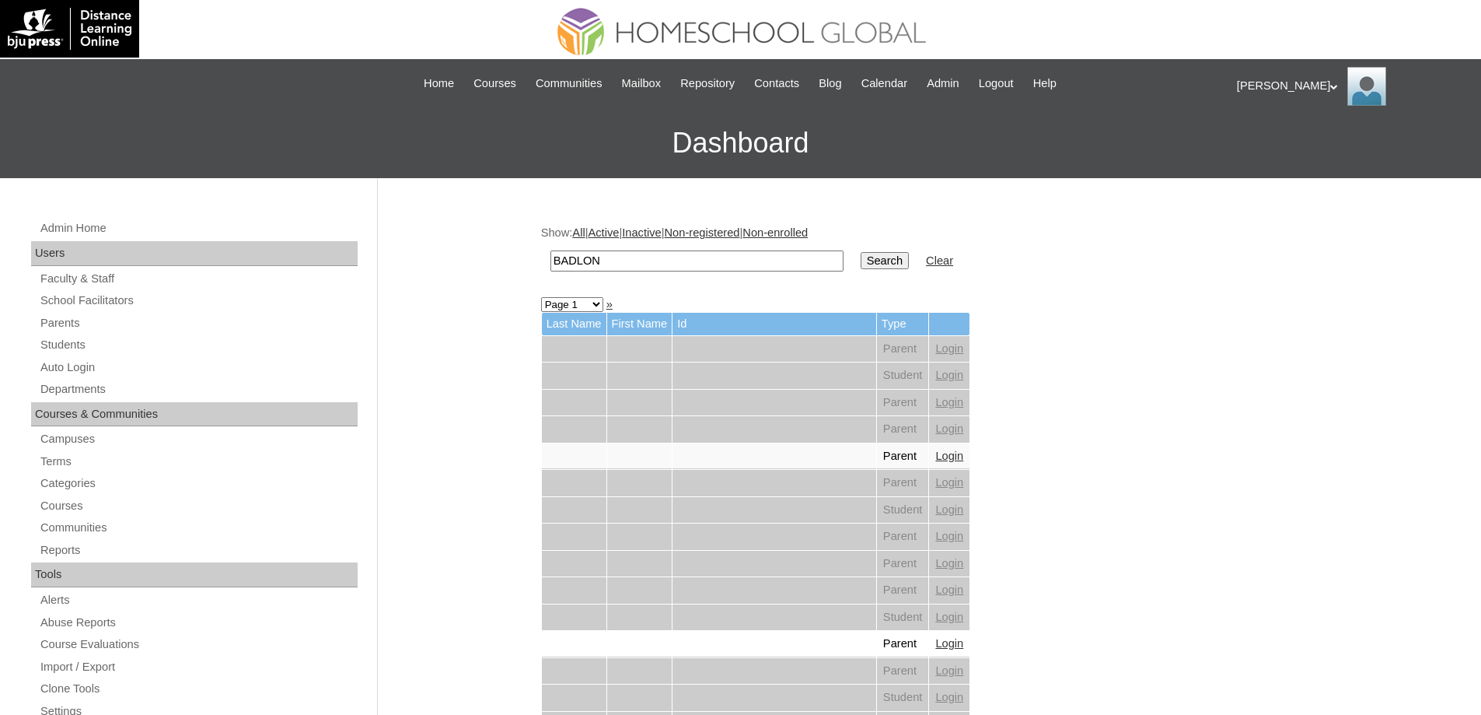
click at [893, 265] on input "Search" at bounding box center [885, 260] width 48 height 17
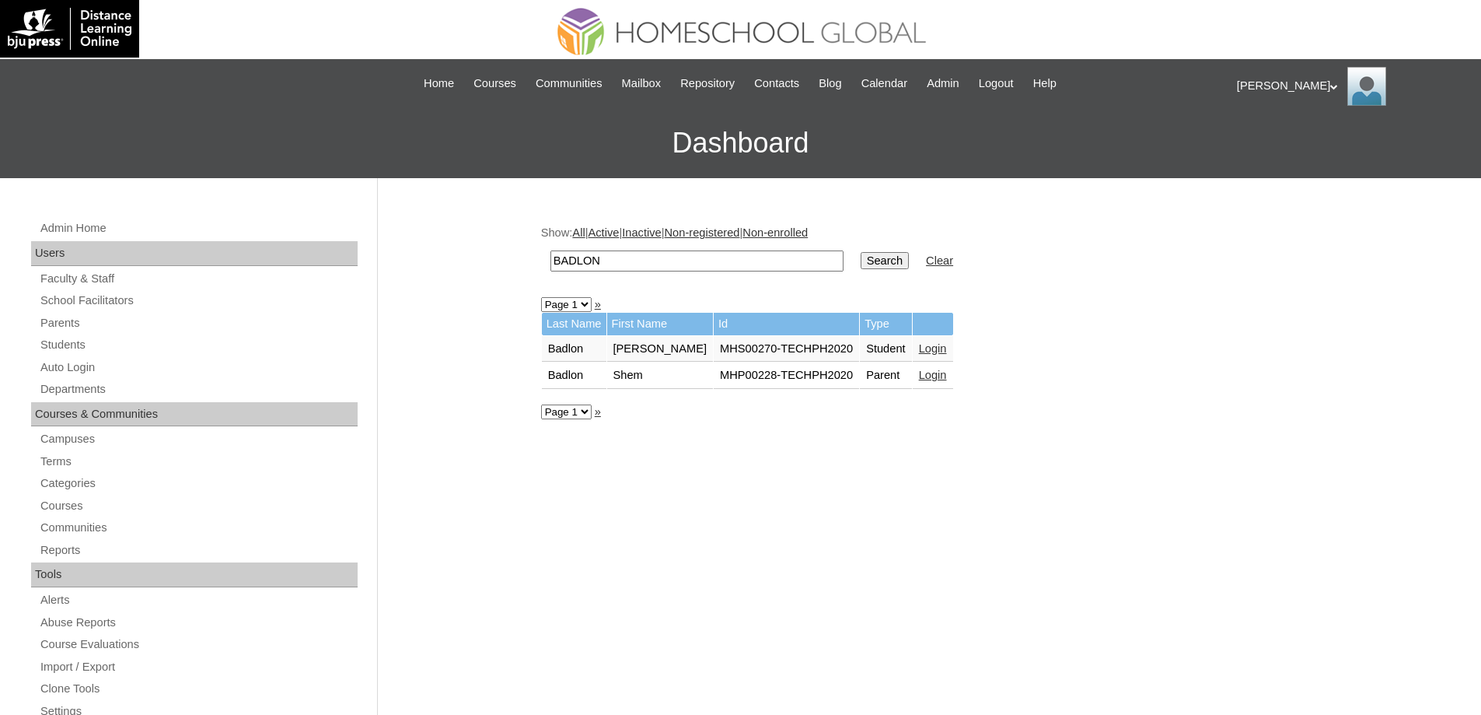
click at [921, 345] on link "Login" at bounding box center [933, 348] width 28 height 12
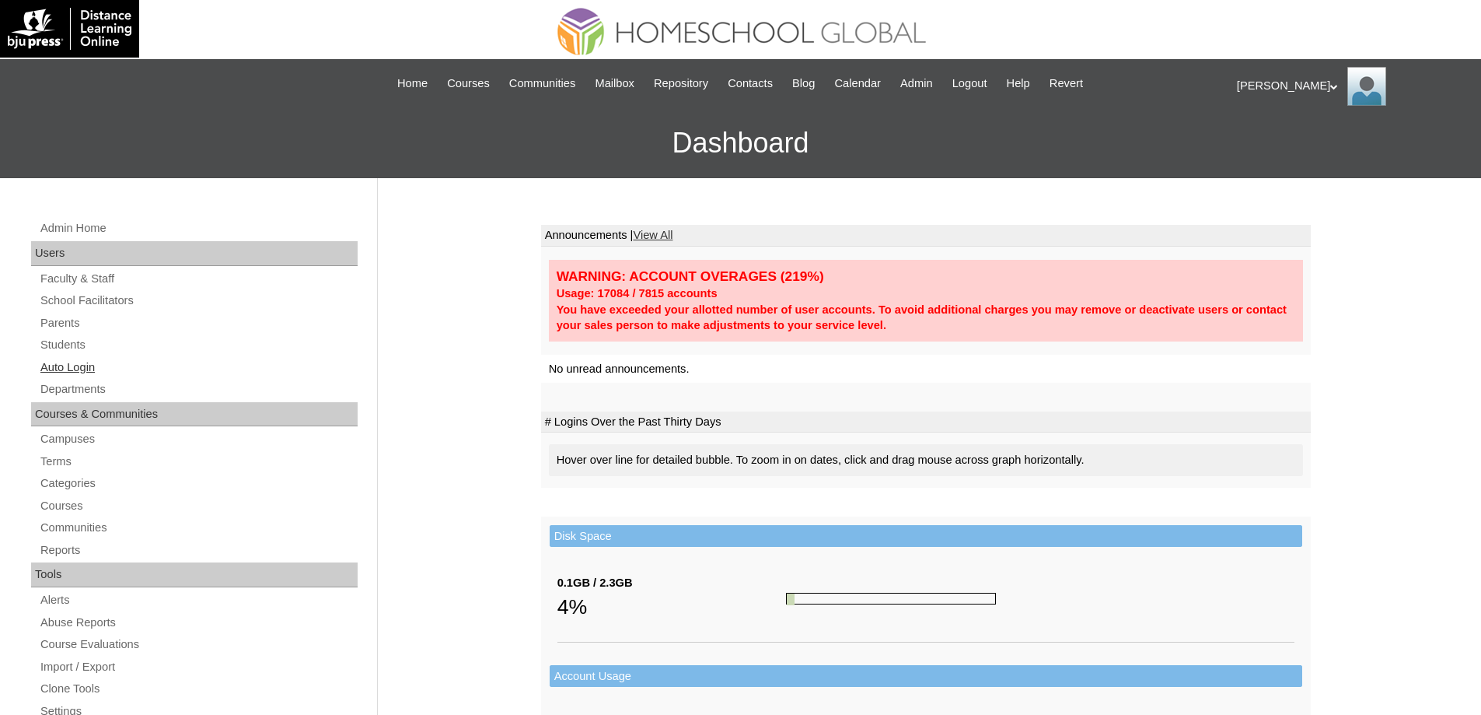
click at [120, 376] on link "Auto Login" at bounding box center [198, 367] width 319 height 19
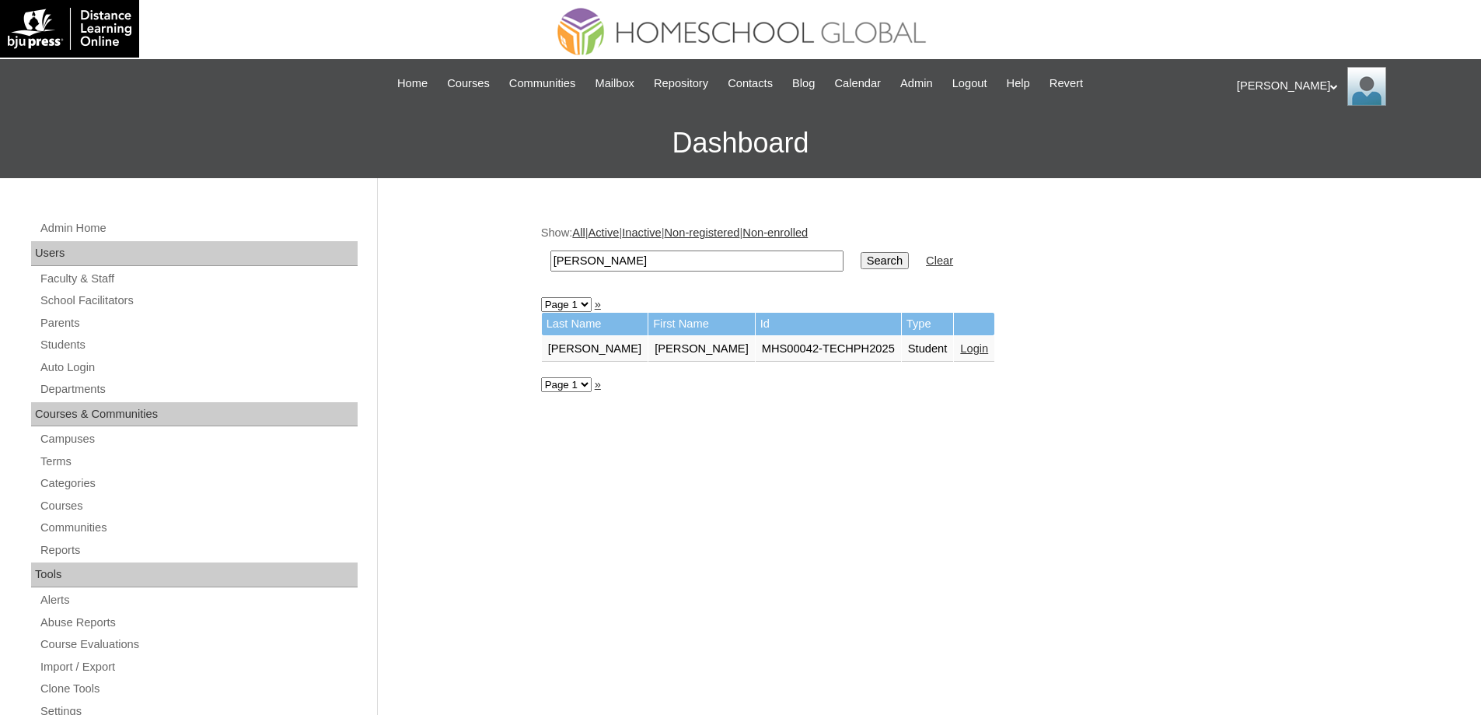
click at [960, 349] on link "Login" at bounding box center [974, 348] width 28 height 12
click at [965, 347] on link "Login" at bounding box center [966, 348] width 28 height 12
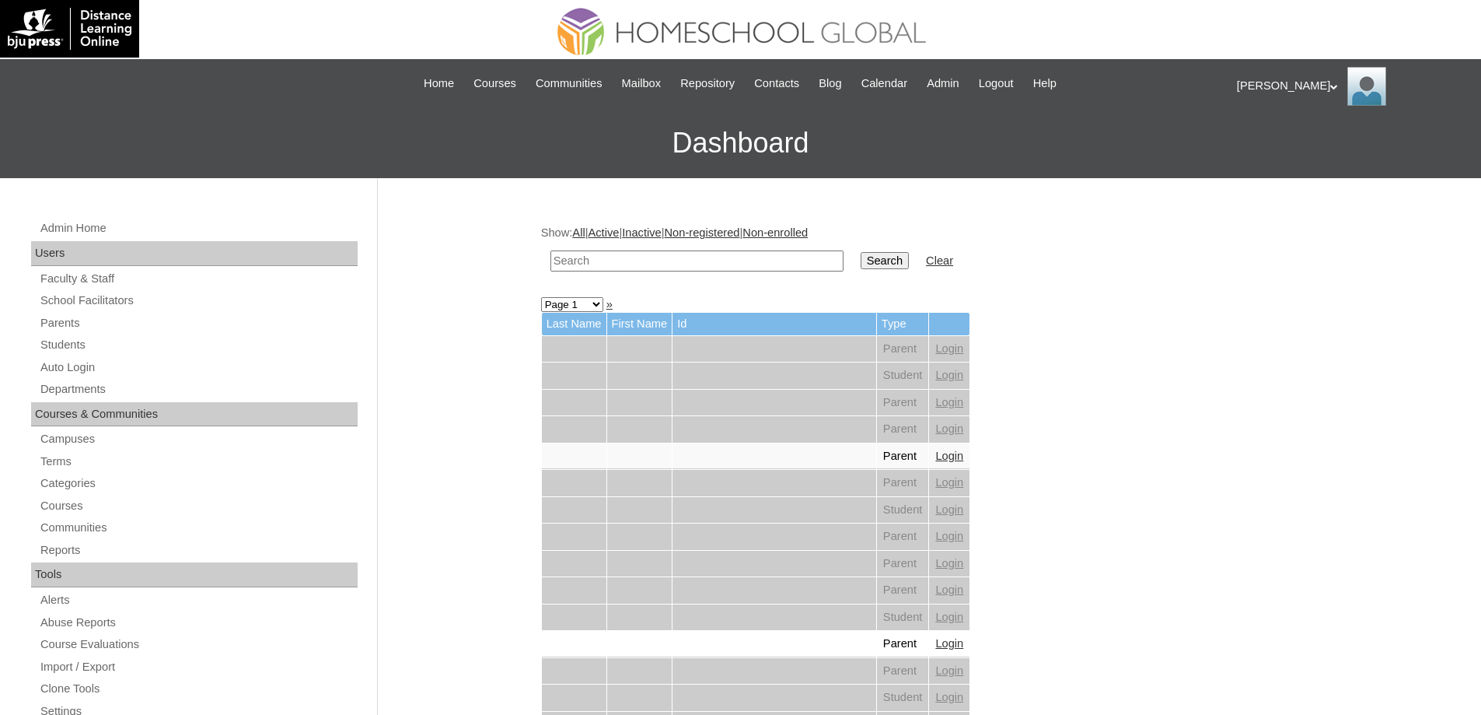
click at [813, 259] on input "text" at bounding box center [697, 260] width 293 height 21
paste input "[PERSON_NAME]"
type input "[PERSON_NAME]"
click at [897, 261] on input "Search" at bounding box center [885, 260] width 48 height 17
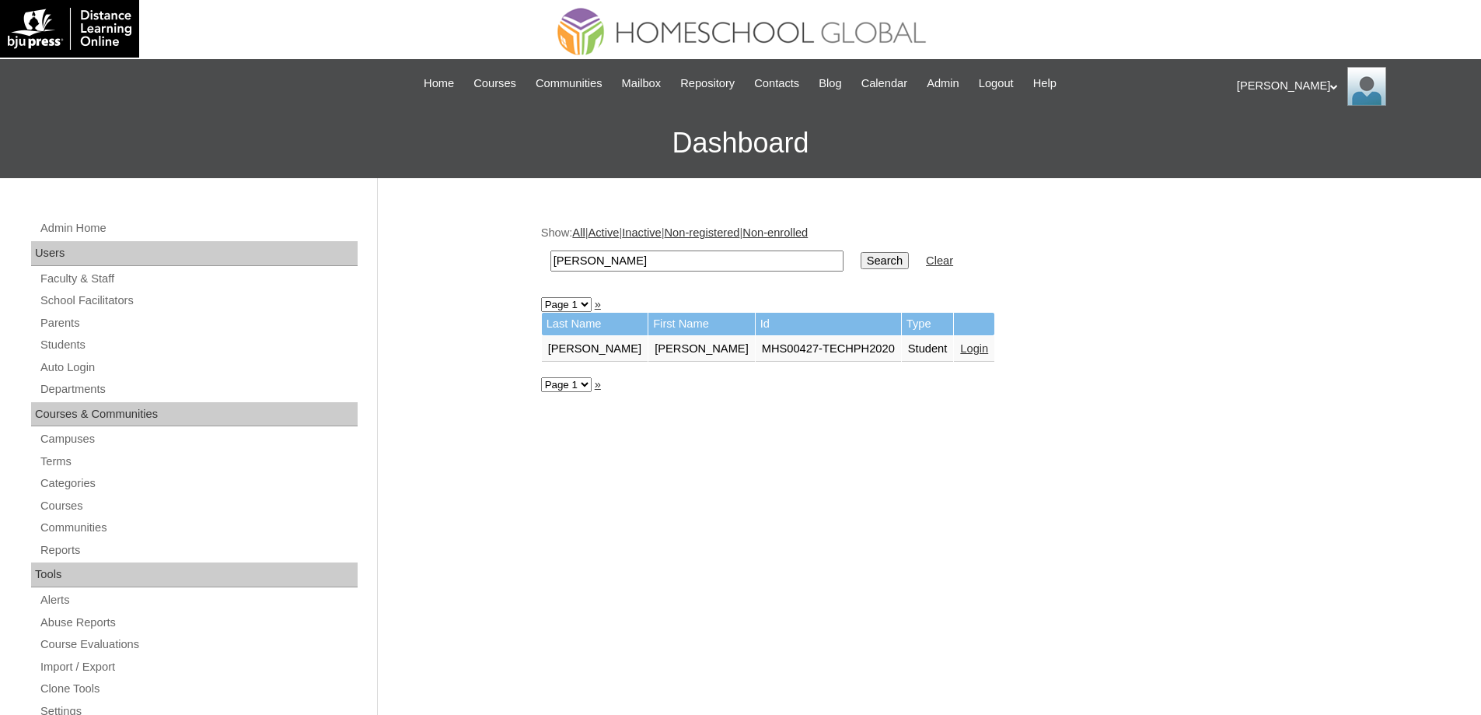
click at [960, 347] on link "Login" at bounding box center [974, 348] width 28 height 12
